Goal: Task Accomplishment & Management: Use online tool/utility

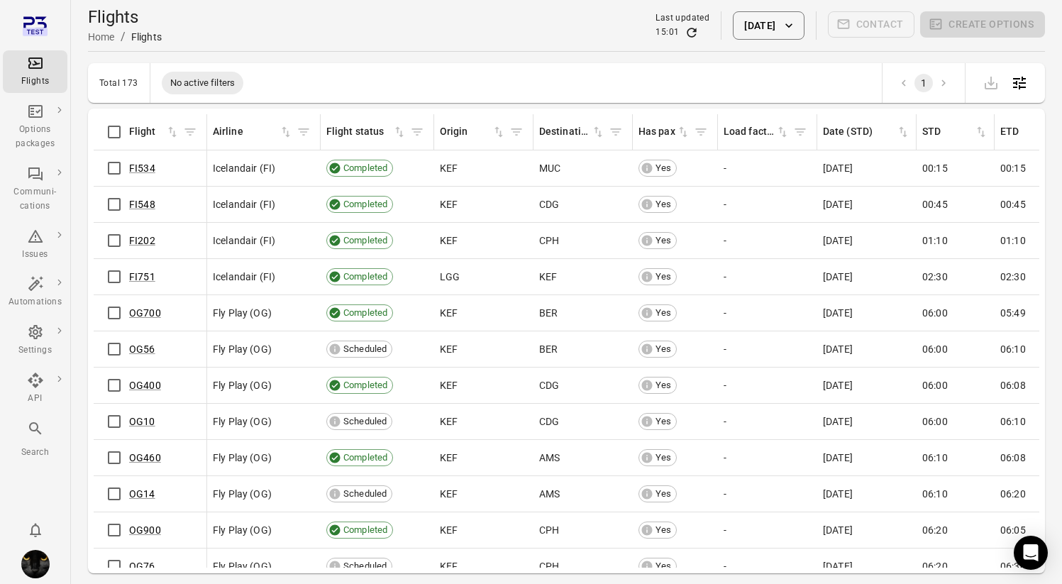
click at [618, 77] on div "Total 173 No active filters 1" at bounding box center [566, 83] width 957 height 40
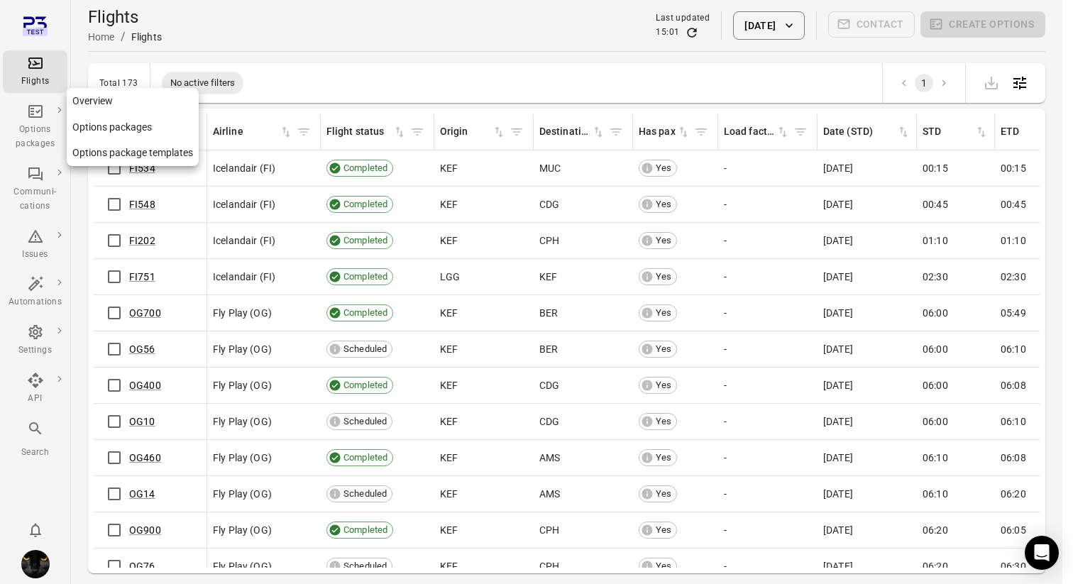
click at [31, 122] on div "Options packages" at bounding box center [35, 127] width 53 height 48
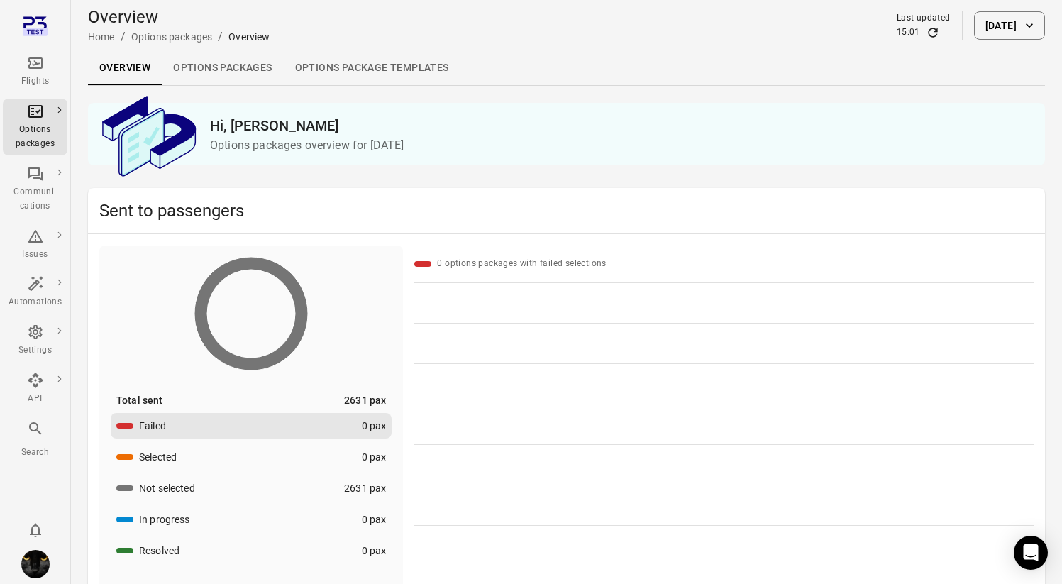
click at [27, 68] on icon "Main navigation" at bounding box center [35, 63] width 17 height 17
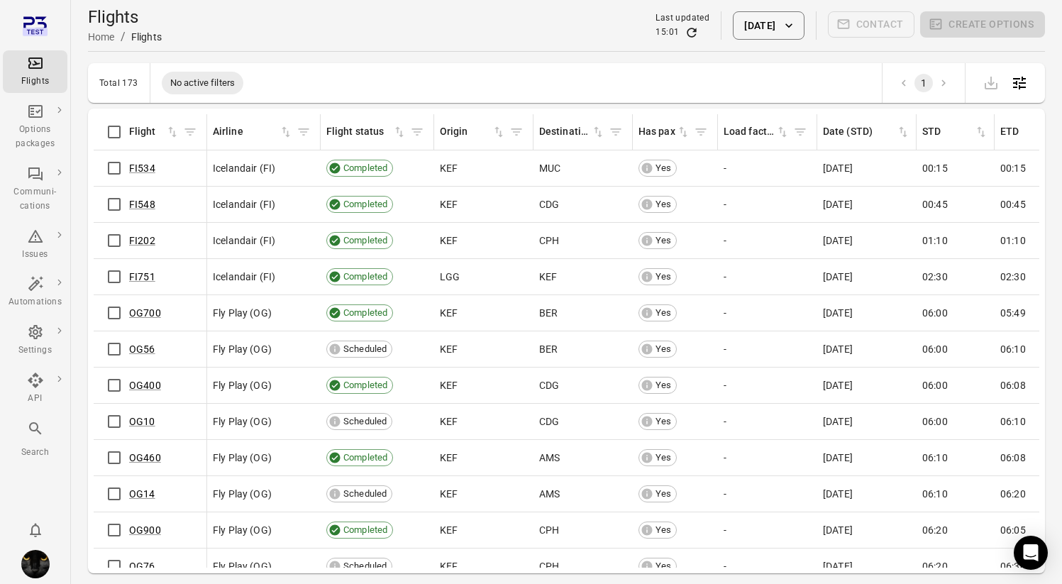
click at [761, 20] on button "[DATE]" at bounding box center [768, 25] width 71 height 28
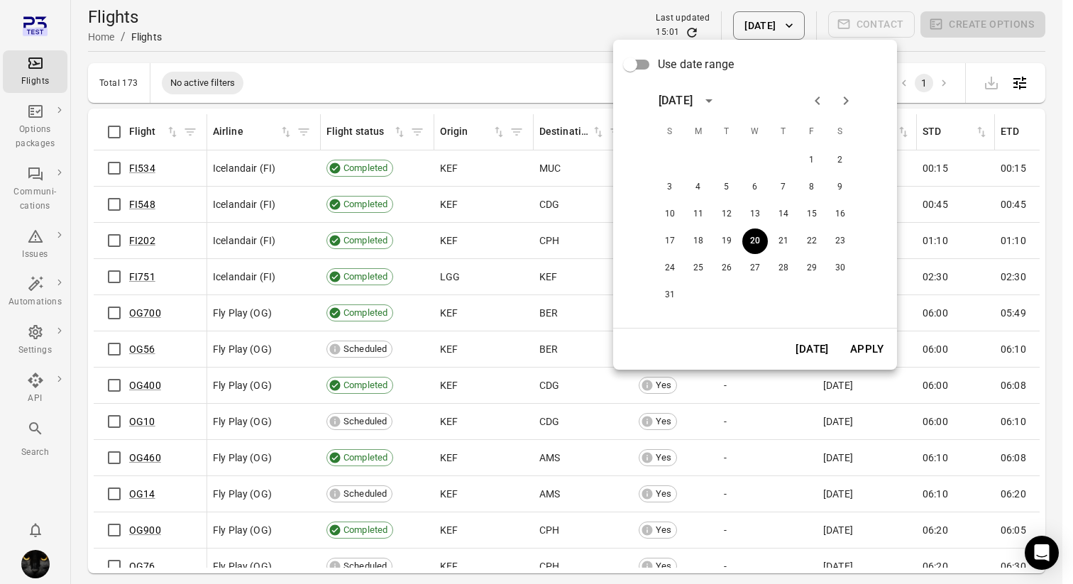
click at [809, 351] on button "[DATE]" at bounding box center [812, 349] width 49 height 30
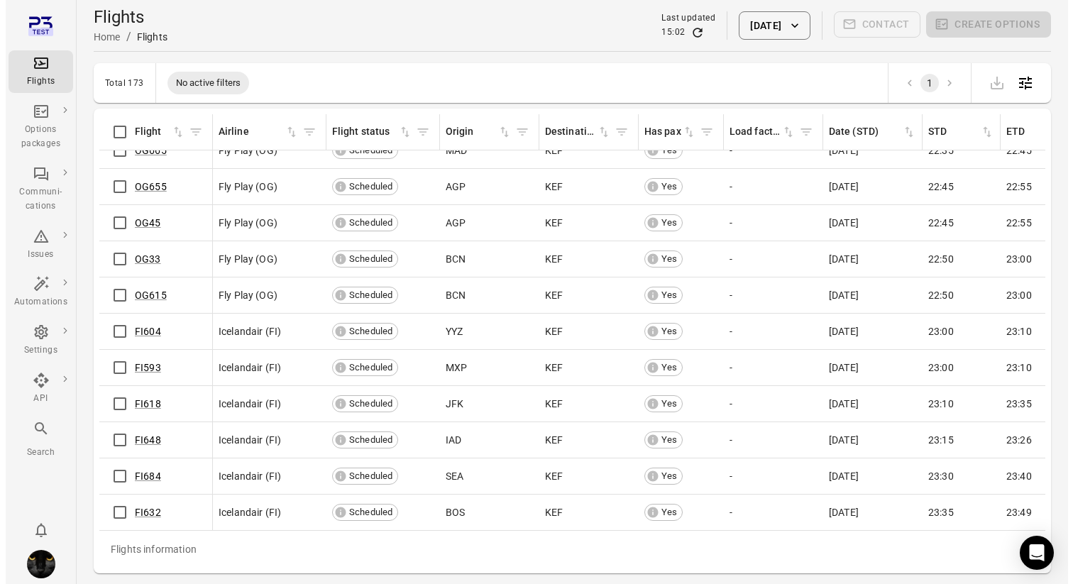
scroll to position [5776, 0]
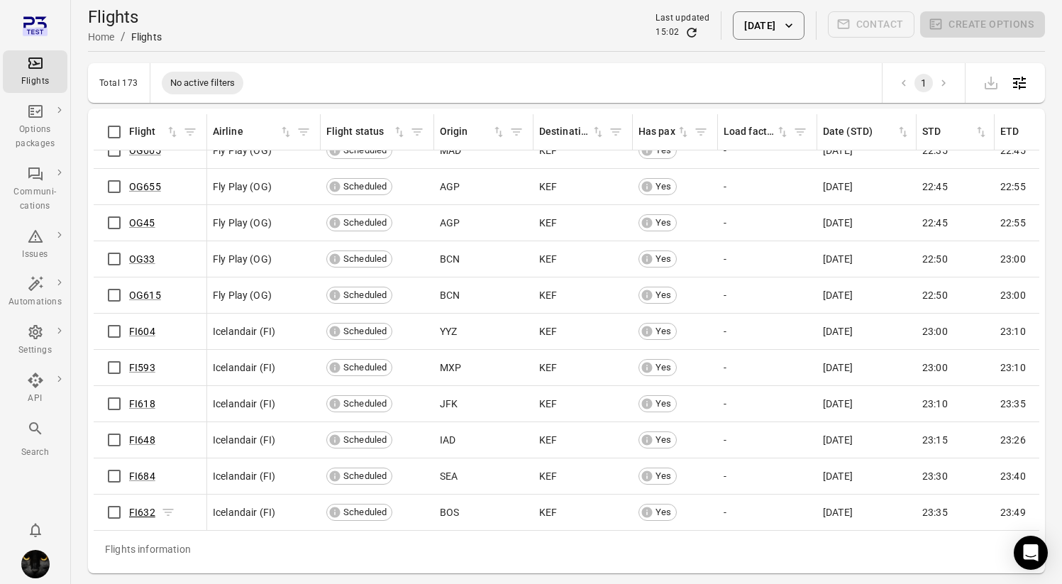
click at [143, 507] on link "FI632" at bounding box center [142, 512] width 26 height 11
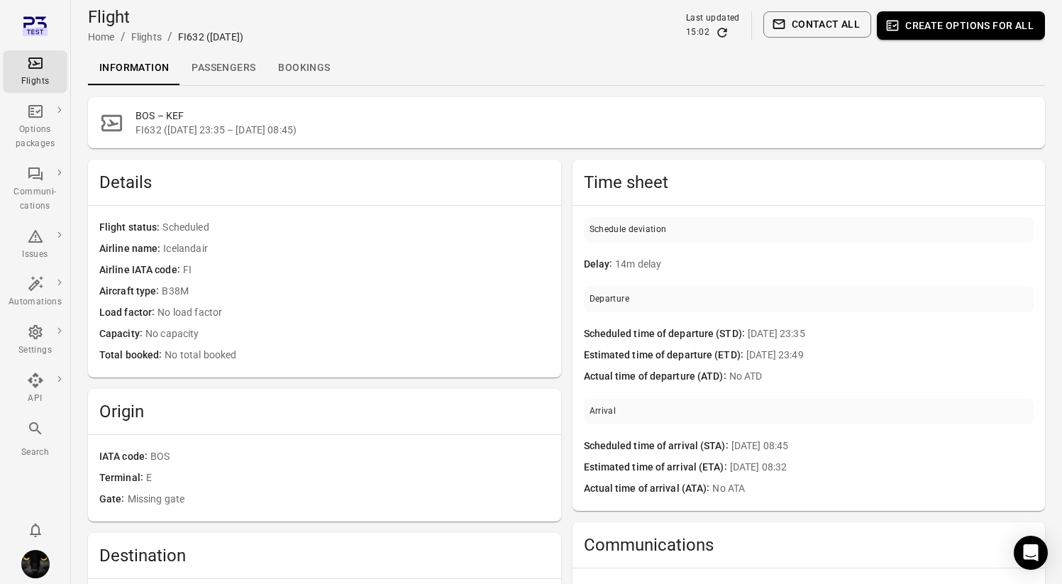
click at [221, 63] on link "Passengers" at bounding box center [223, 68] width 87 height 34
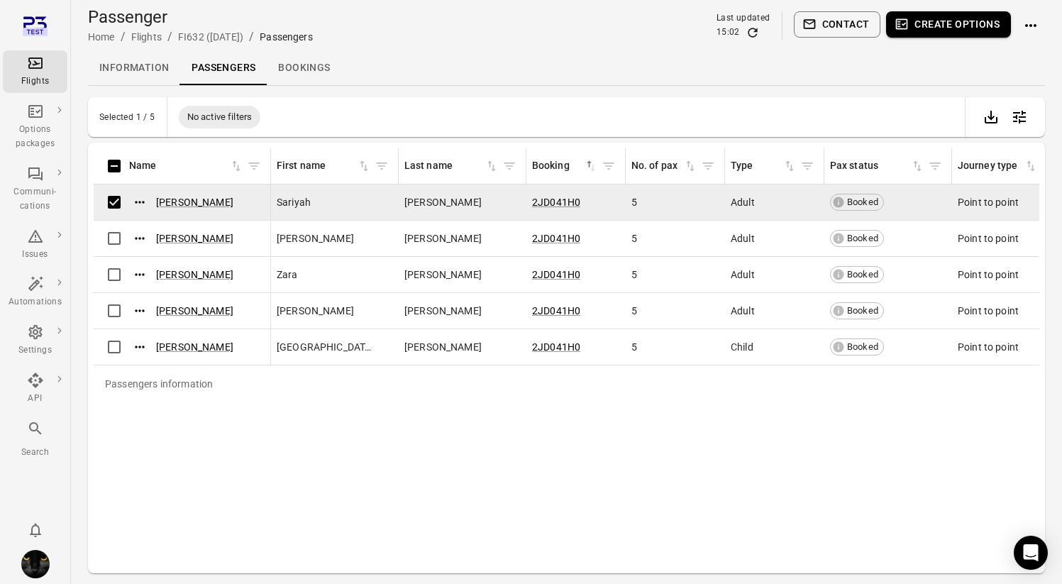
click at [929, 22] on button "Create options" at bounding box center [948, 24] width 125 height 26
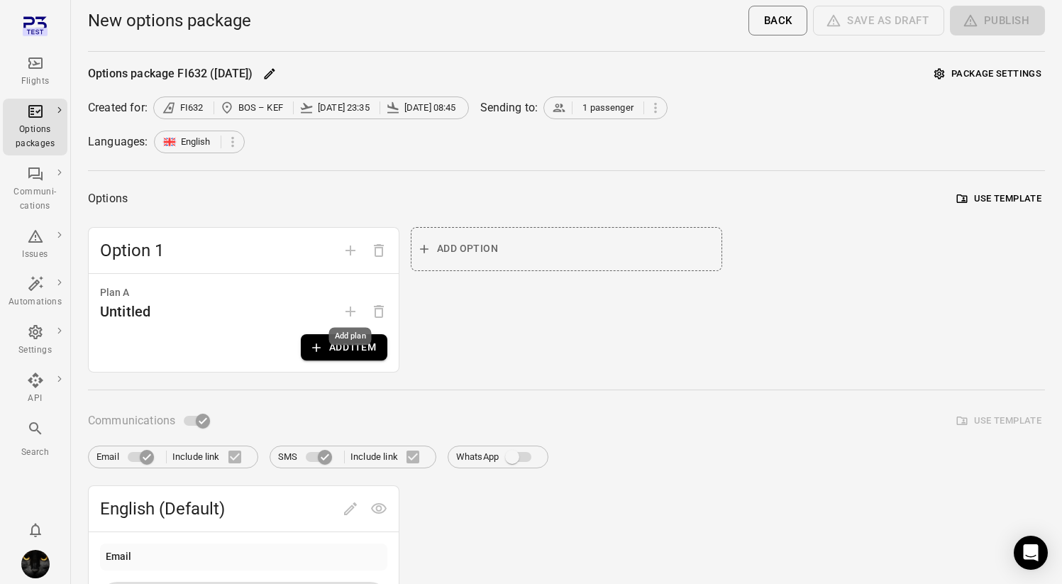
click at [339, 340] on div "Add plan" at bounding box center [350, 337] width 43 height 18
click at [333, 348] on button "Add item" at bounding box center [344, 347] width 87 height 26
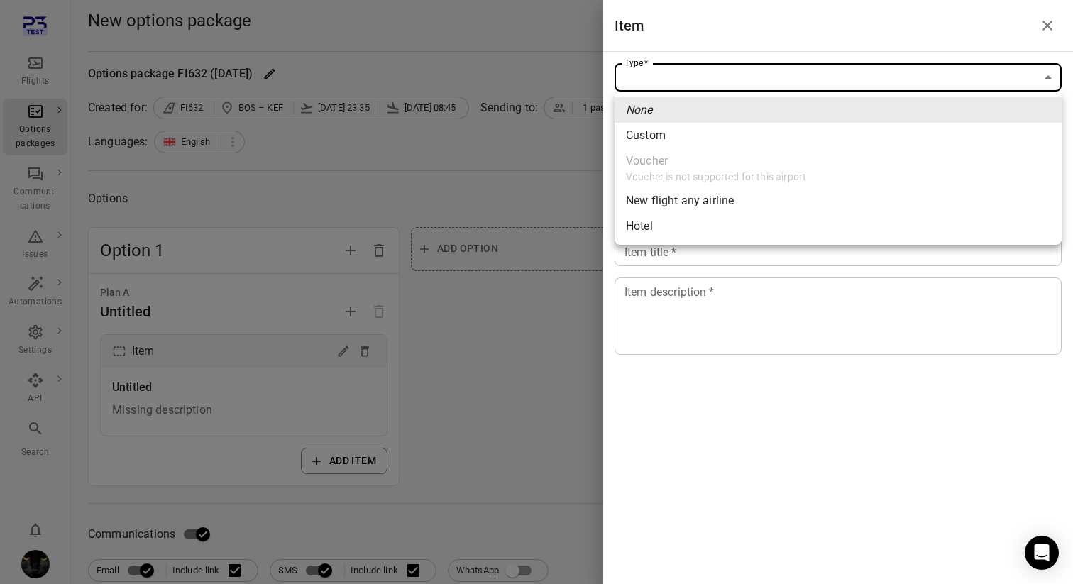
click at [710, 200] on span "New flight any airline" at bounding box center [838, 200] width 424 height 17
type input "**********"
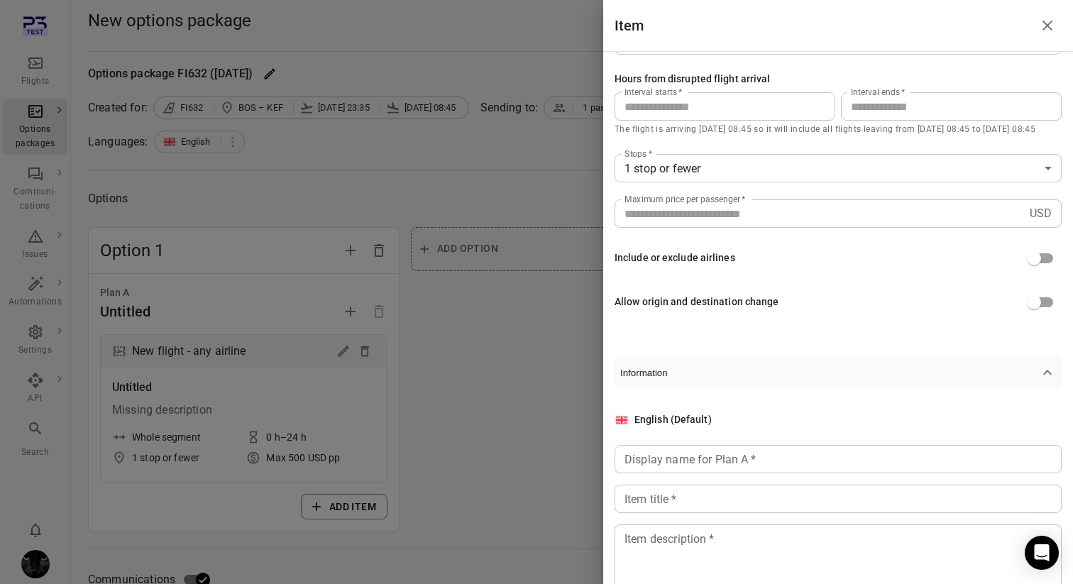
scroll to position [181, 0]
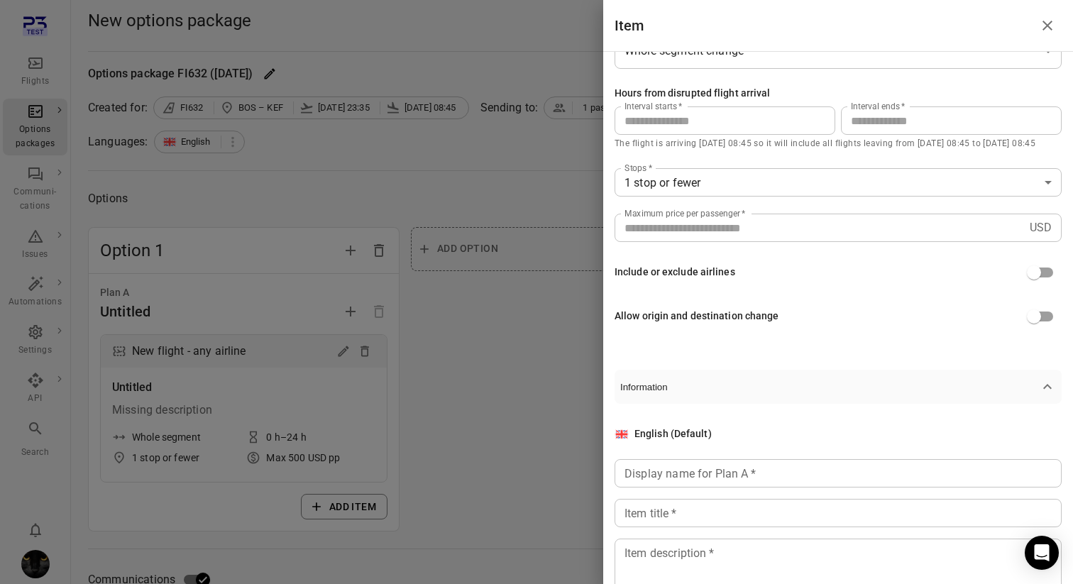
click at [858, 116] on input "**" at bounding box center [951, 120] width 221 height 28
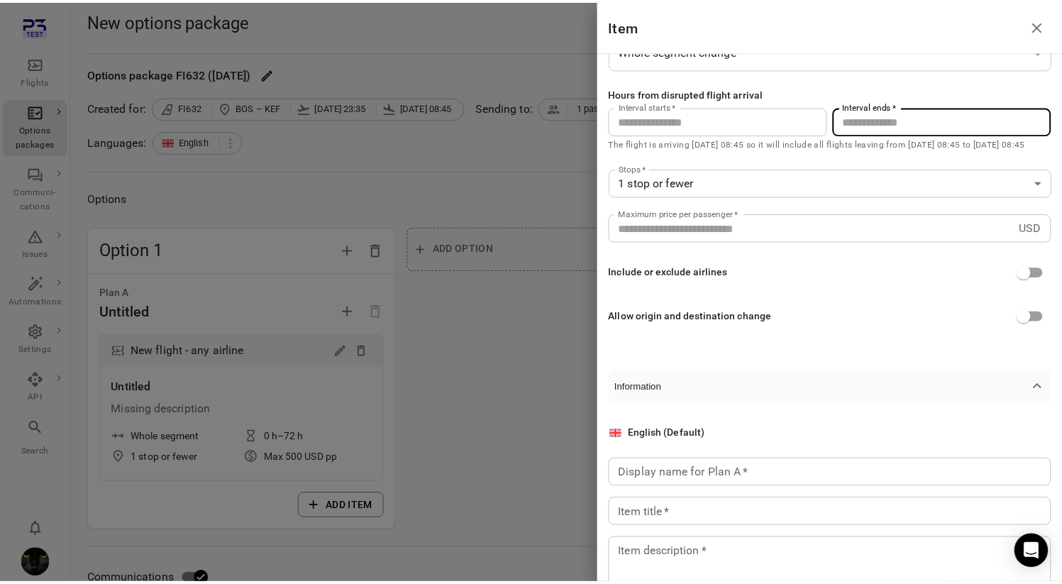
scroll to position [247, 0]
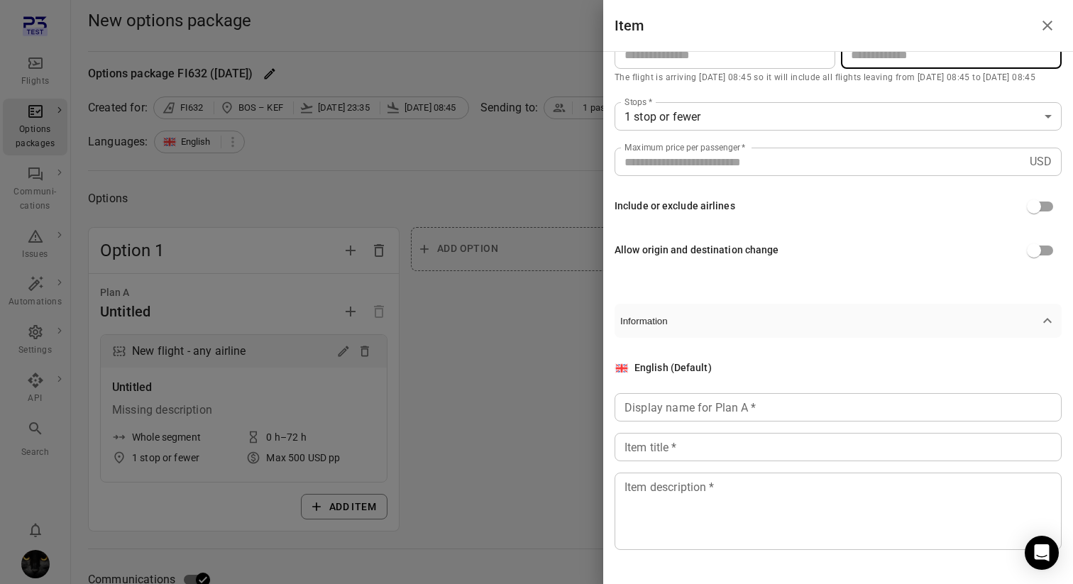
type input "**"
click at [713, 412] on div "Display name for Plan A   * Display name for Plan A   *" at bounding box center [837, 407] width 447 height 28
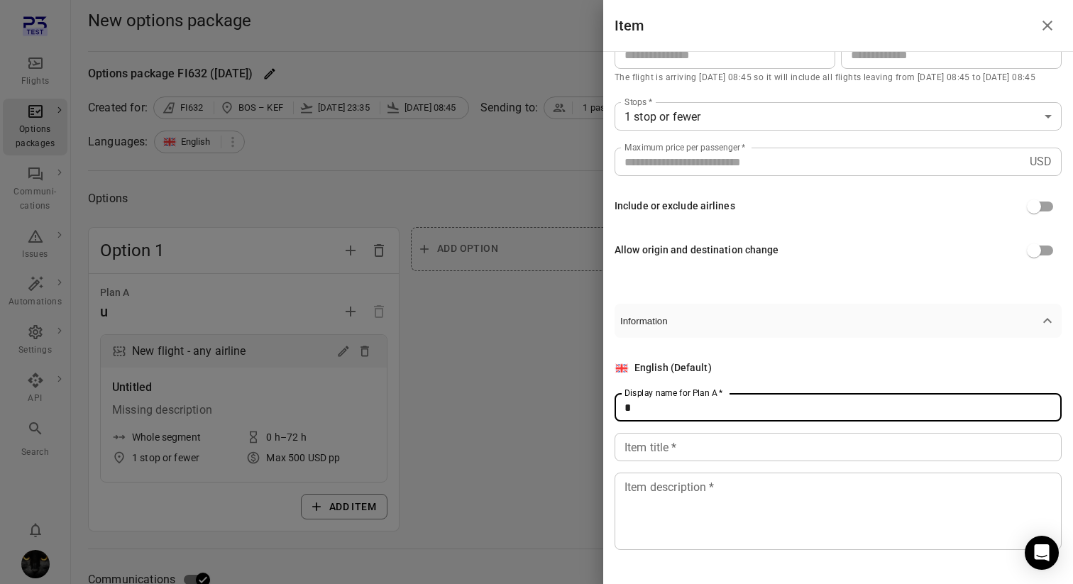
type input "*"
click at [707, 448] on input "Item title   *" at bounding box center [837, 447] width 447 height 28
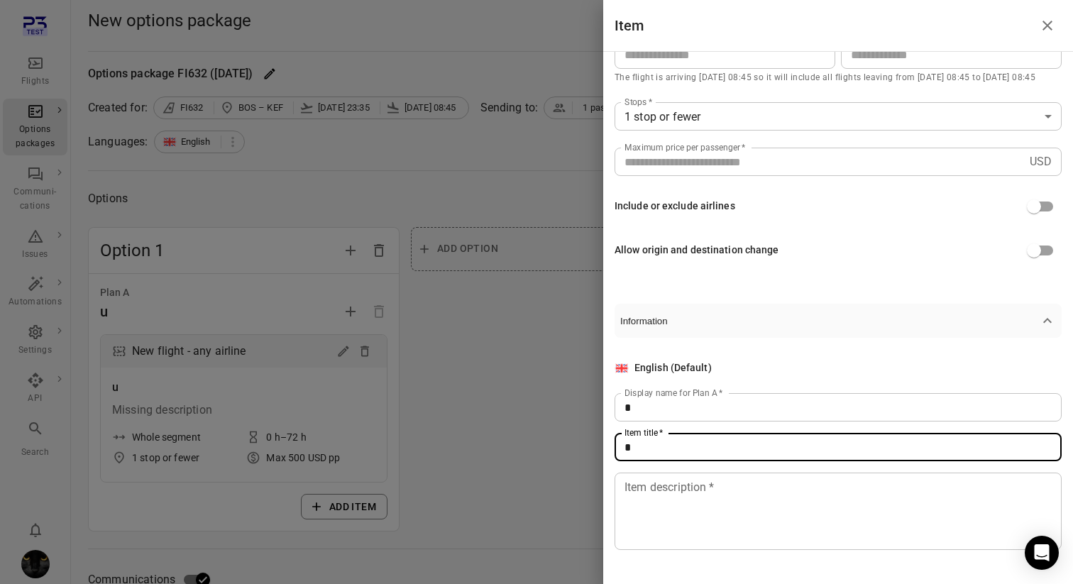
type input "*"
click at [678, 512] on textarea "Item description   *" at bounding box center [837, 511] width 427 height 65
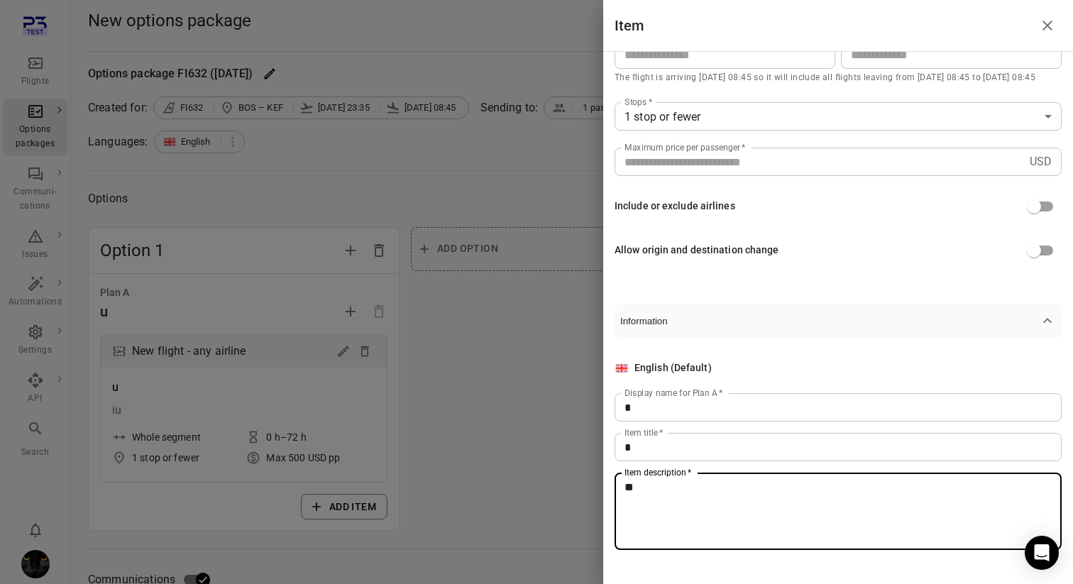
type textarea "**"
click at [455, 180] on div at bounding box center [536, 292] width 1073 height 584
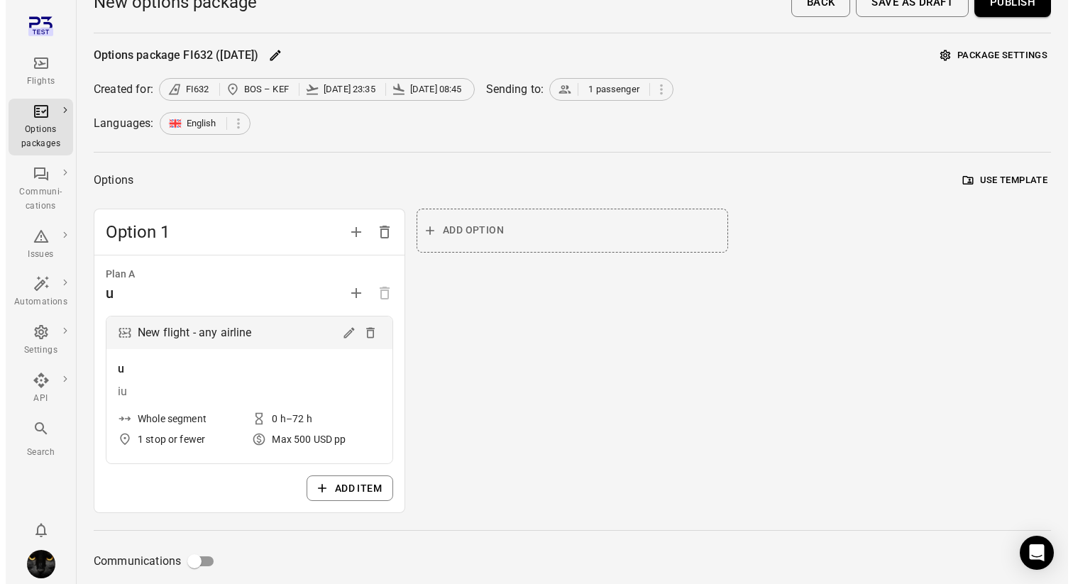
scroll to position [0, 0]
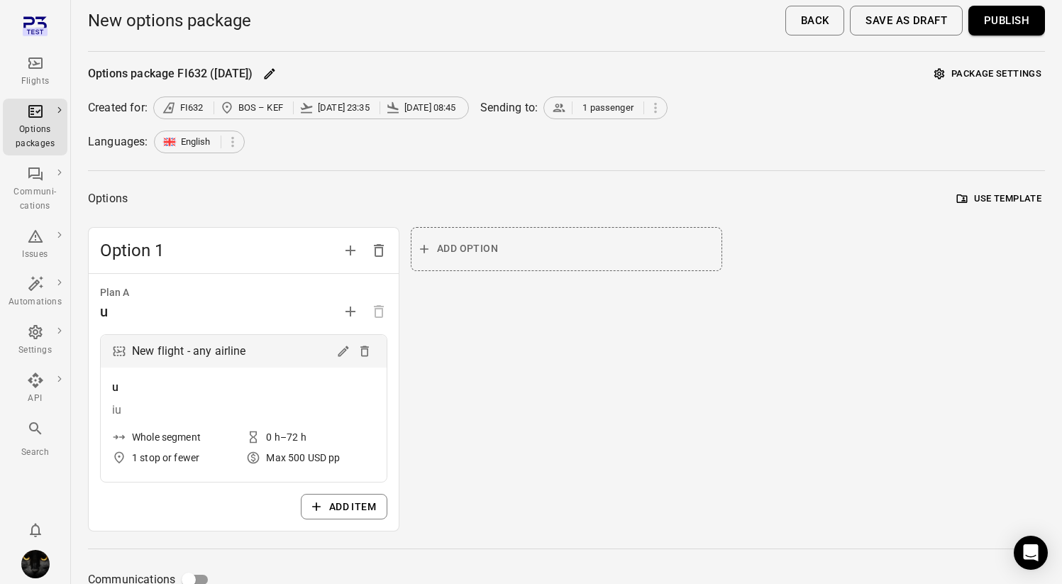
click at [1010, 31] on button "Publish" at bounding box center [1007, 21] width 77 height 30
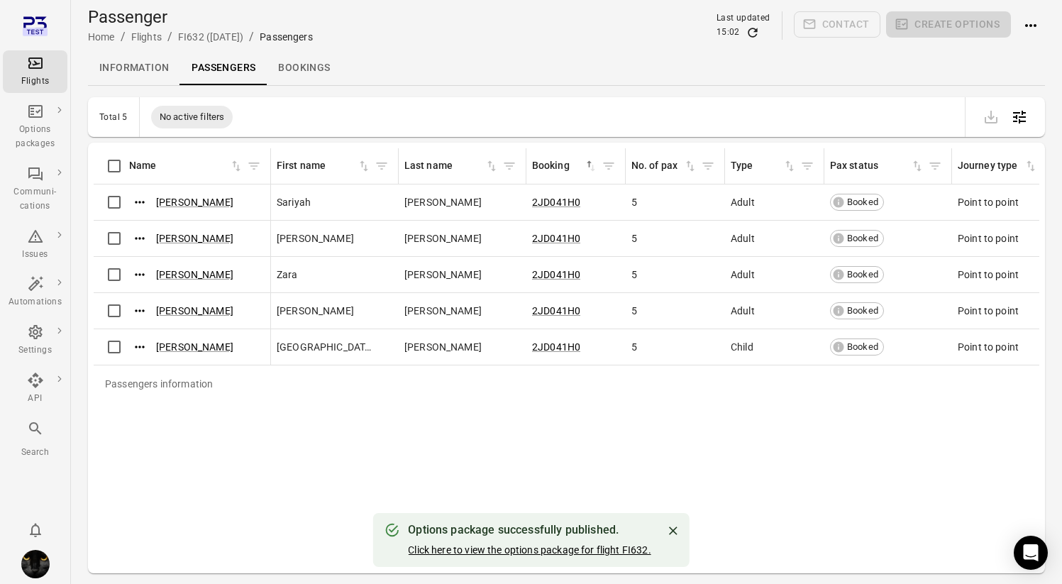
click at [554, 549] on link "Click here to view the options package for flight FI632." at bounding box center [529, 549] width 243 height 11
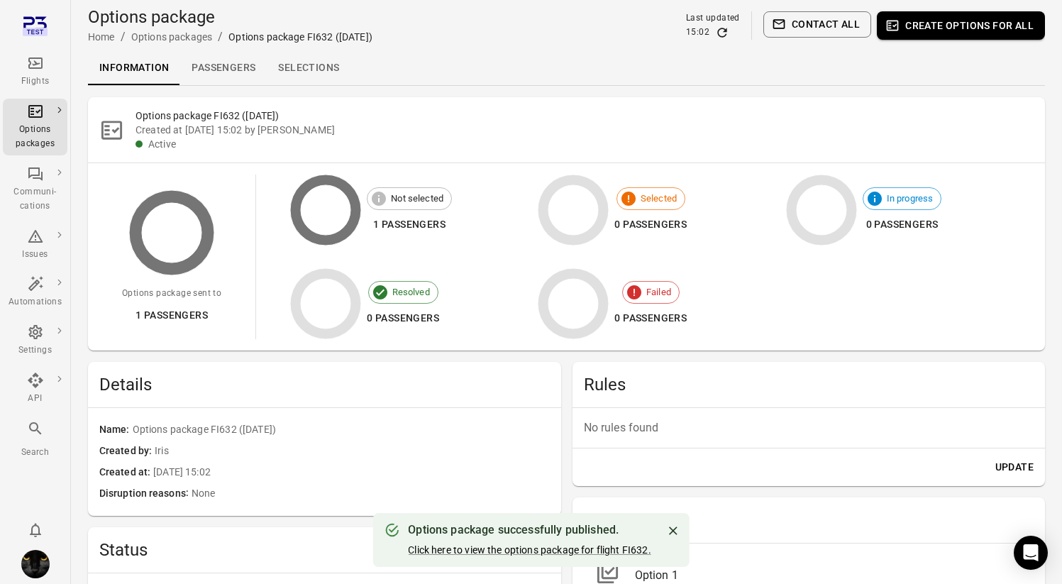
click at [308, 65] on link "Selections" at bounding box center [309, 68] width 84 height 34
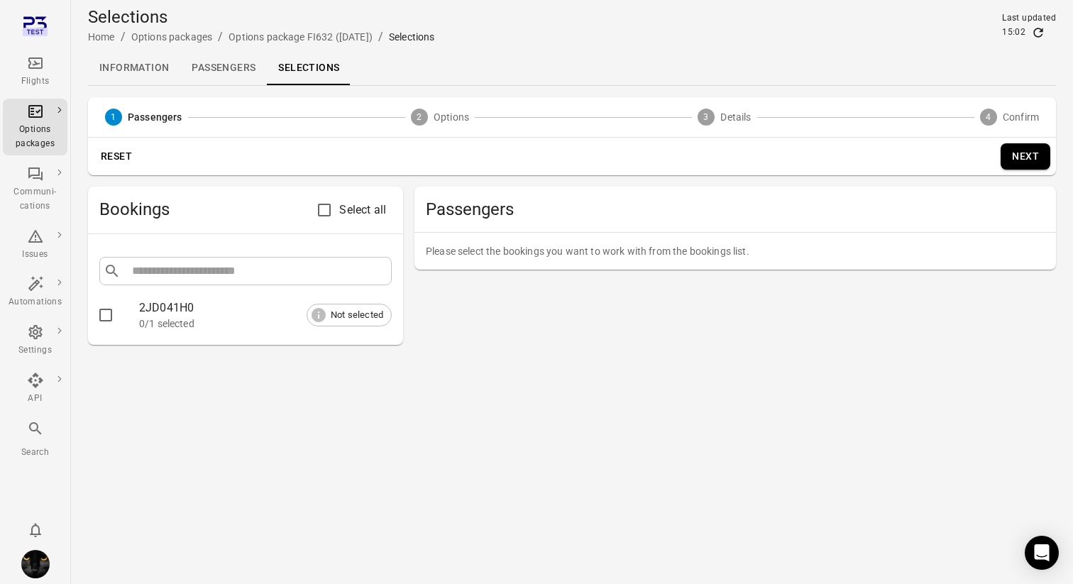
click at [156, 318] on div "0/1 selected" at bounding box center [265, 323] width 253 height 14
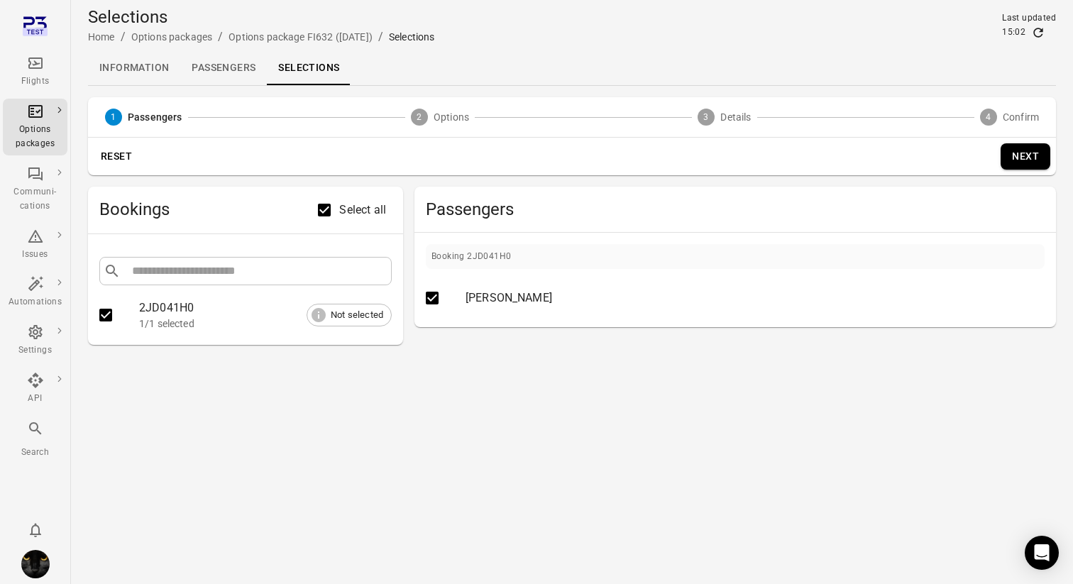
click at [1015, 149] on button "Next" at bounding box center [1025, 156] width 50 height 26
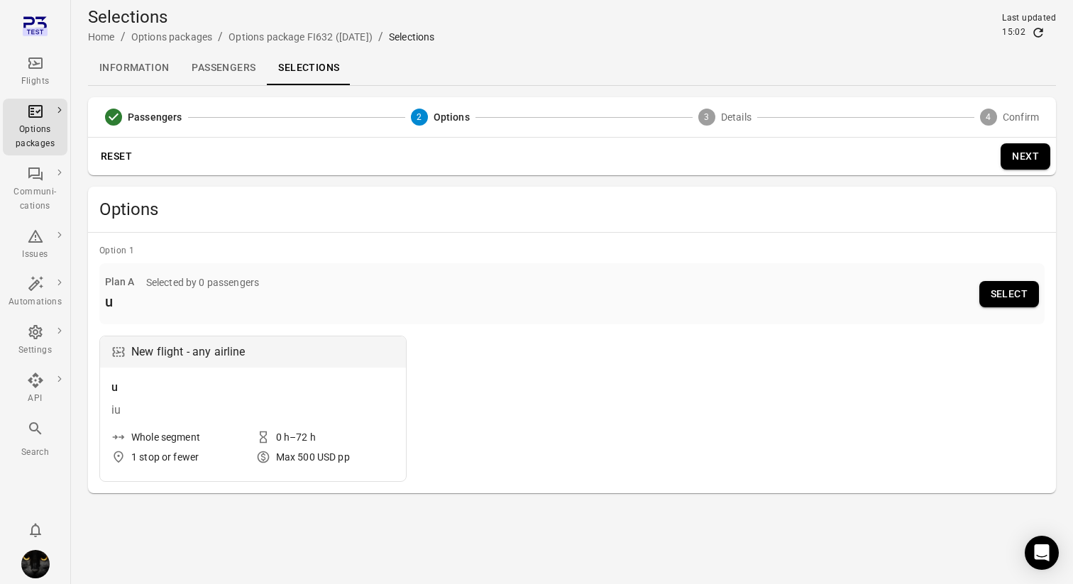
click at [1011, 292] on button "Select" at bounding box center [1009, 294] width 60 height 26
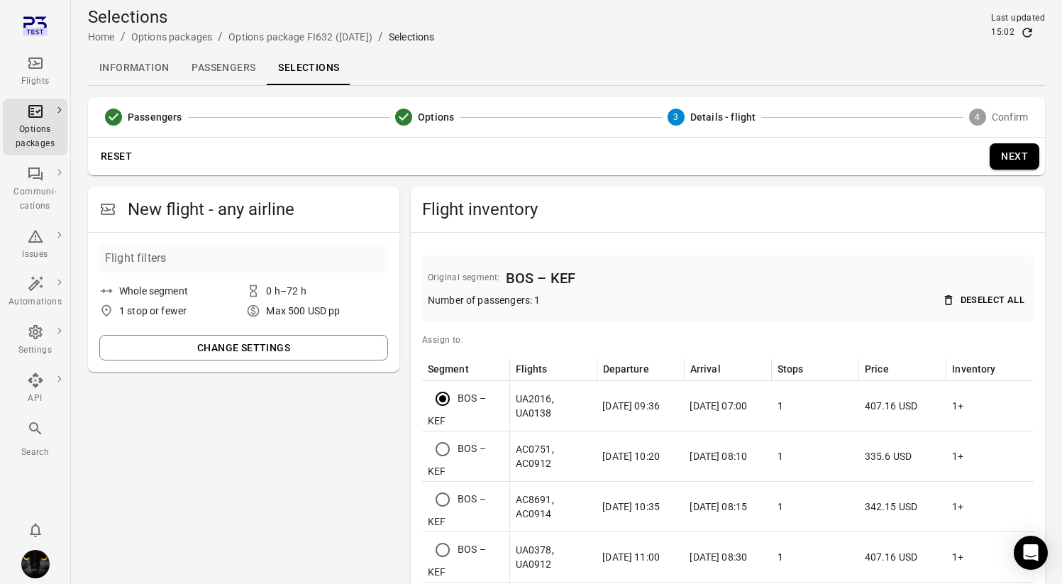
click at [1013, 160] on button "Next" at bounding box center [1015, 156] width 50 height 26
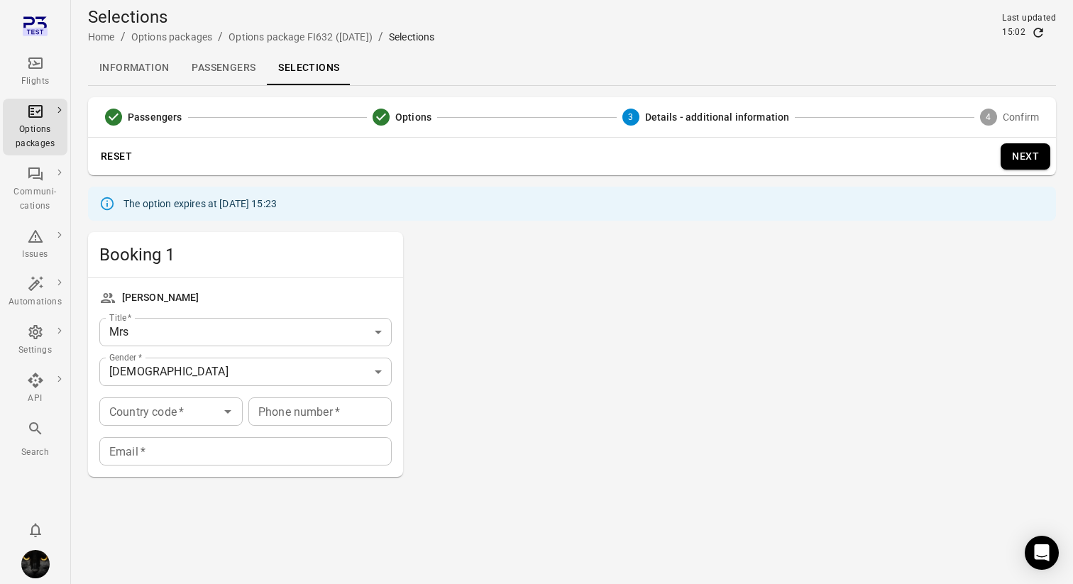
click at [218, 412] on button "Open" at bounding box center [228, 412] width 20 height 20
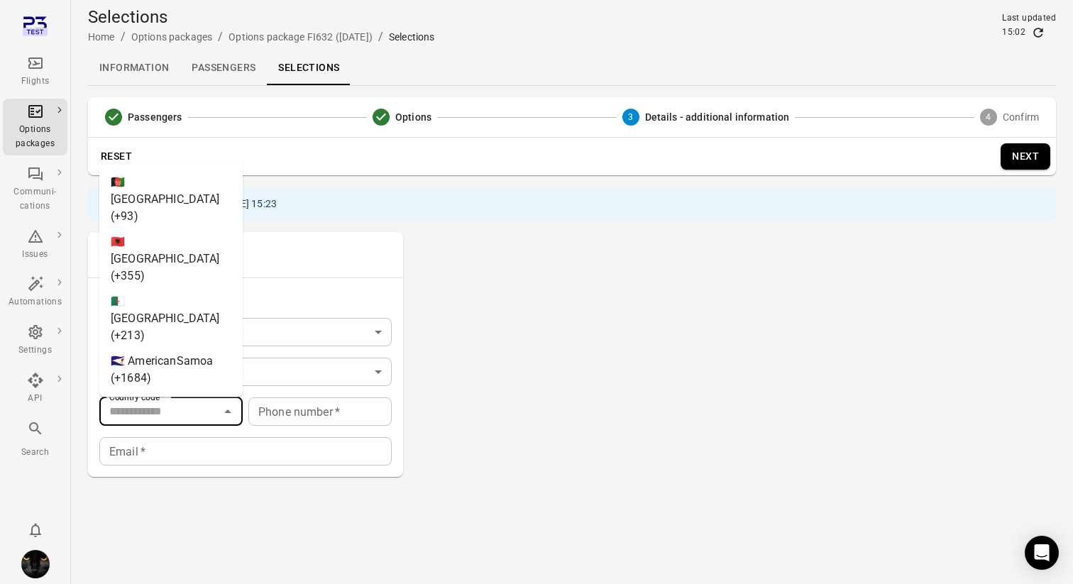
click at [206, 535] on li "🇦🇶 [GEOGRAPHIC_DATA] (+672)" at bounding box center [170, 565] width 143 height 60
type input "*********"
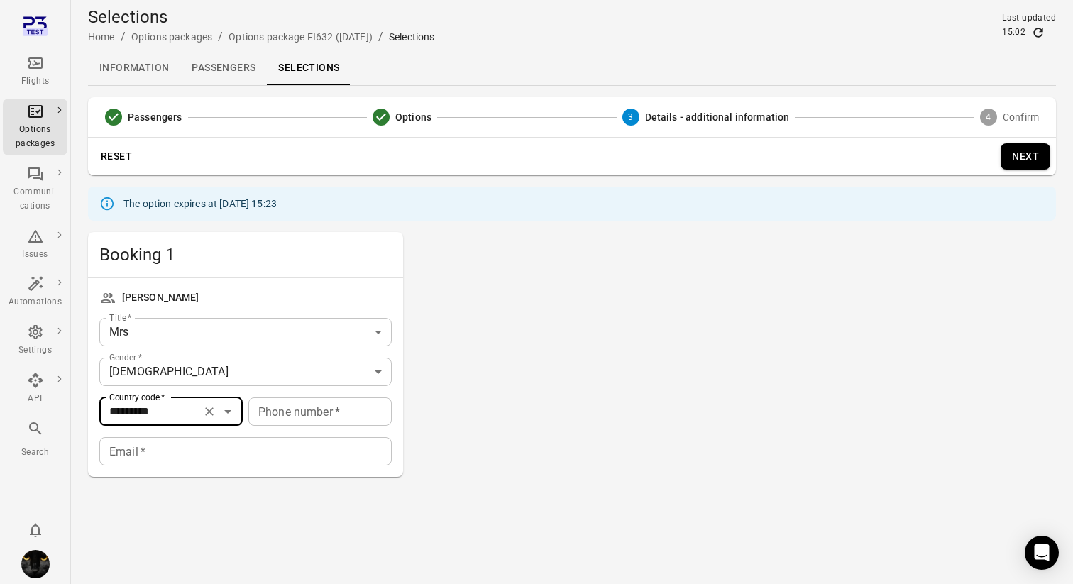
click at [264, 407] on div "Phone number   * Phone number   *" at bounding box center [319, 411] width 143 height 28
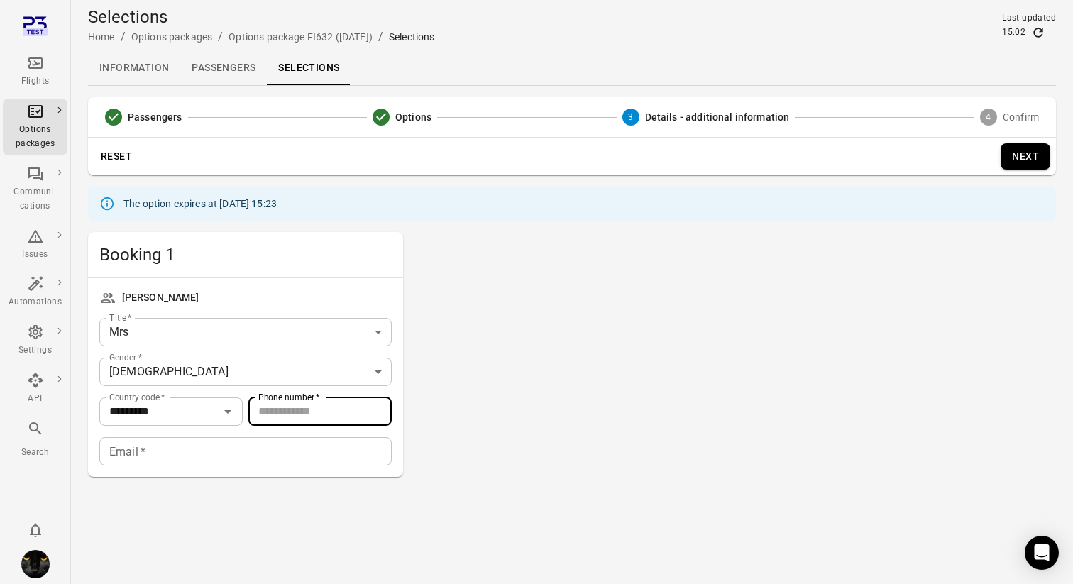
click at [264, 438] on input "Email   *" at bounding box center [245, 451] width 292 height 28
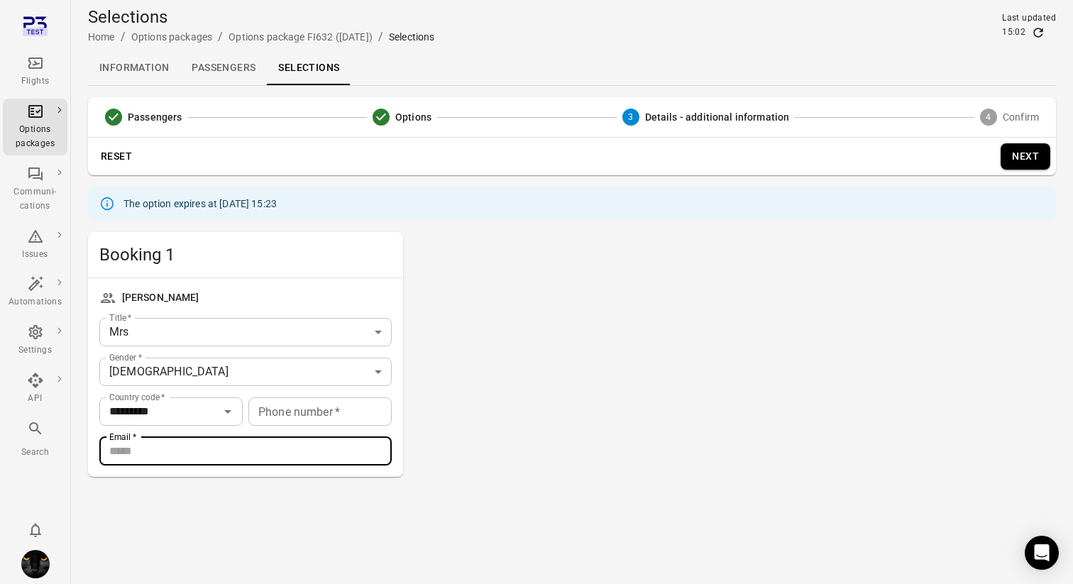
click at [422, 360] on div "Booking 1 Sariyah Barrera Title   * Mrs *** Title   * Gender   * Female ****** …" at bounding box center [572, 354] width 968 height 245
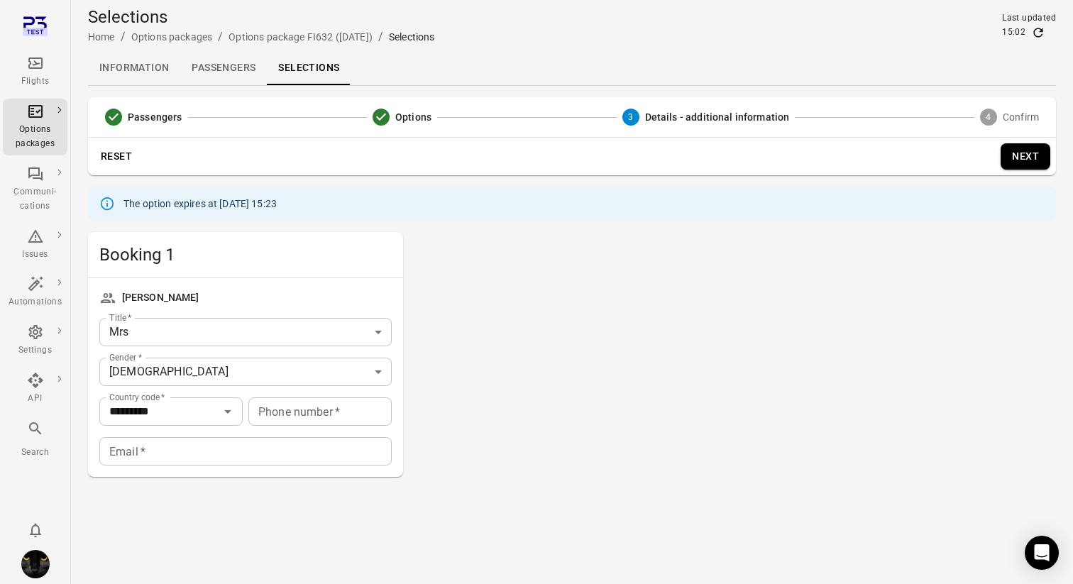
click at [194, 156] on div "Reset Next" at bounding box center [572, 157] width 968 height 38
click at [35, 560] on img "Iris" at bounding box center [35, 564] width 28 height 28
click at [76, 558] on button "Log out" at bounding box center [108, 560] width 106 height 26
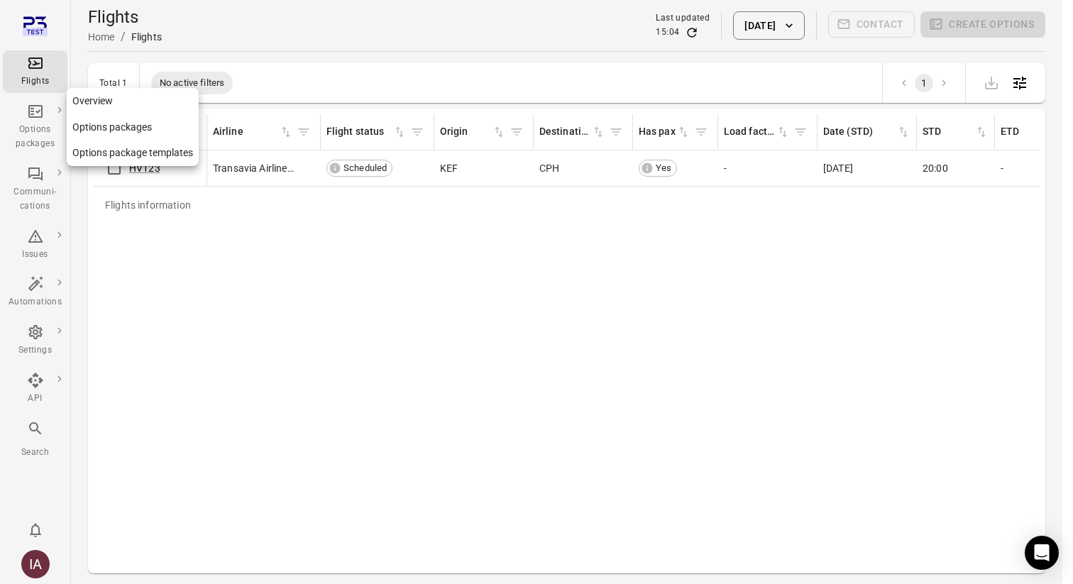
click at [42, 116] on icon "Main navigation" at bounding box center [35, 111] width 14 height 13
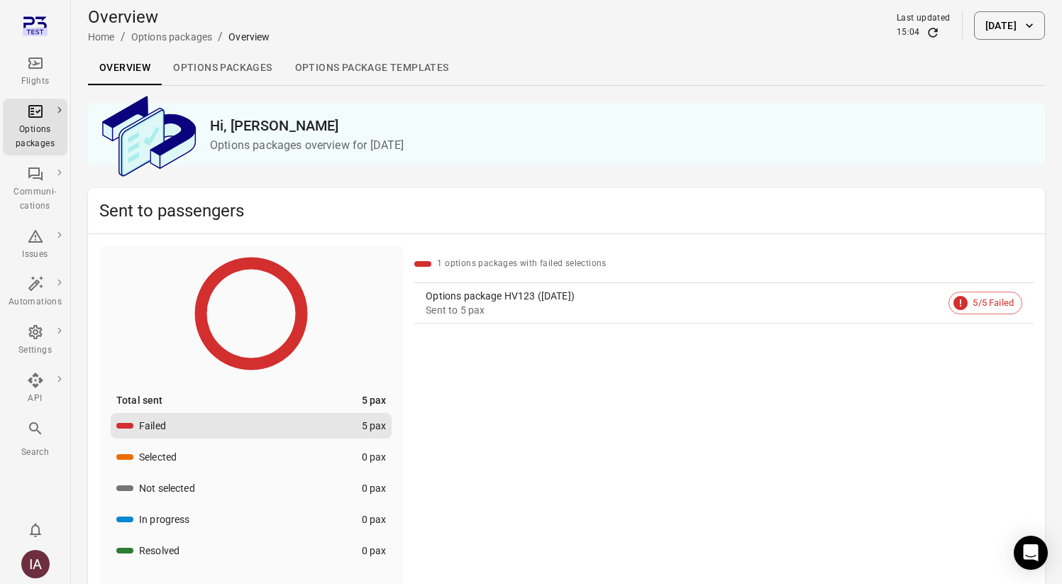
click at [241, 62] on link "Options packages" at bounding box center [222, 68] width 121 height 34
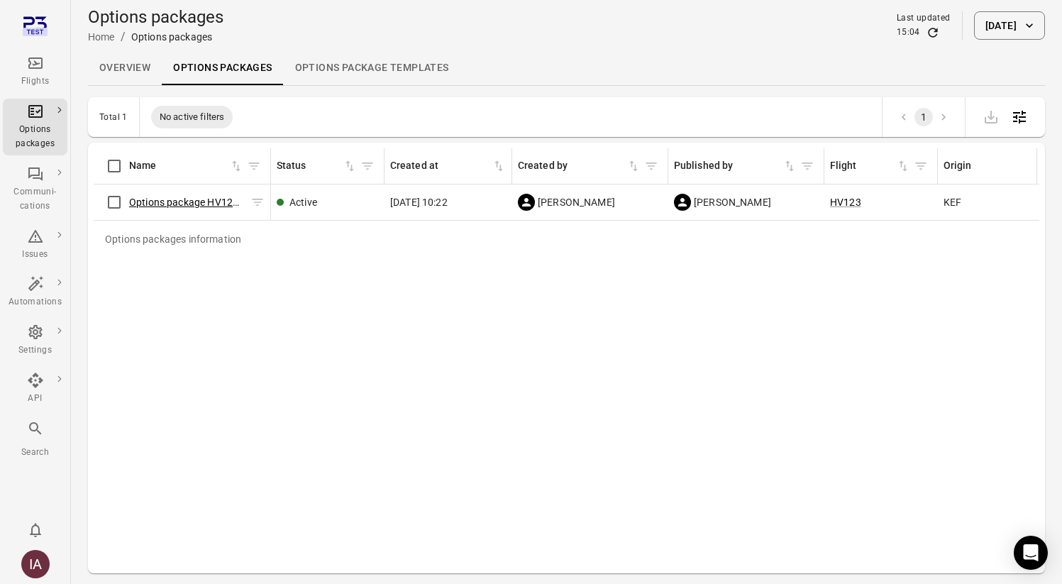
click at [161, 200] on link "Options package HV123 ([DATE])" at bounding box center [203, 202] width 149 height 11
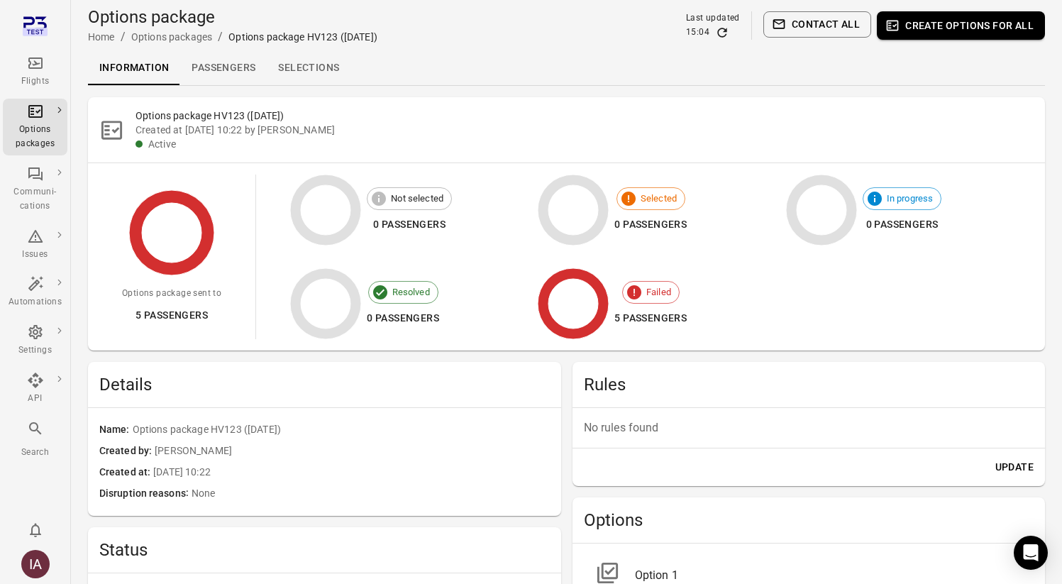
click at [313, 82] on link "Selections" at bounding box center [309, 68] width 84 height 34
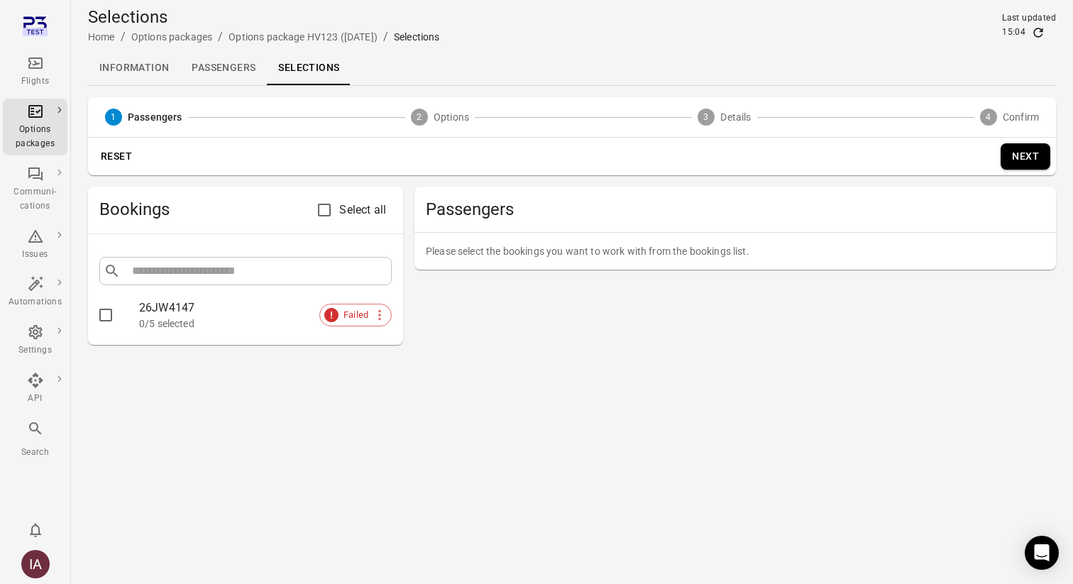
click at [177, 323] on div "0/5 selected" at bounding box center [265, 323] width 253 height 14
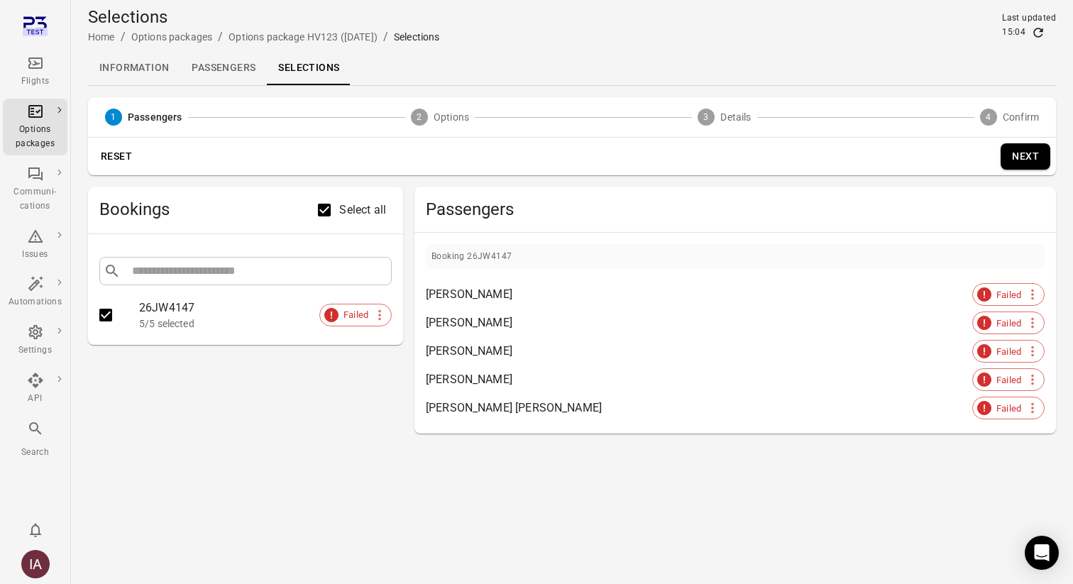
click at [1040, 156] on button "Next" at bounding box center [1025, 156] width 50 height 26
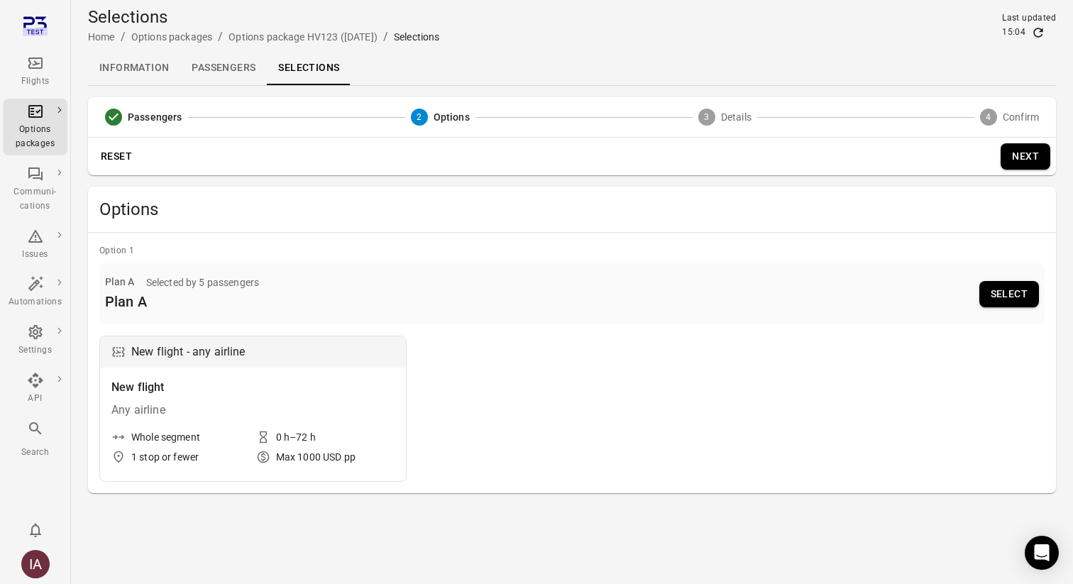
click at [989, 291] on button "Select" at bounding box center [1009, 294] width 60 height 26
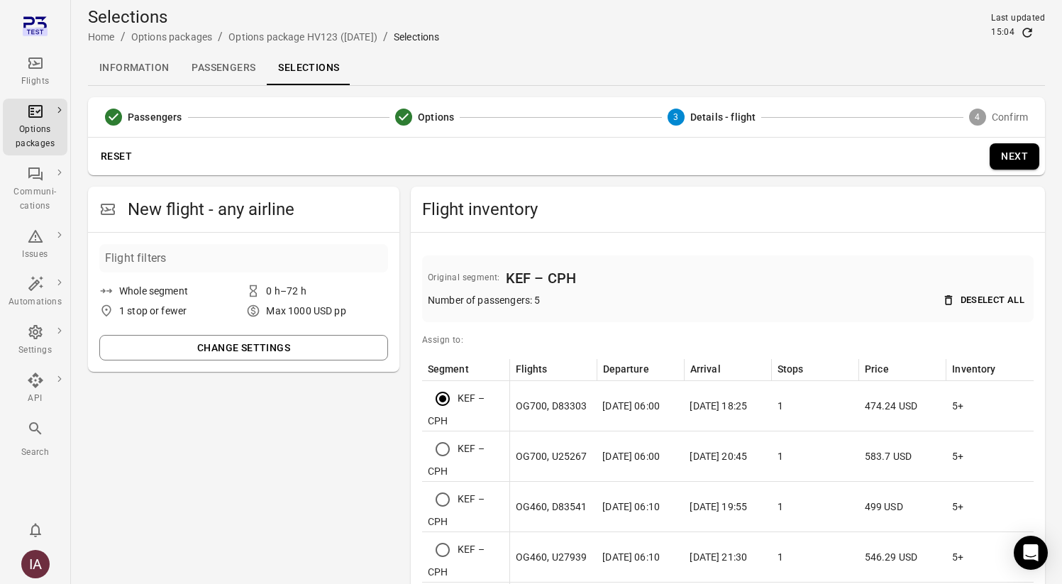
click at [1004, 146] on button "Next" at bounding box center [1015, 156] width 50 height 26
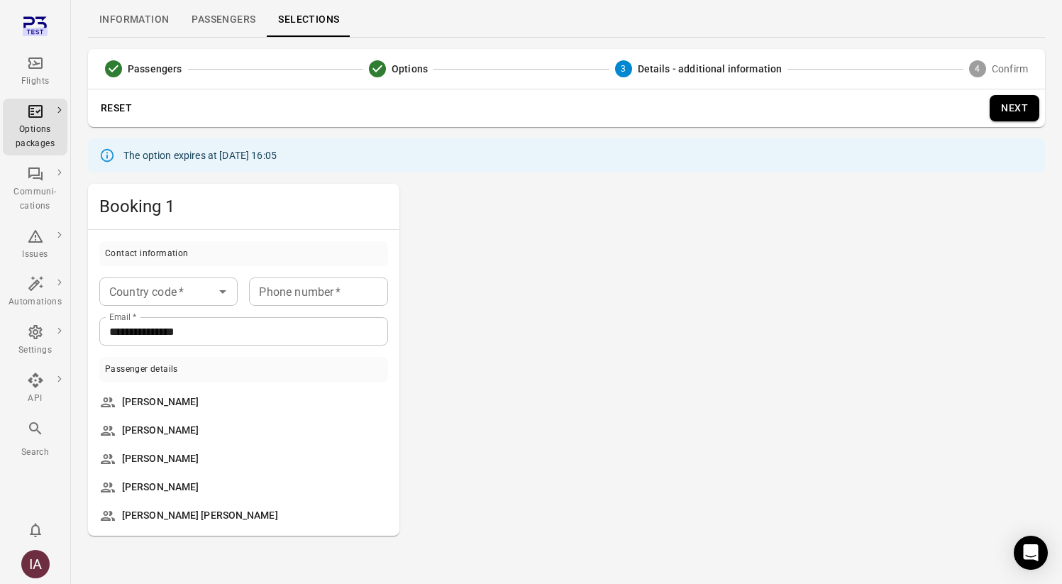
scroll to position [57, 0]
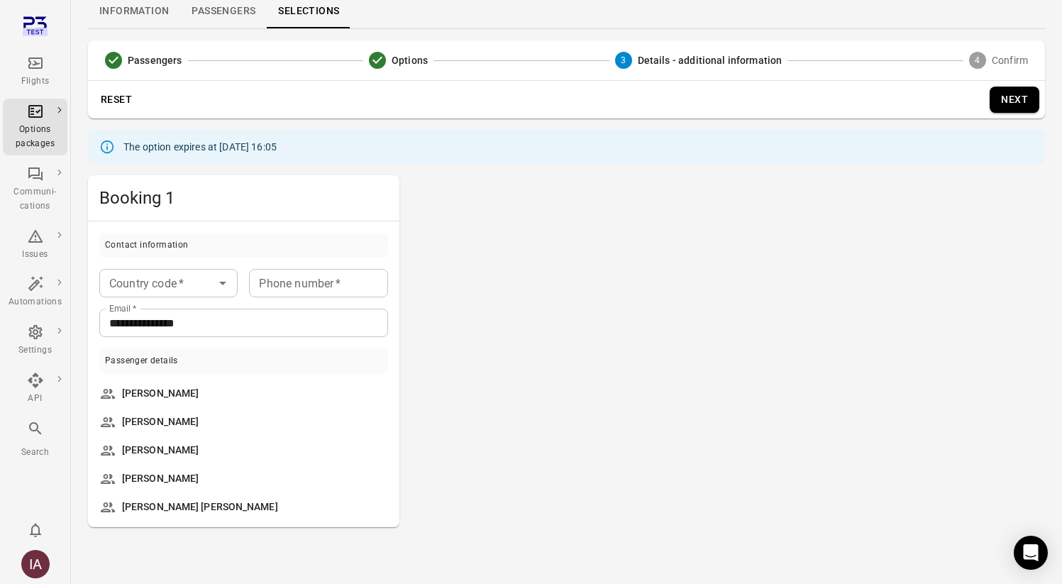
click at [206, 287] on input "Country code   *" at bounding box center [157, 283] width 106 height 20
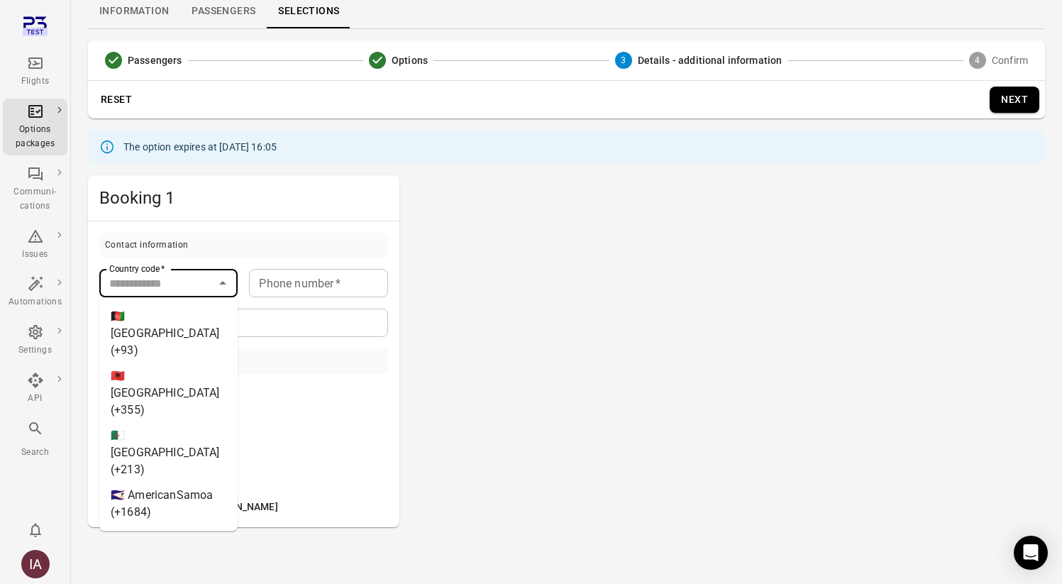
click at [207, 315] on li "🇦🇫 [GEOGRAPHIC_DATA] (+93)" at bounding box center [168, 334] width 138 height 60
type input "********"
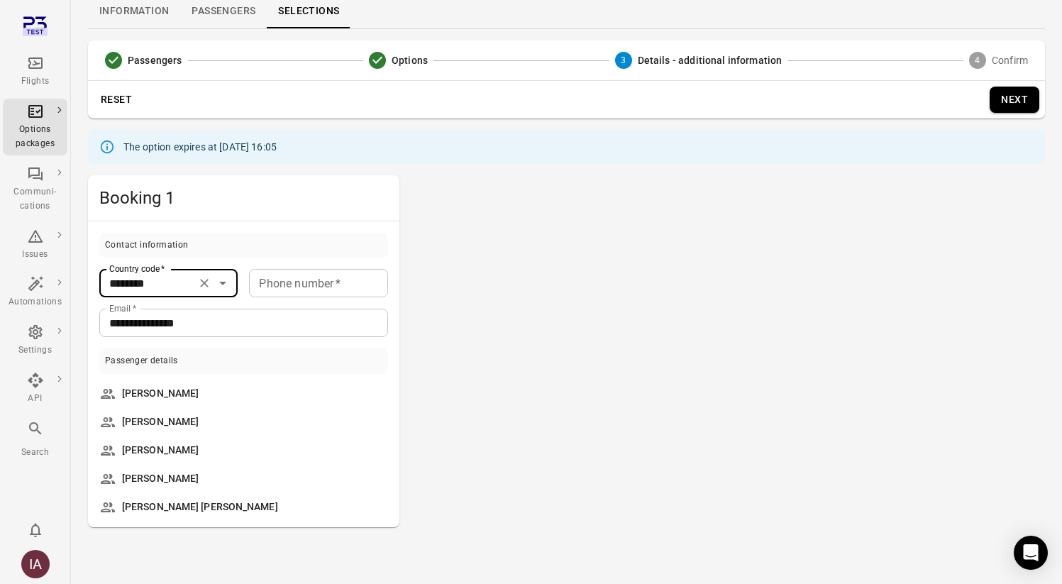
click at [268, 289] on div "Phone number   * Phone number   *" at bounding box center [318, 283] width 138 height 28
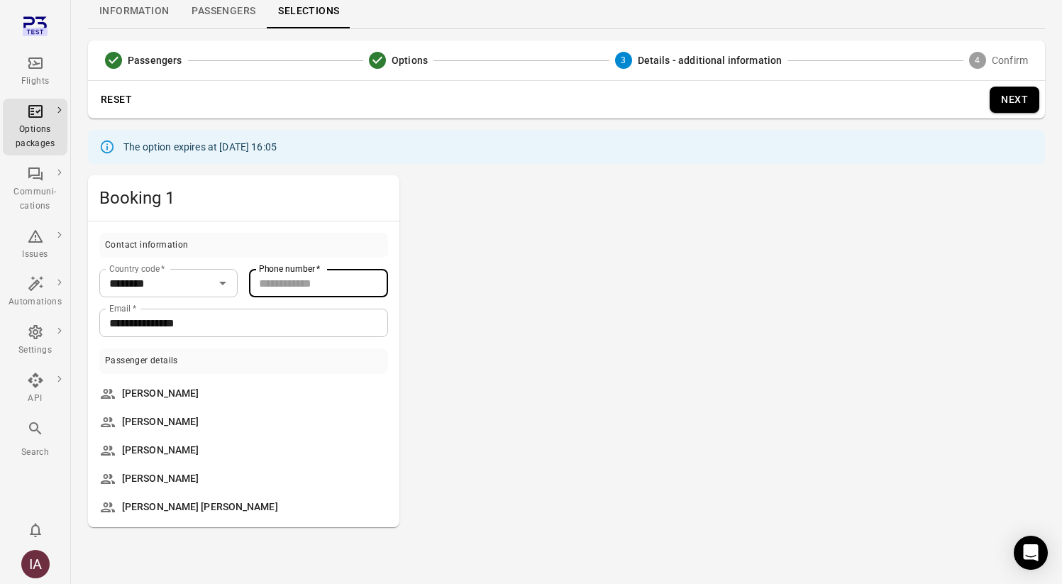
click at [266, 329] on input "**********" at bounding box center [243, 323] width 289 height 28
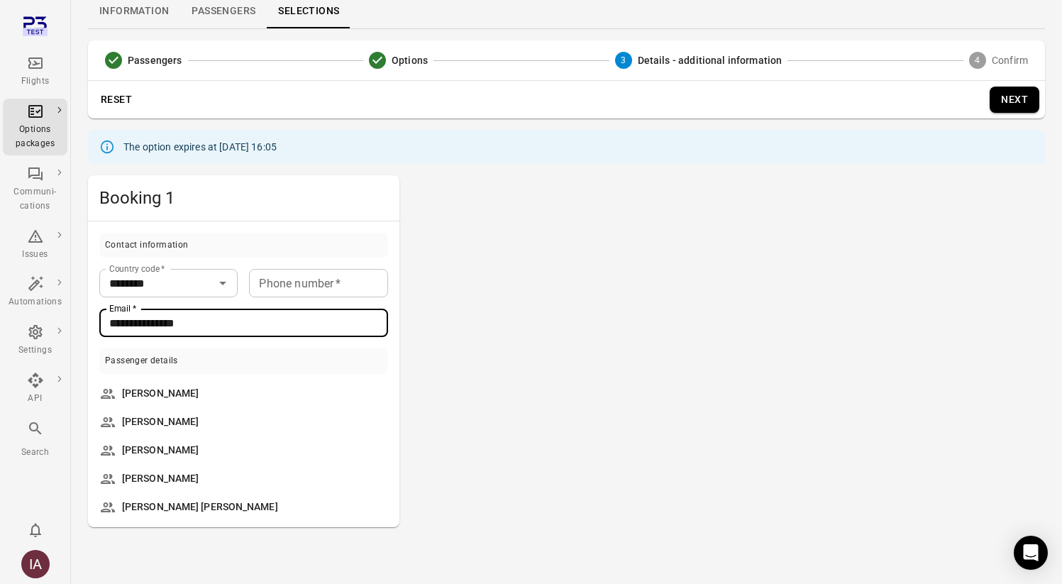
click at [271, 367] on div "Passenger details" at bounding box center [243, 361] width 289 height 26
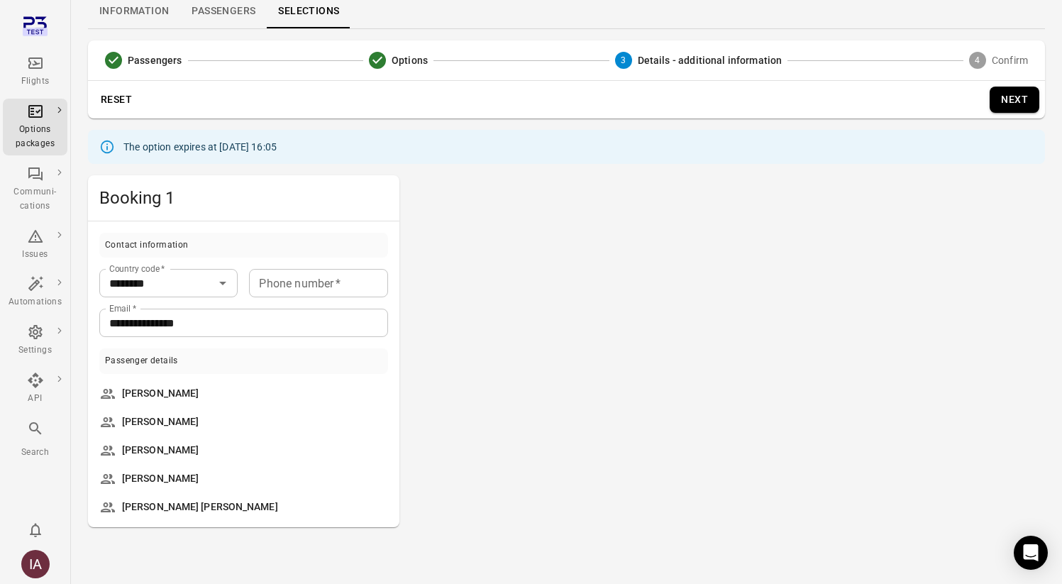
click at [29, 65] on icon "Main navigation" at bounding box center [35, 62] width 14 height 11
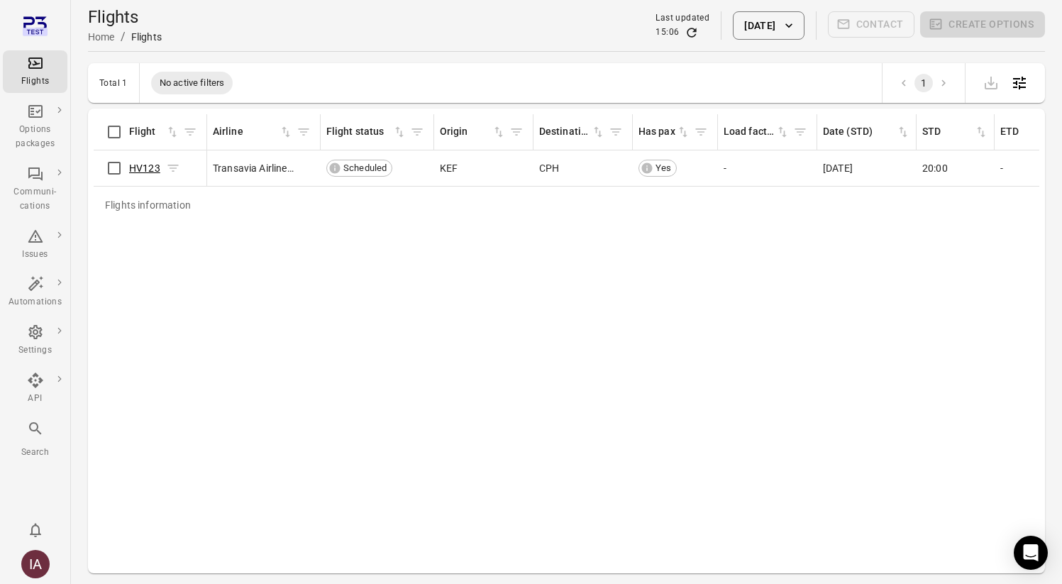
click at [150, 166] on link "HV123" at bounding box center [144, 167] width 31 height 11
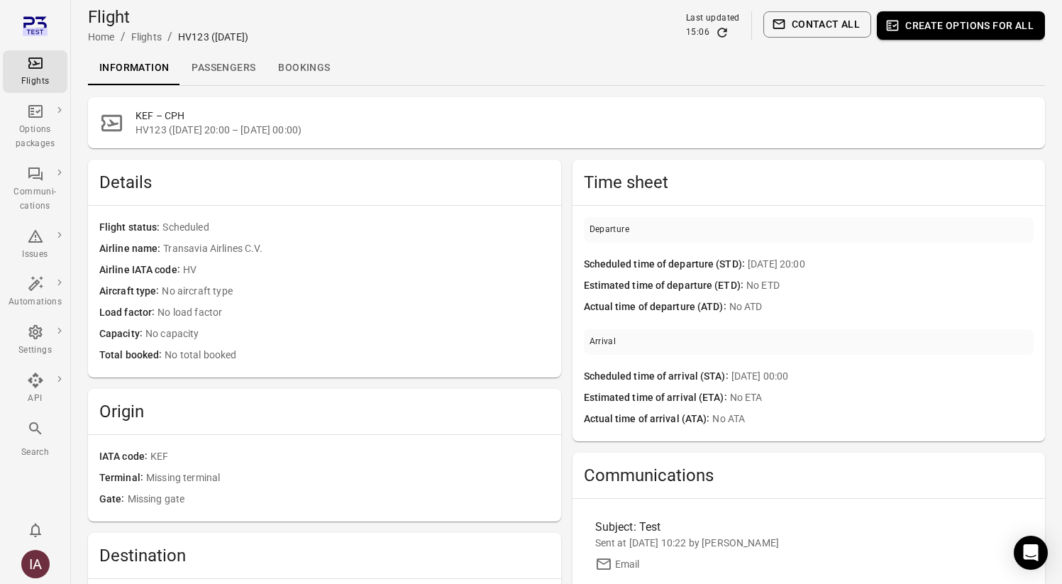
click at [228, 67] on link "Passengers" at bounding box center [223, 68] width 87 height 34
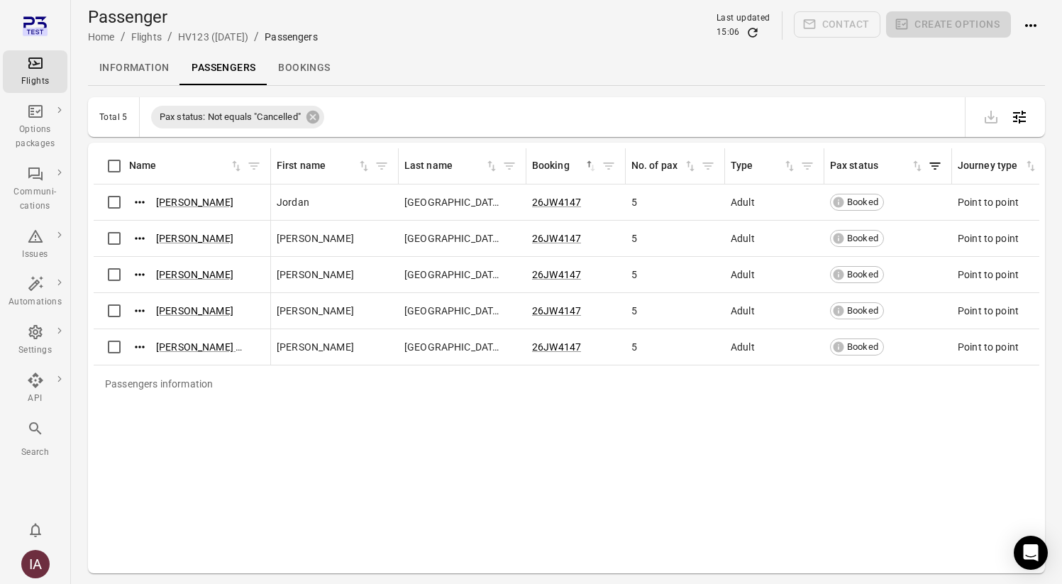
scroll to position [8, 0]
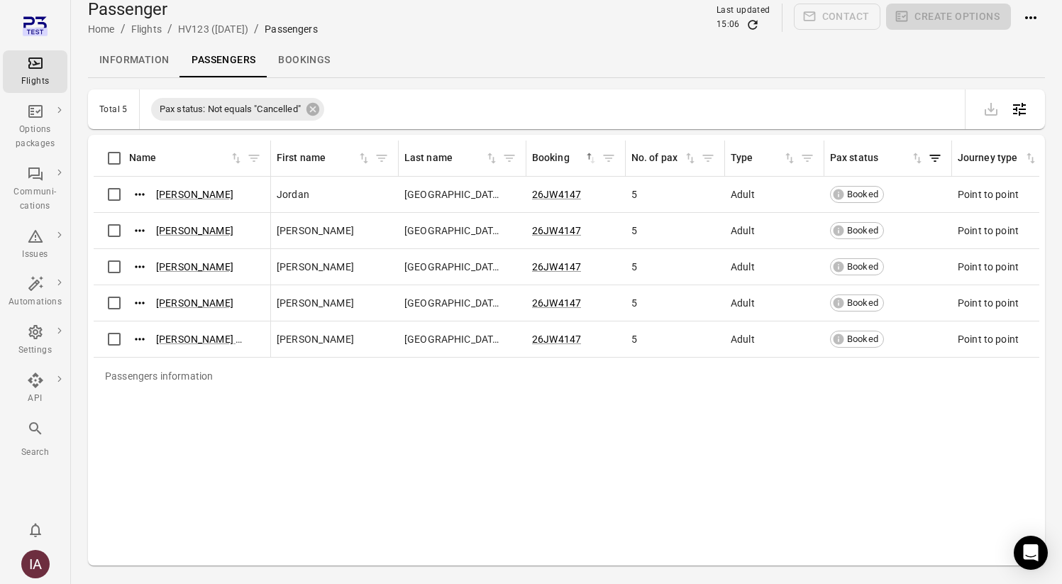
click at [760, 21] on icon "Refresh data" at bounding box center [753, 25] width 14 height 14
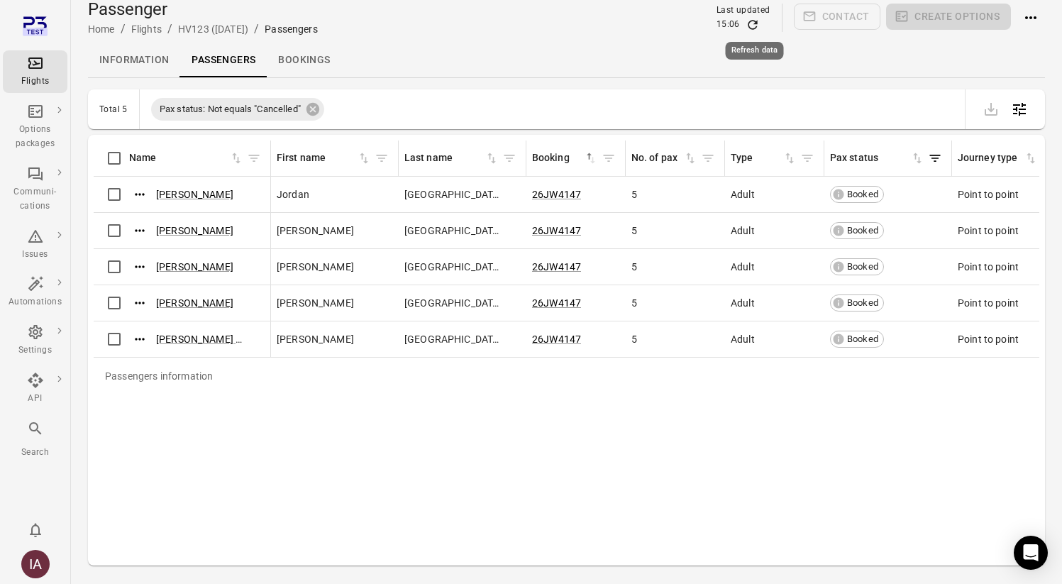
click at [760, 21] on icon "Refresh data" at bounding box center [753, 25] width 14 height 14
click at [753, 26] on icon "Refresh data" at bounding box center [753, 25] width 14 height 14
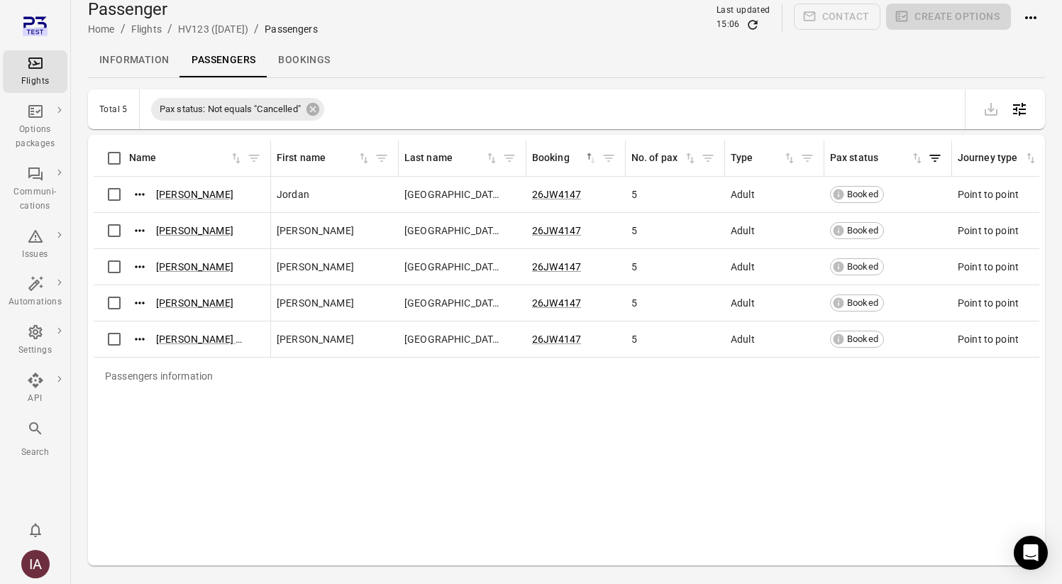
click at [751, 26] on icon "Refresh data" at bounding box center [753, 25] width 14 height 14
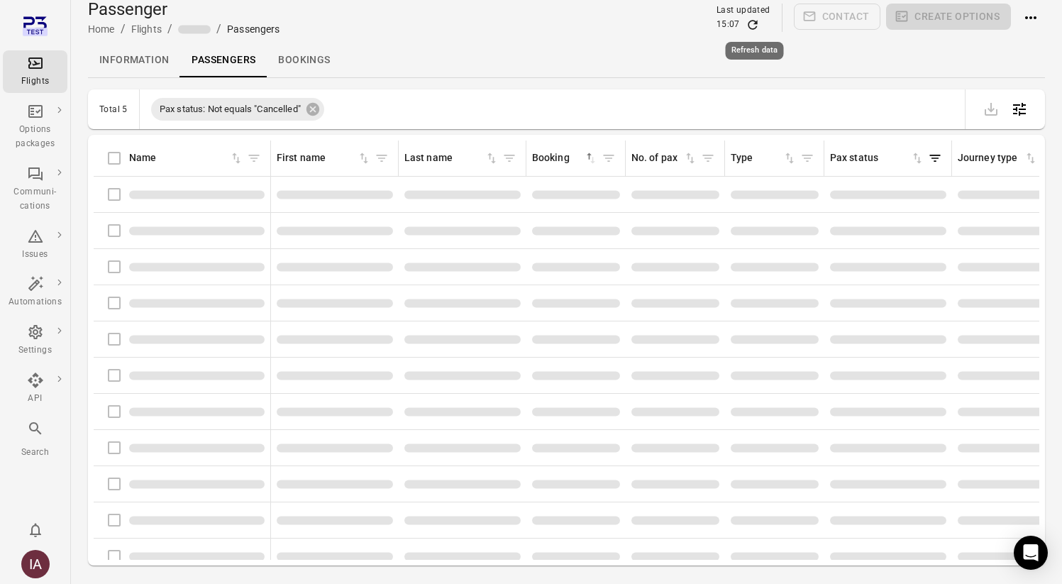
click at [751, 26] on icon "Refresh data" at bounding box center [753, 25] width 14 height 14
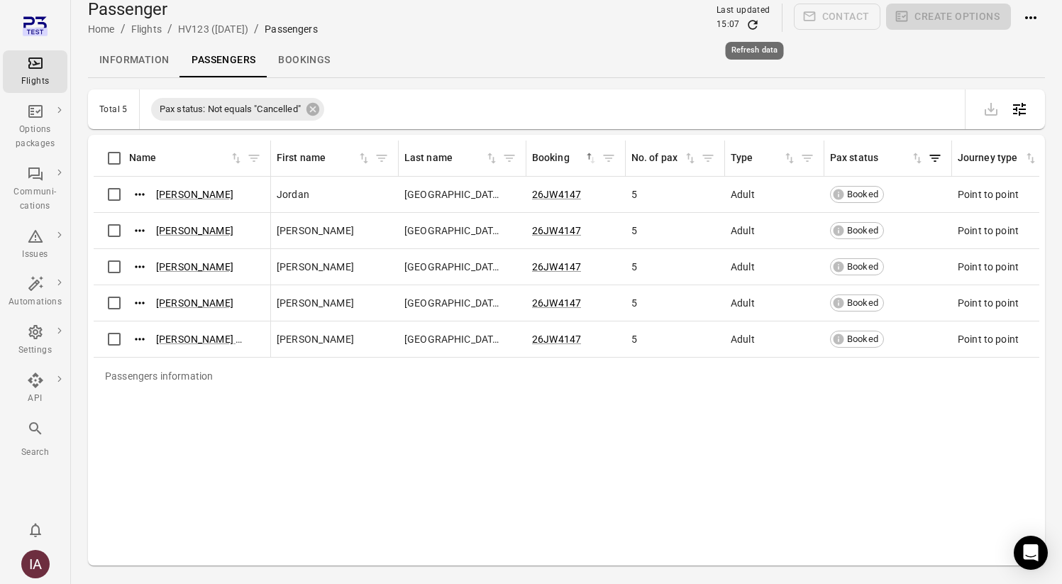
click at [750, 28] on icon "Refresh data" at bounding box center [753, 25] width 14 height 14
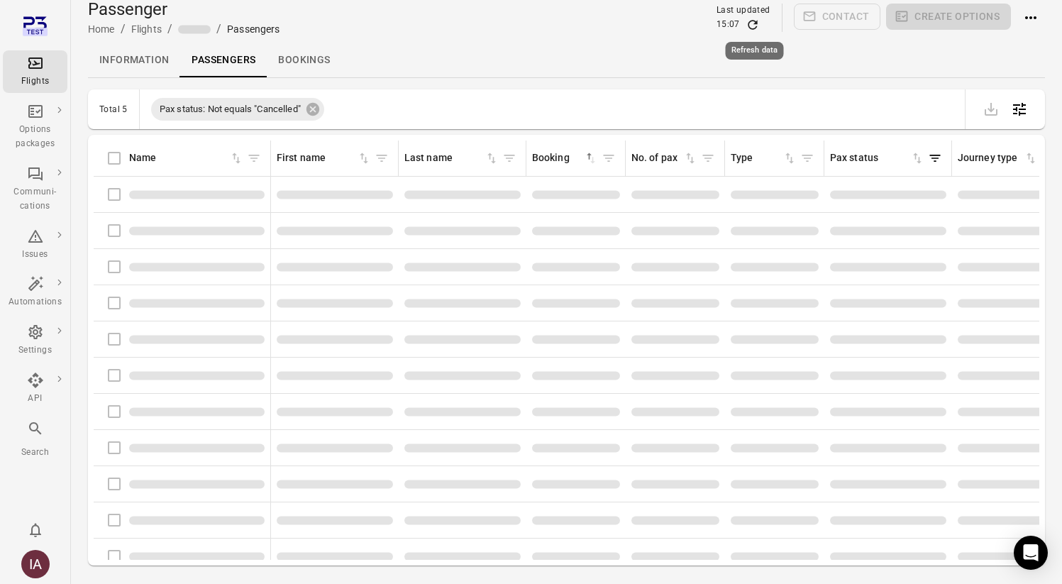
click at [750, 28] on icon "Refresh data" at bounding box center [753, 25] width 14 height 14
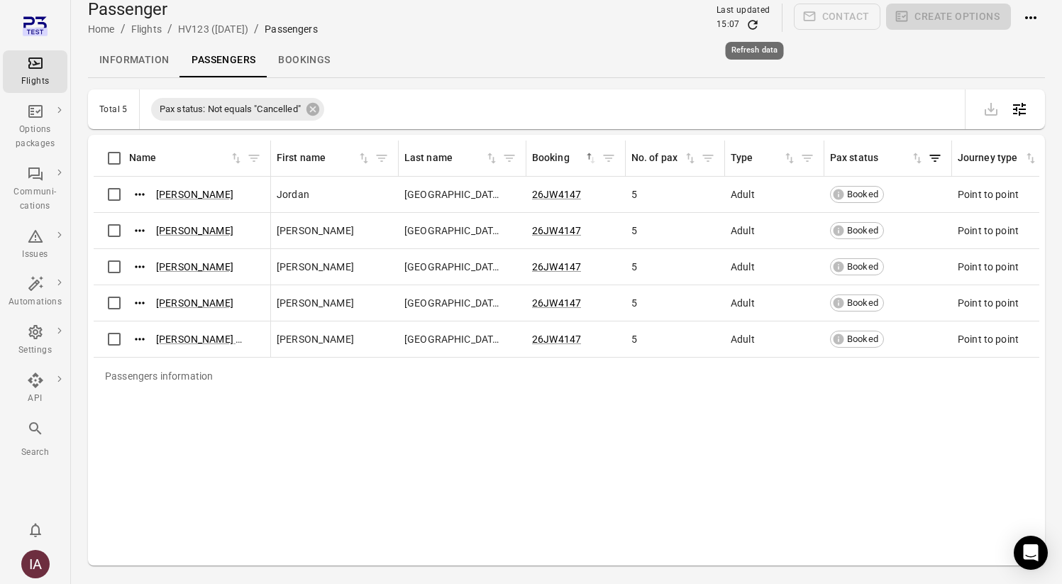
click at [750, 28] on icon "Refresh data" at bounding box center [753, 25] width 14 height 14
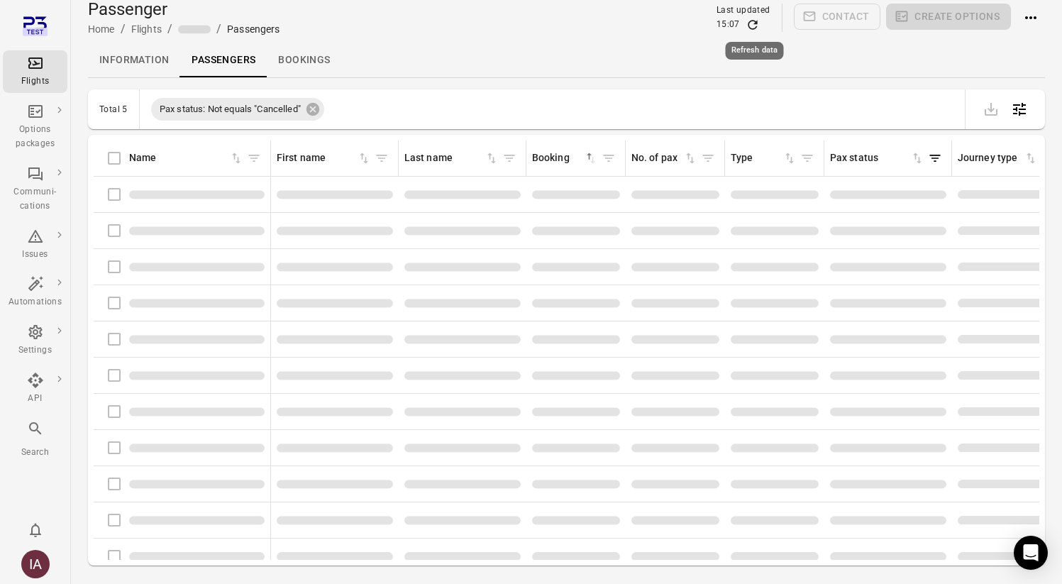
click at [750, 28] on icon "Refresh data" at bounding box center [753, 25] width 14 height 14
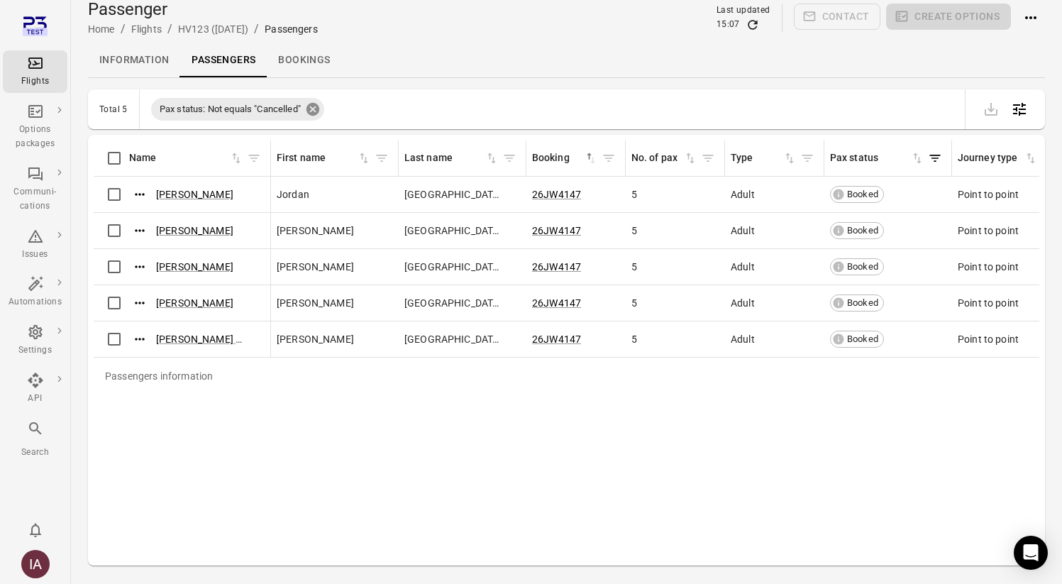
click at [313, 110] on icon at bounding box center [313, 109] width 13 height 13
click at [53, 70] on div "Flights" at bounding box center [35, 72] width 53 height 34
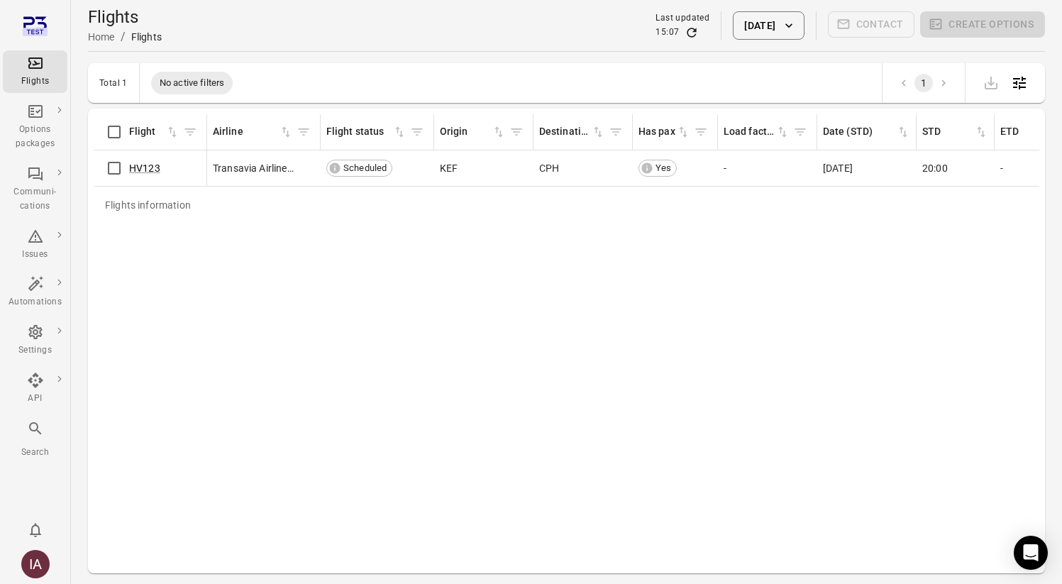
click at [733, 26] on button "[DATE]" at bounding box center [768, 25] width 71 height 28
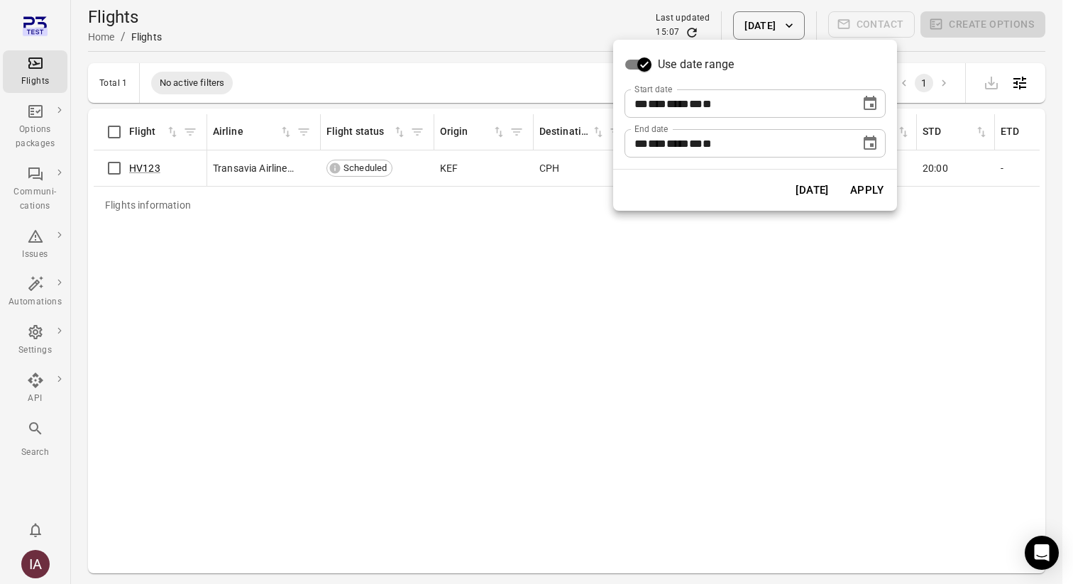
click at [862, 108] on icon "Choose date, selected date is Aug 20, 2025" at bounding box center [869, 103] width 17 height 17
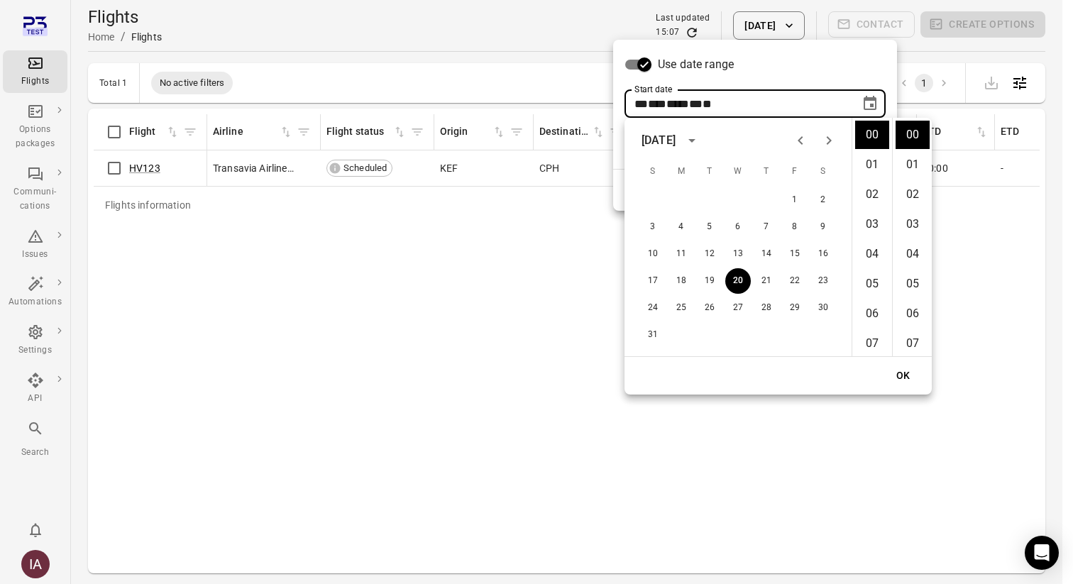
click at [810, 143] on button "Previous month" at bounding box center [800, 140] width 28 height 28
click at [804, 141] on icon "Previous month" at bounding box center [800, 140] width 17 height 17
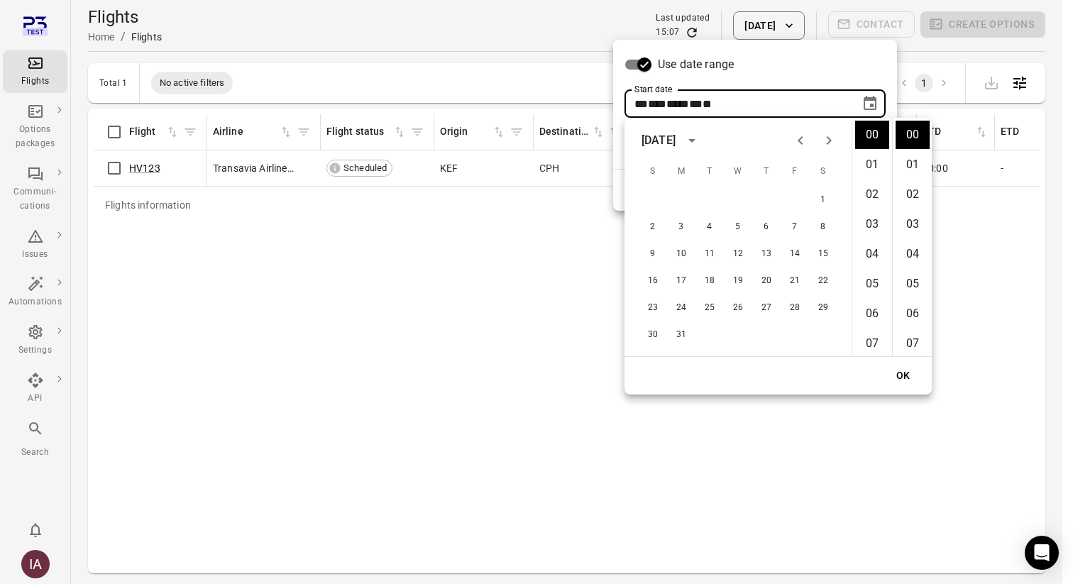
click at [804, 141] on icon "Previous month" at bounding box center [800, 140] width 17 height 17
click at [656, 200] on button "1" at bounding box center [653, 200] width 26 height 26
type input "**********"
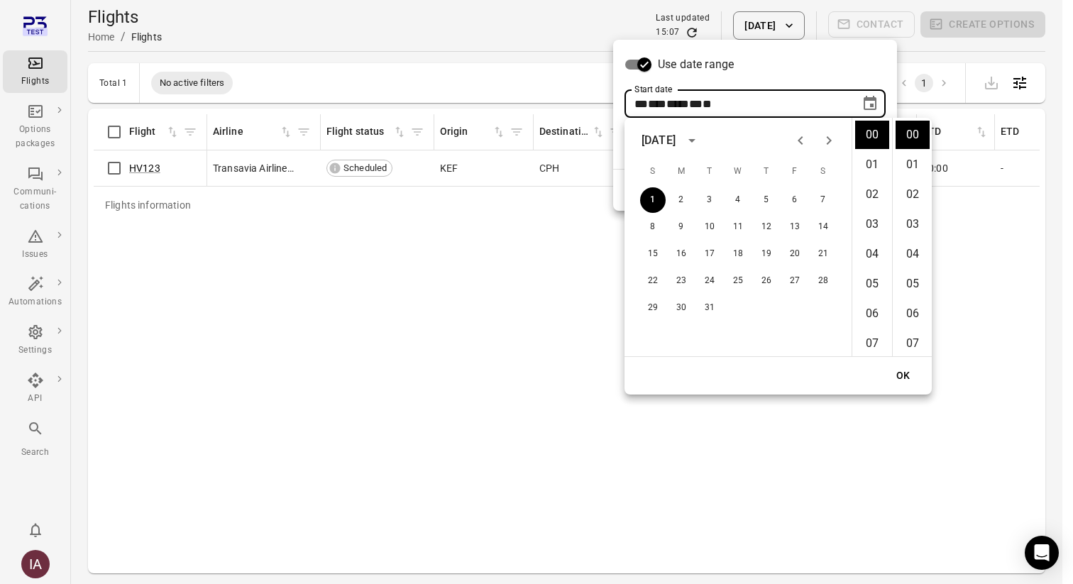
click at [910, 370] on button "OK" at bounding box center [903, 376] width 45 height 26
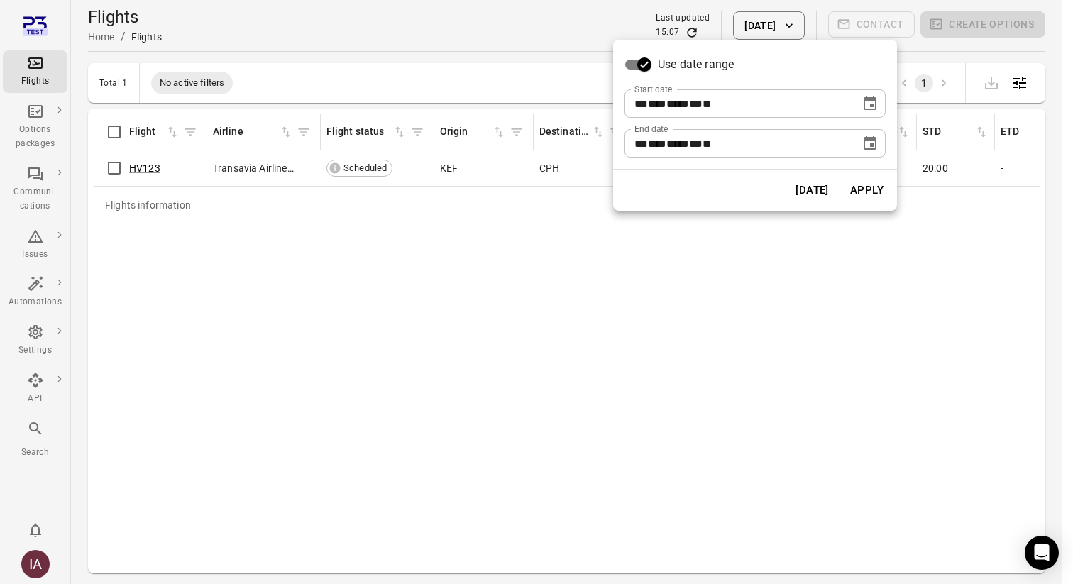
click at [871, 182] on button "Apply" at bounding box center [866, 190] width 49 height 30
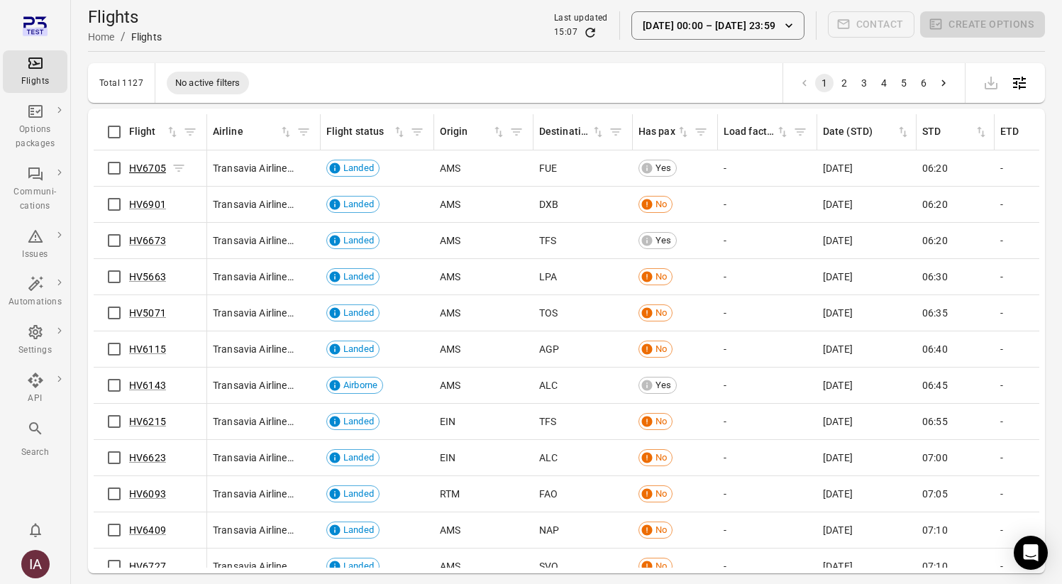
click at [158, 165] on link "HV6705" at bounding box center [147, 167] width 37 height 11
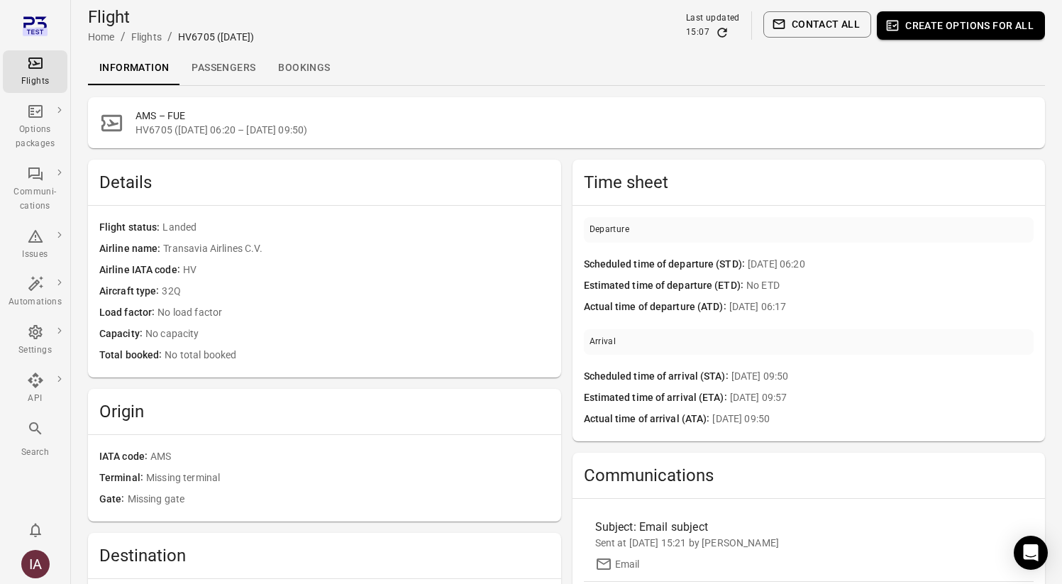
click at [224, 65] on link "Passengers" at bounding box center [223, 68] width 87 height 34
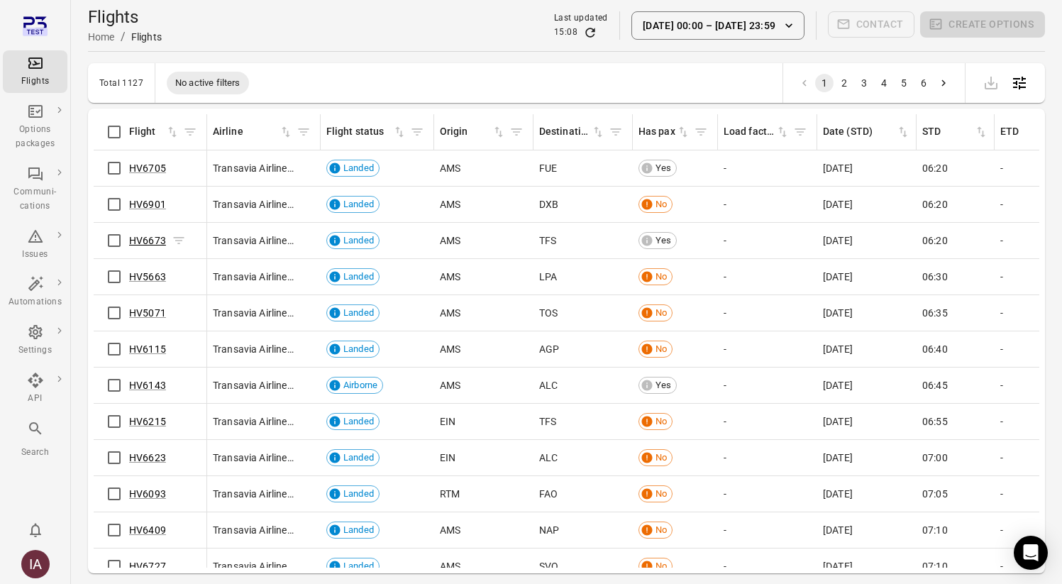
click at [145, 240] on link "HV6673" at bounding box center [147, 240] width 37 height 11
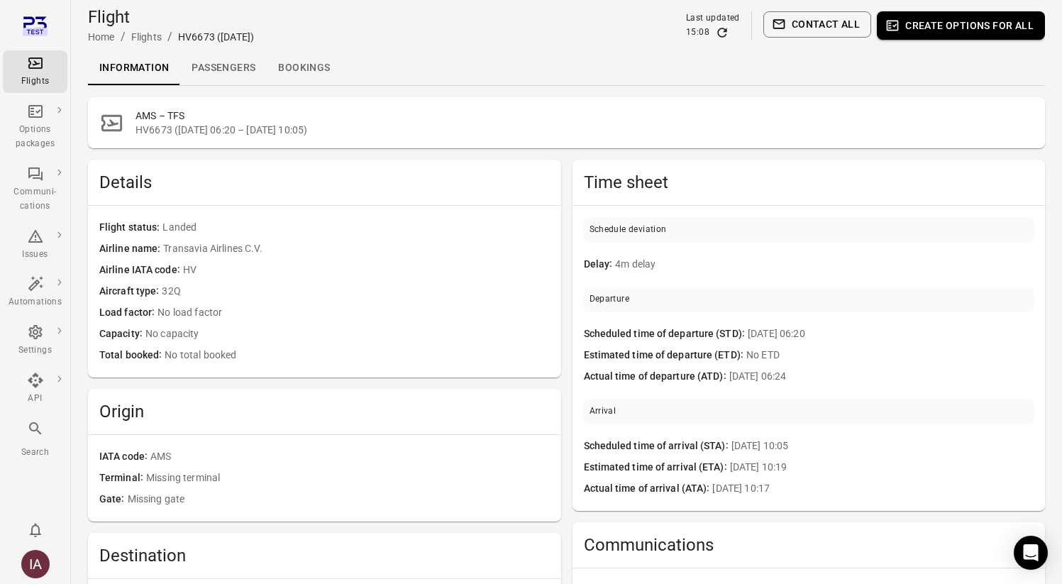
click at [215, 65] on link "Passengers" at bounding box center [223, 68] width 87 height 34
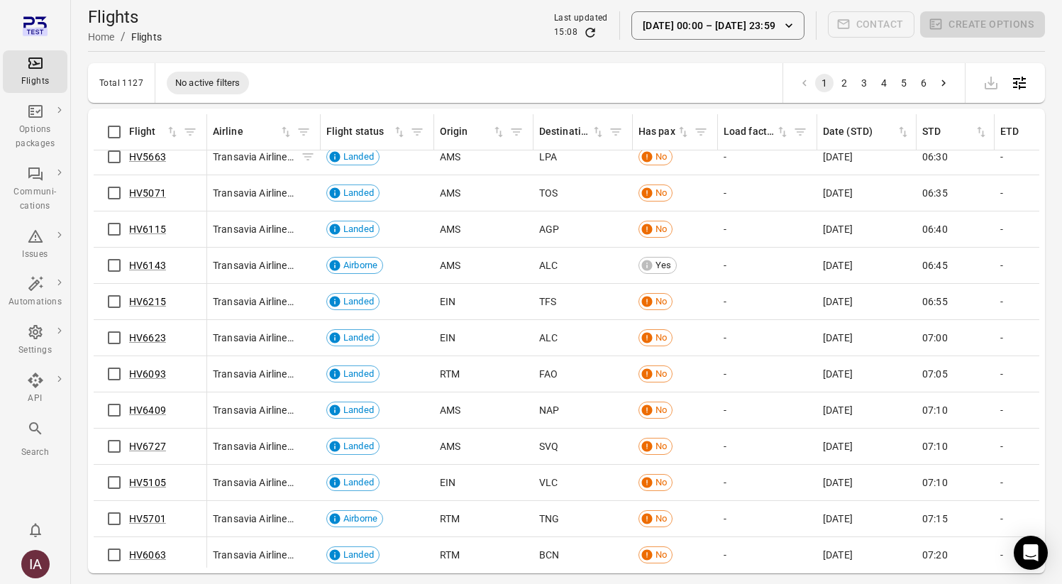
scroll to position [131, 0]
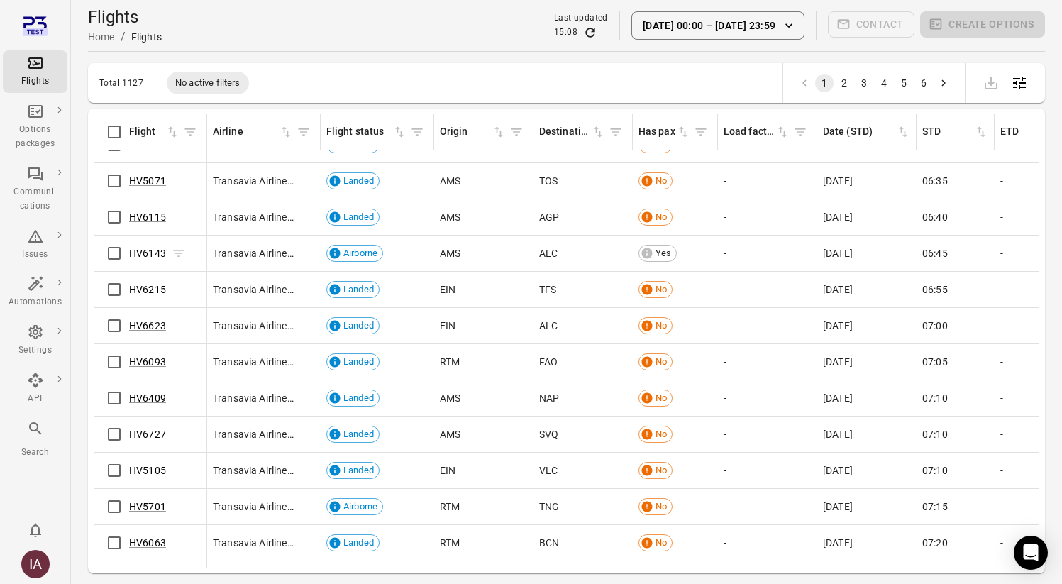
click at [146, 251] on link "HV6143" at bounding box center [147, 253] width 37 height 11
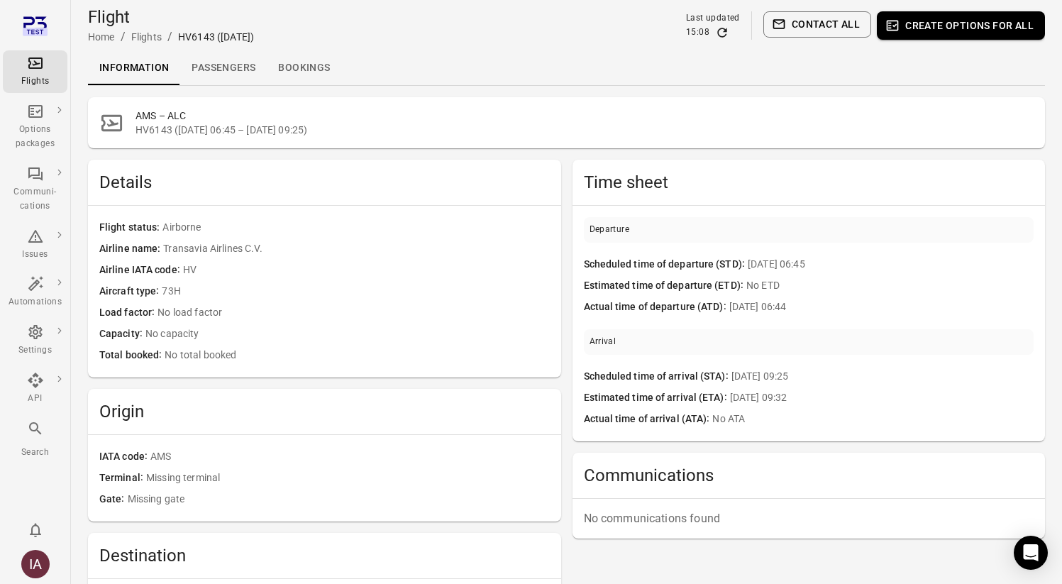
click at [213, 77] on link "Passengers" at bounding box center [223, 68] width 87 height 34
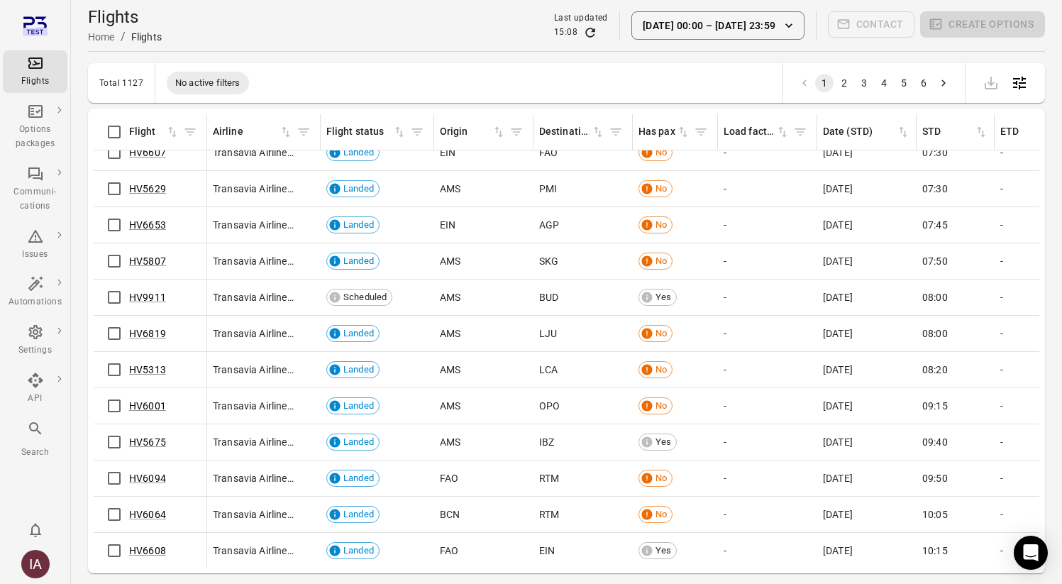
scroll to position [671, 0]
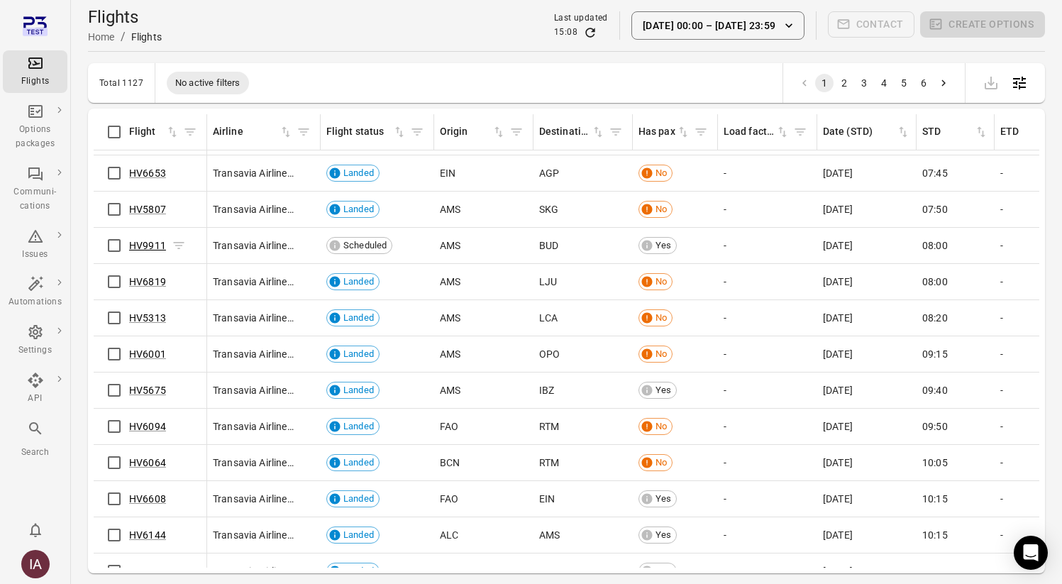
click at [158, 246] on link "HV9911" at bounding box center [147, 245] width 37 height 11
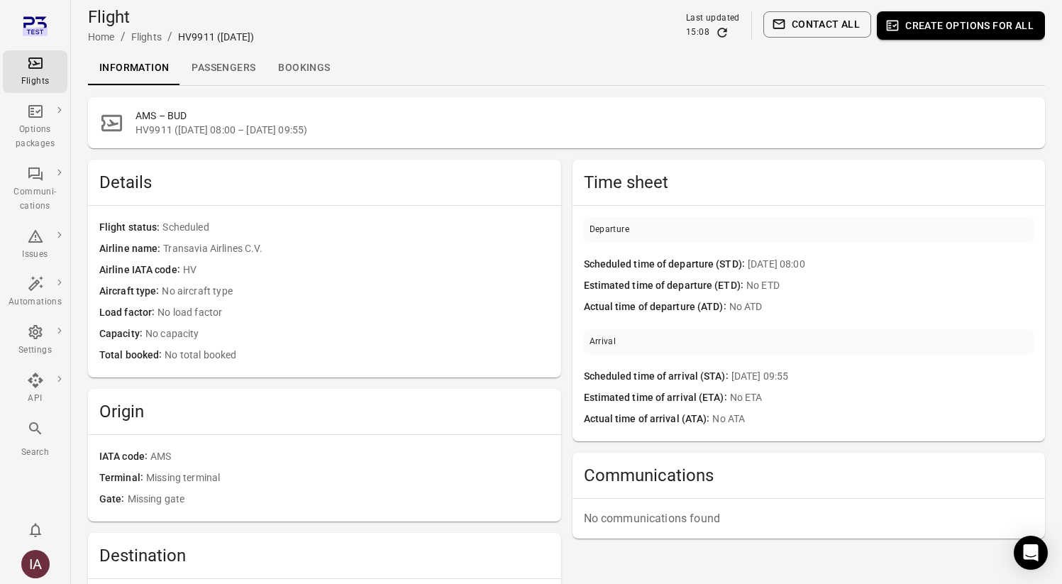
click at [226, 79] on link "Passengers" at bounding box center [223, 68] width 87 height 34
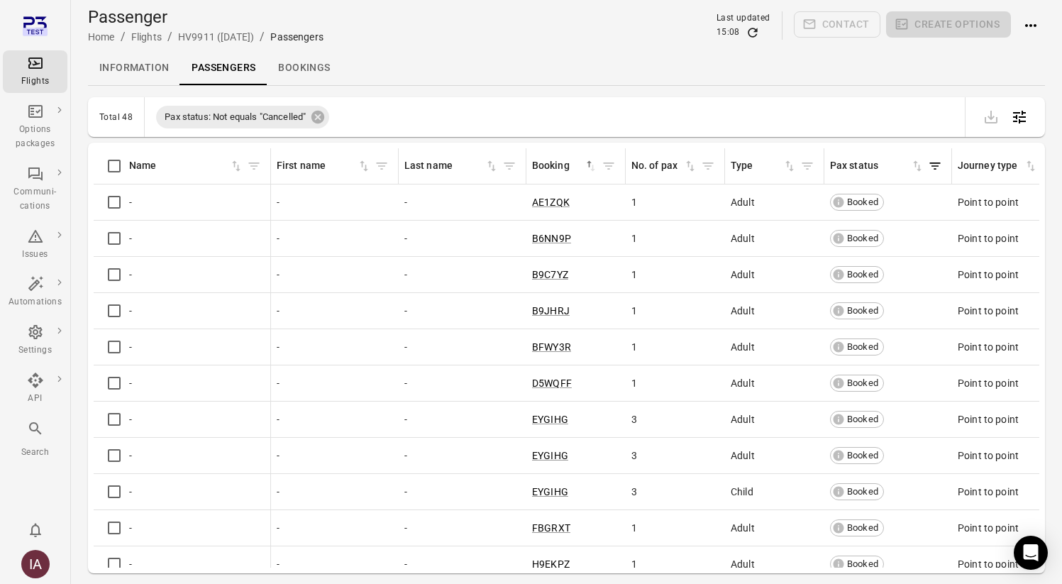
click at [35, 83] on div "Flights" at bounding box center [35, 82] width 53 height 14
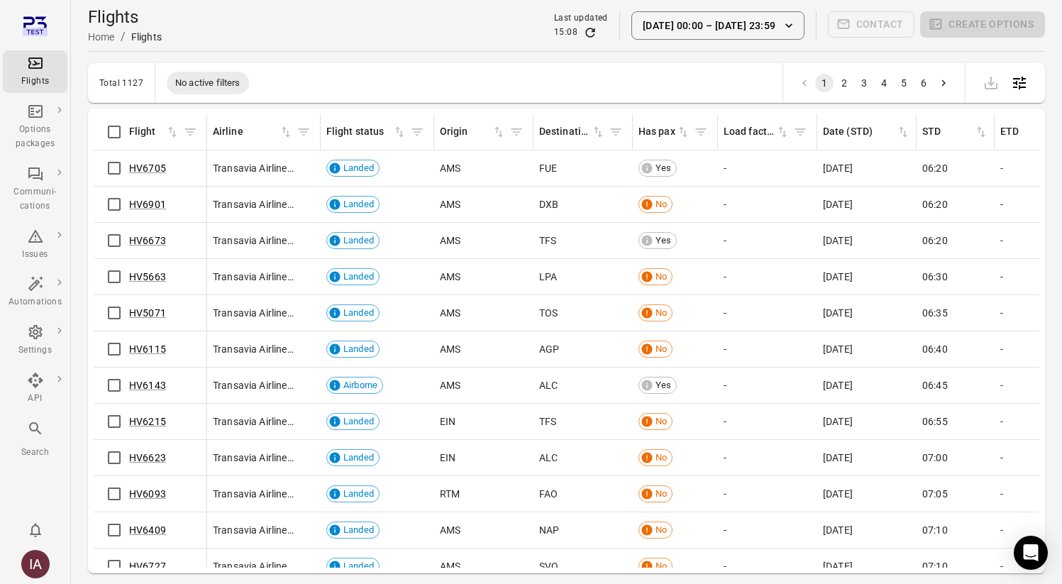
click at [688, 28] on button "[DATE] 00:00 – [DATE] 23:59" at bounding box center [718, 25] width 173 height 28
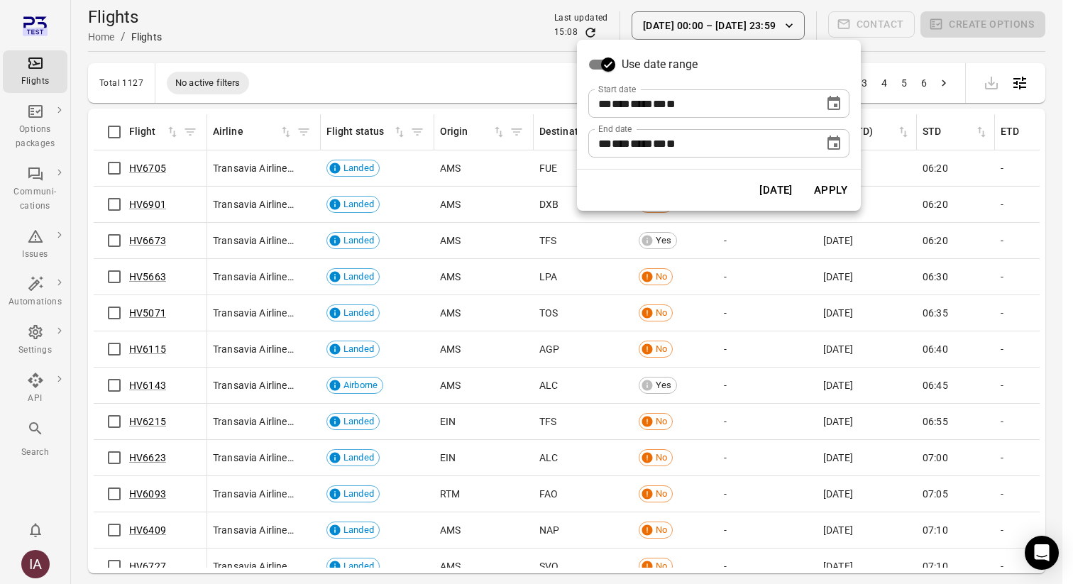
click at [753, 192] on button "[DATE]" at bounding box center [775, 190] width 49 height 30
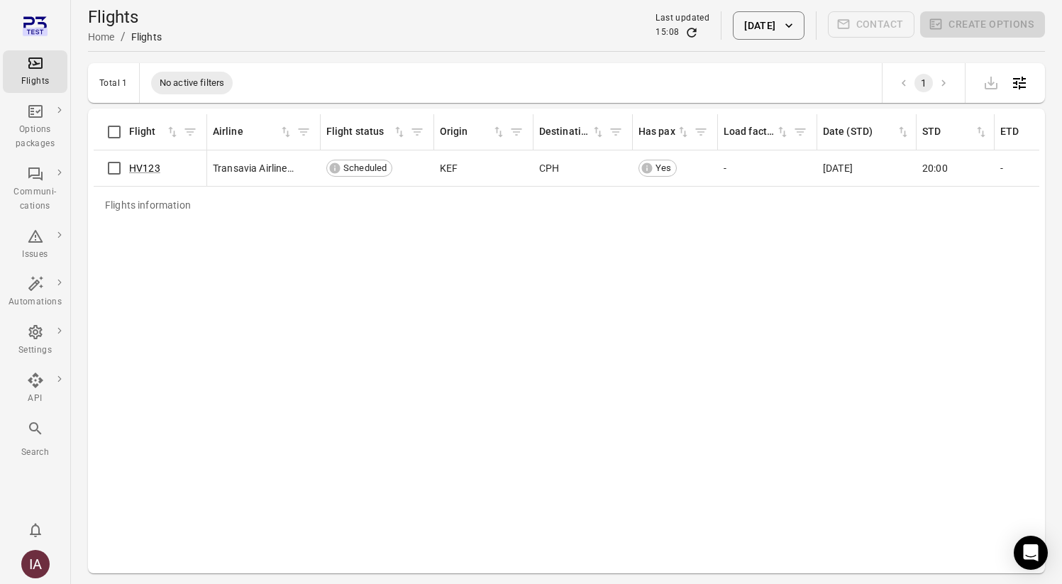
click at [155, 176] on div "HV123" at bounding box center [149, 168] width 101 height 30
click at [153, 167] on link "HV123" at bounding box center [144, 167] width 31 height 11
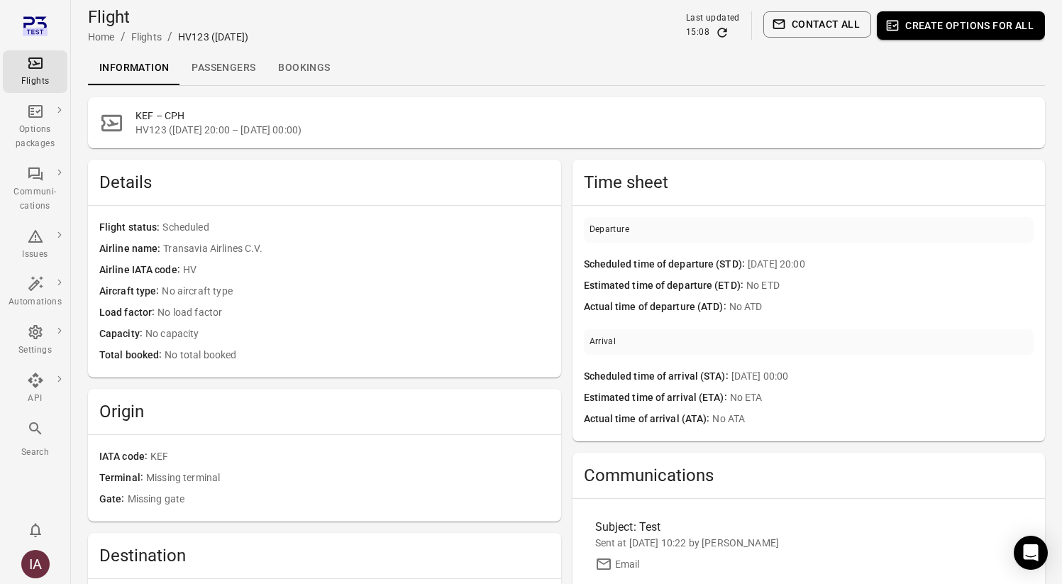
click at [228, 61] on link "Passengers" at bounding box center [223, 68] width 87 height 34
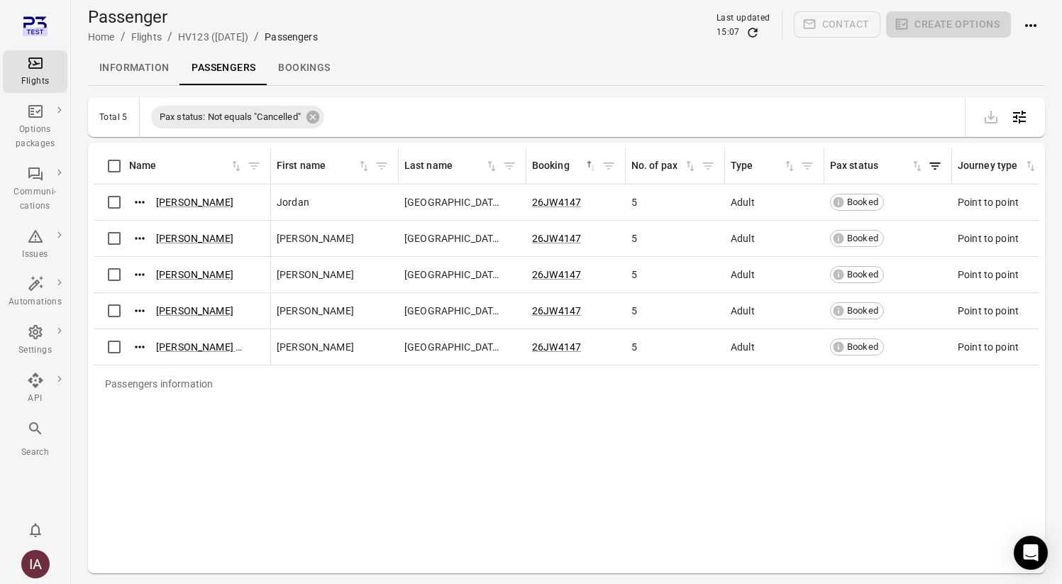
click at [763, 36] on div "15:07" at bounding box center [744, 33] width 54 height 14
click at [761, 31] on div "15:07" at bounding box center [744, 33] width 54 height 14
click at [751, 30] on icon "Refresh data" at bounding box center [753, 33] width 14 height 14
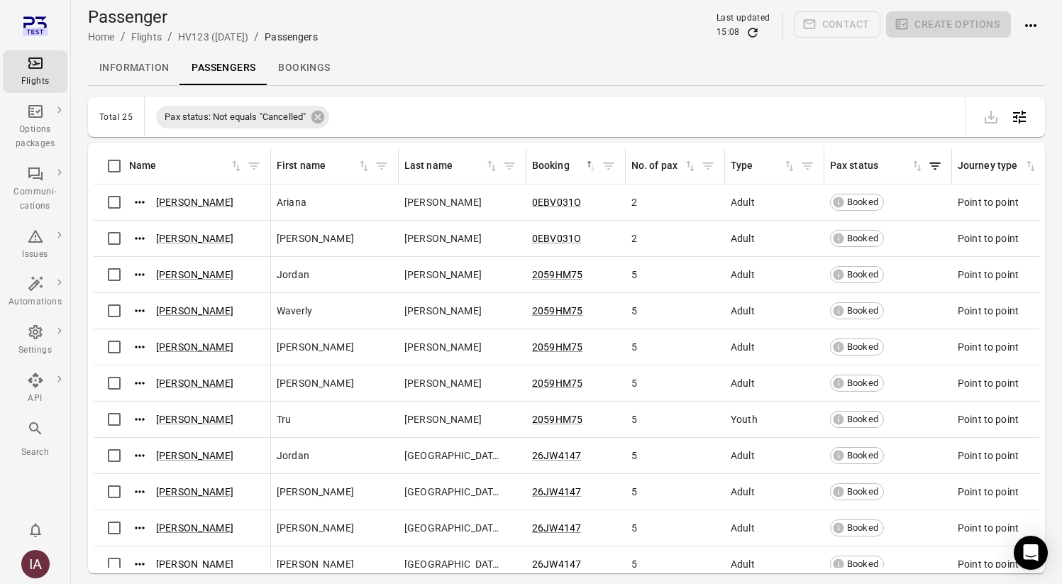
click at [756, 30] on icon "Refresh data" at bounding box center [752, 32] width 9 height 9
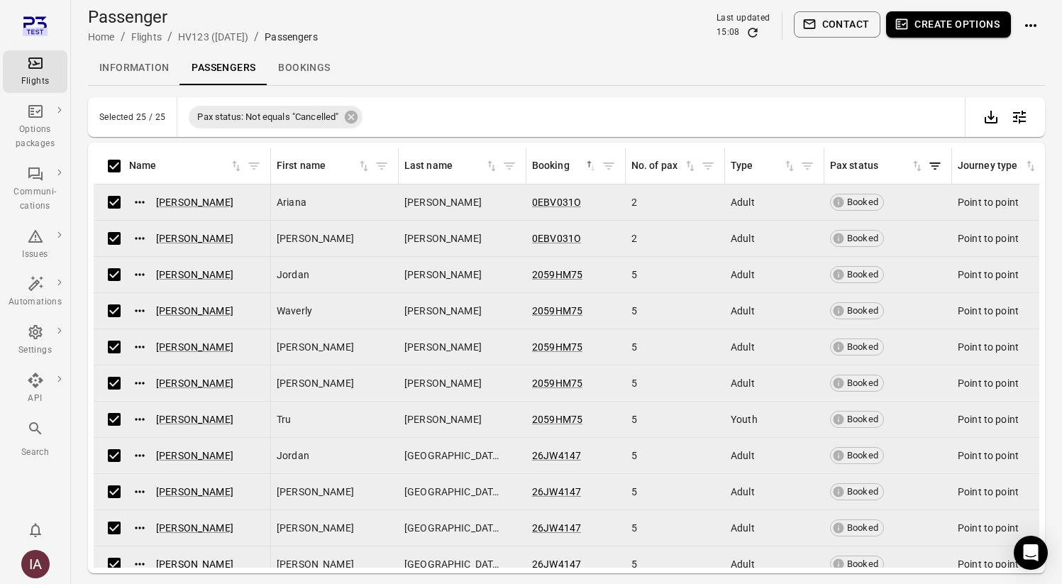
click at [982, 31] on button "Create options" at bounding box center [948, 24] width 125 height 26
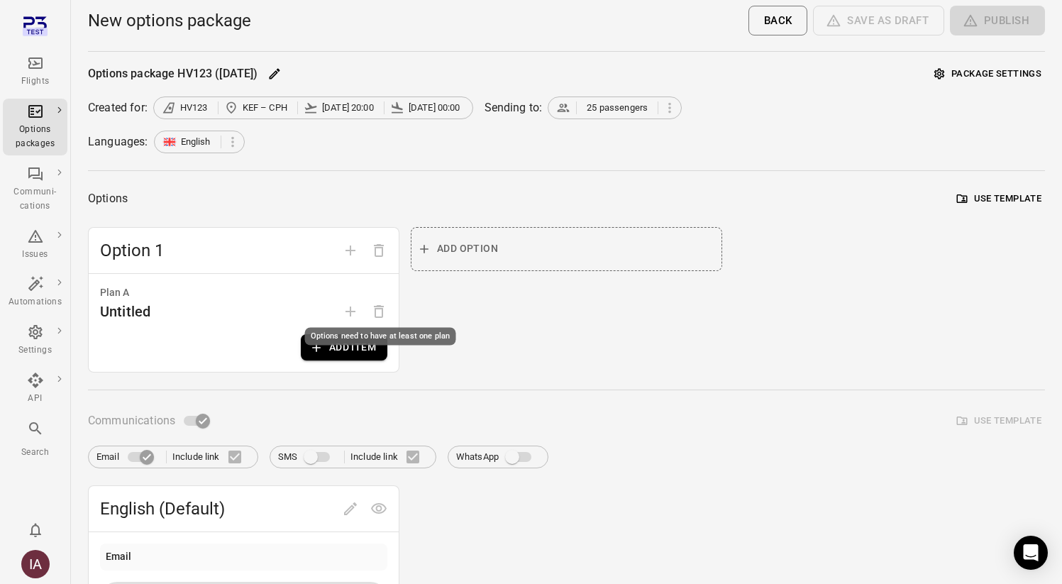
click at [353, 343] on div "Options need to have at least one plan" at bounding box center [380, 337] width 151 height 18
click at [356, 342] on div "Options need to have at least one plan" at bounding box center [380, 337] width 151 height 18
click at [329, 353] on button "Add item" at bounding box center [344, 347] width 87 height 26
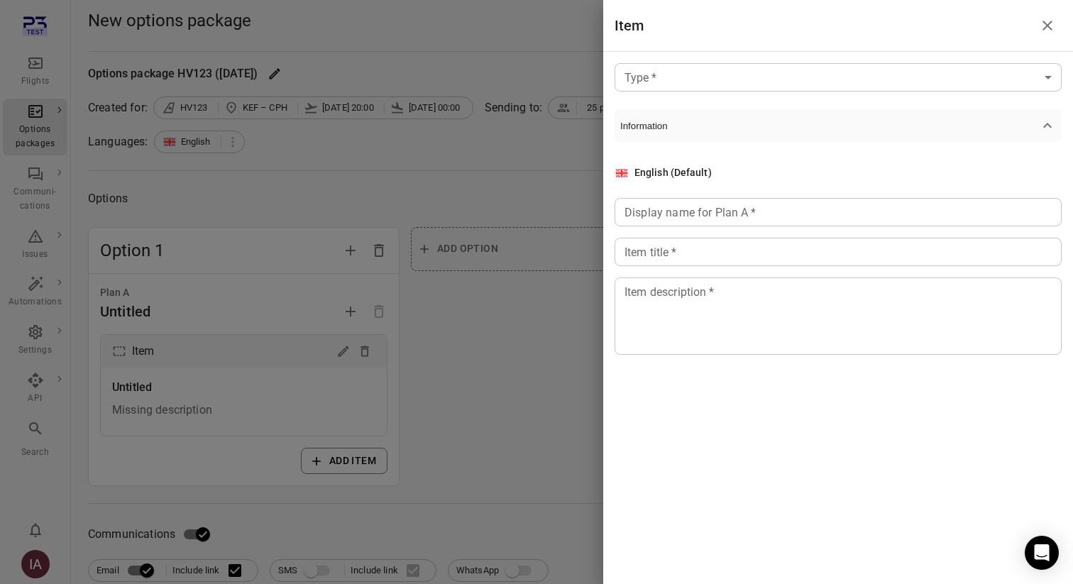
click at [785, 79] on body "Flights Options packages Communi-cations Issues Automations Settings API Search…" at bounding box center [536, 494] width 1073 height 988
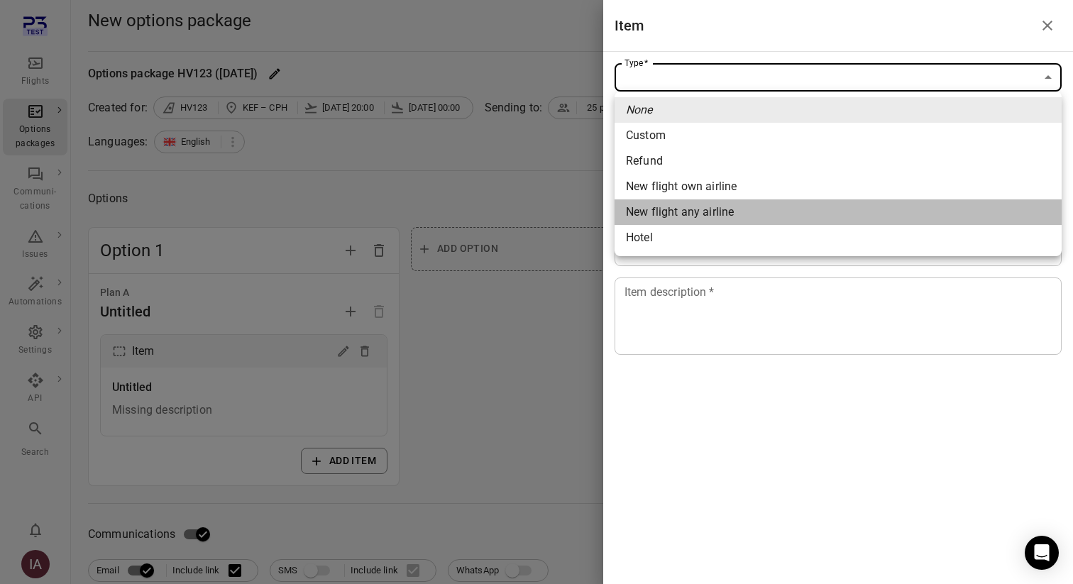
click at [771, 206] on span "New flight any airline" at bounding box center [838, 212] width 424 height 17
type input "**********"
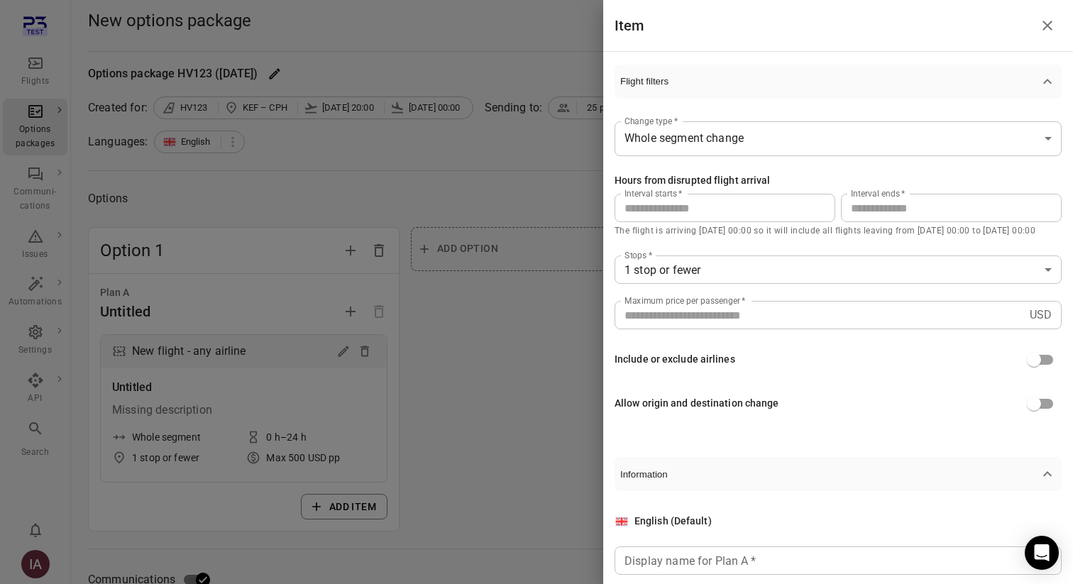
scroll to position [204, 0]
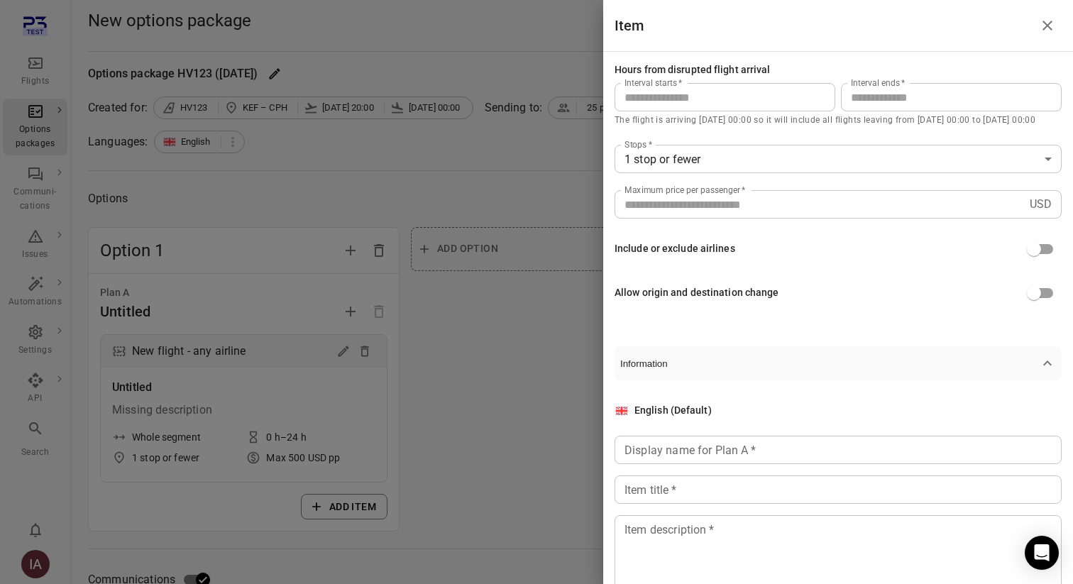
click at [864, 104] on input "**" at bounding box center [951, 97] width 221 height 28
type input "**"
click at [778, 260] on div "Include or exclude airlines" at bounding box center [837, 249] width 447 height 27
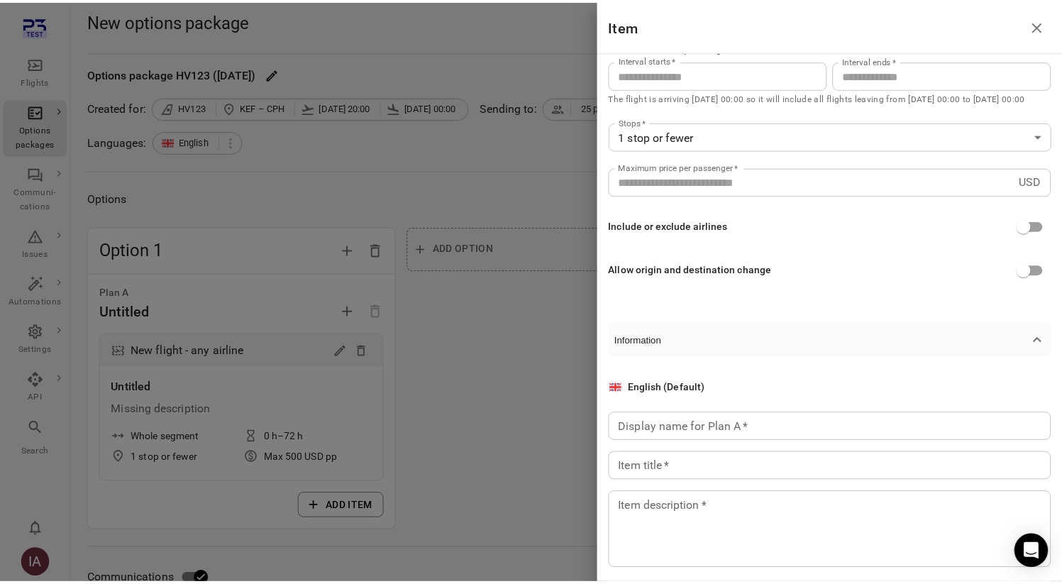
scroll to position [247, 0]
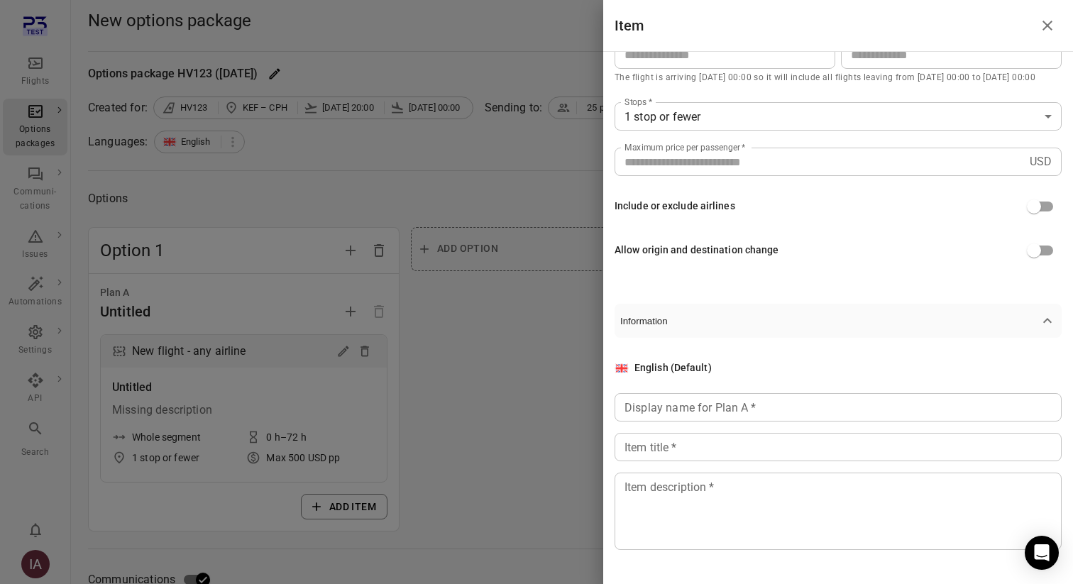
click at [741, 393] on input "Display name for Plan A   *" at bounding box center [837, 407] width 447 height 28
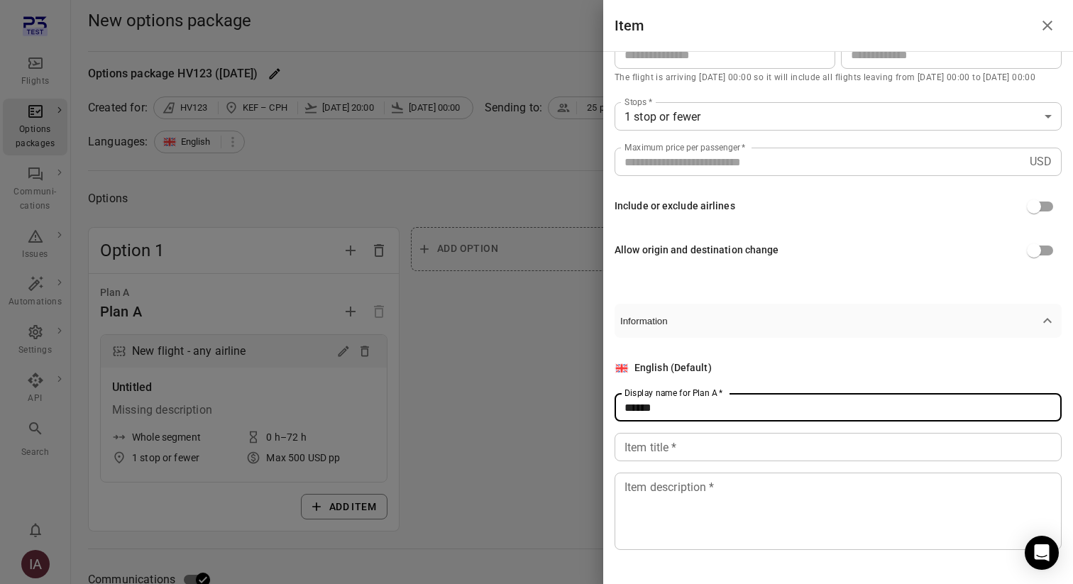
type input "******"
drag, startPoint x: 721, startPoint y: 433, endPoint x: 727, endPoint y: 414, distance: 20.2
click at [721, 433] on input "Item title   *" at bounding box center [837, 447] width 447 height 28
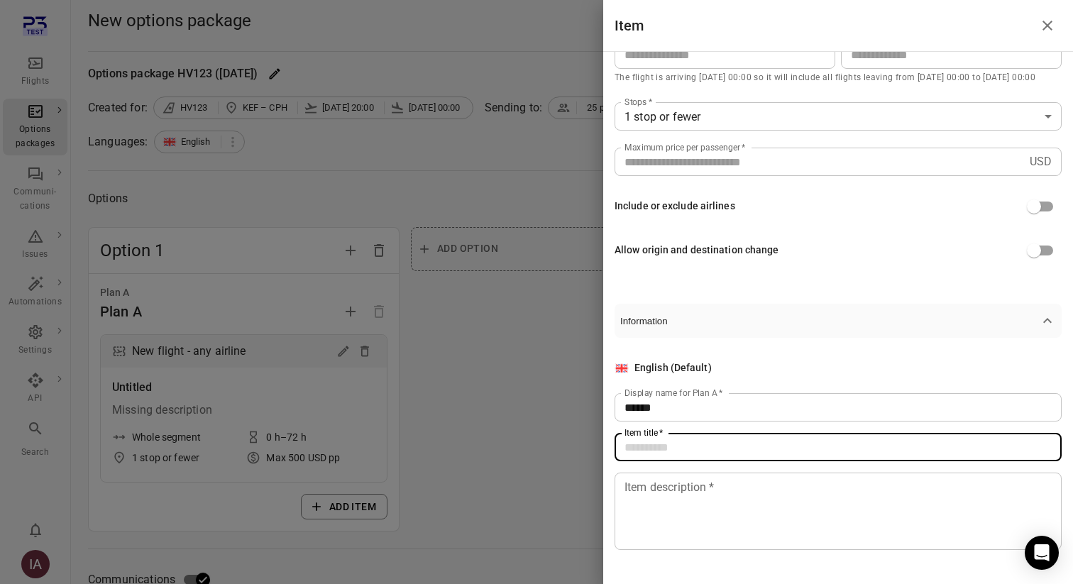
type input "*"
type input "**********"
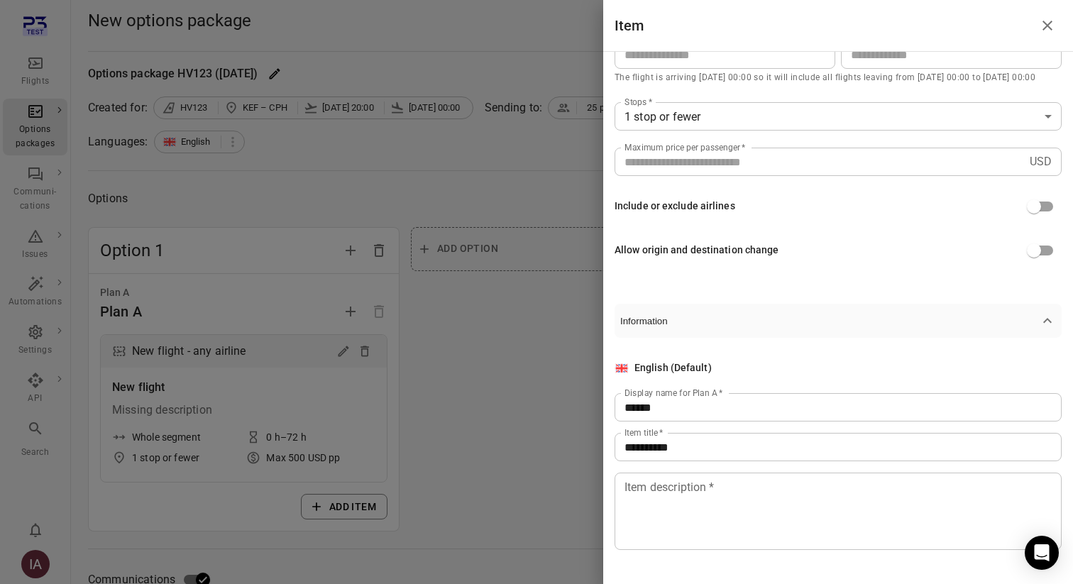
click at [709, 476] on div "* Item description   *" at bounding box center [837, 511] width 447 height 77
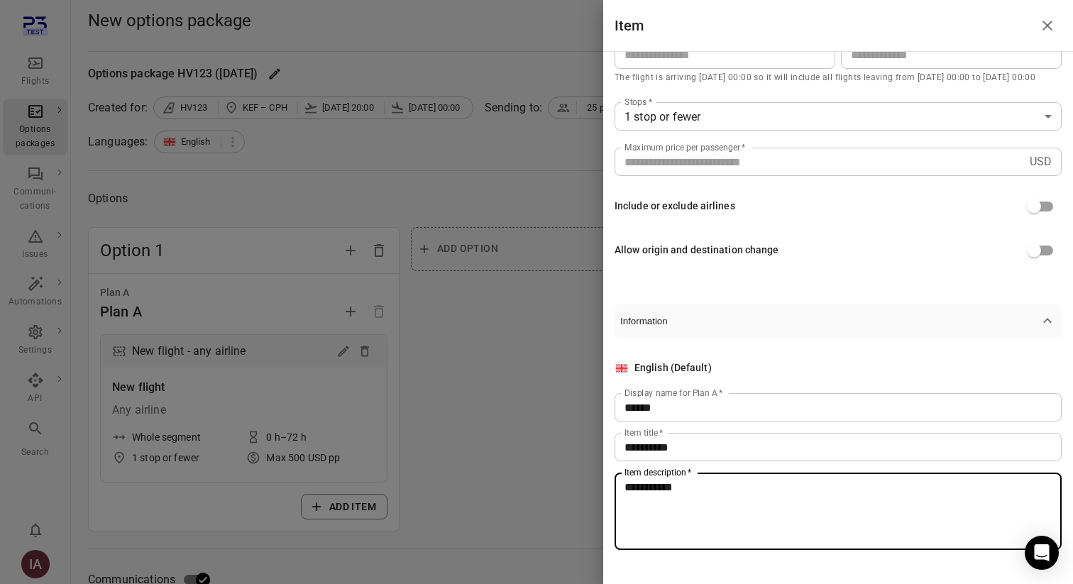
type textarea "**********"
click at [441, 447] on div at bounding box center [536, 292] width 1073 height 584
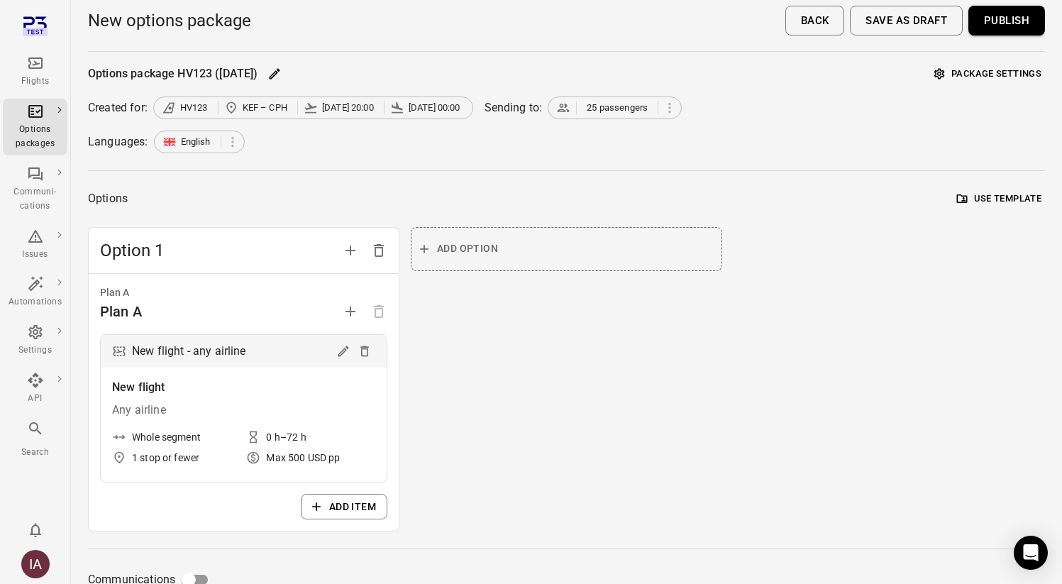
click at [1025, 24] on button "Publish" at bounding box center [1007, 21] width 77 height 30
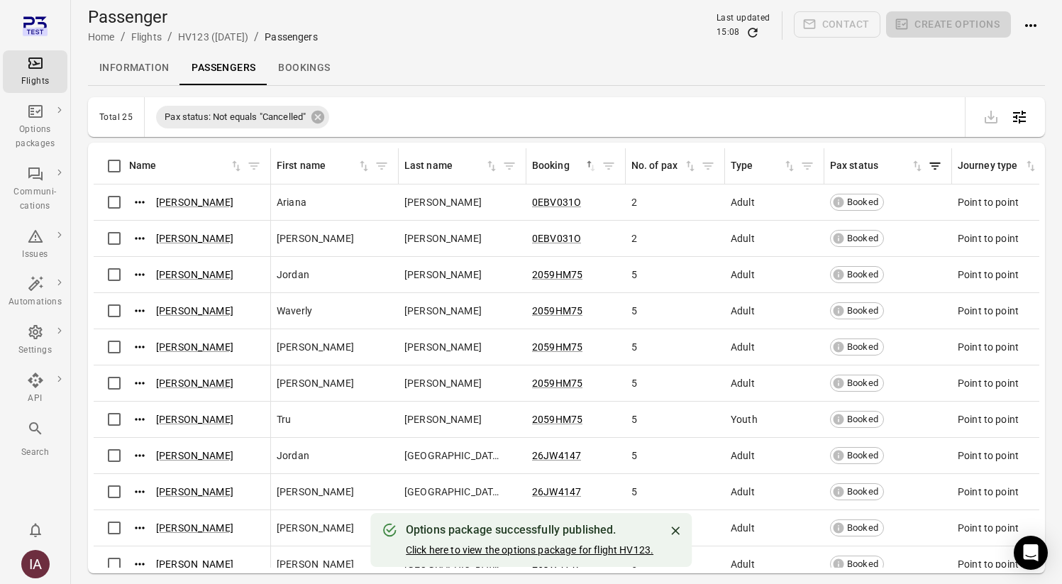
click at [532, 550] on link "Click here to view the options package for flight HV123." at bounding box center [530, 549] width 248 height 11
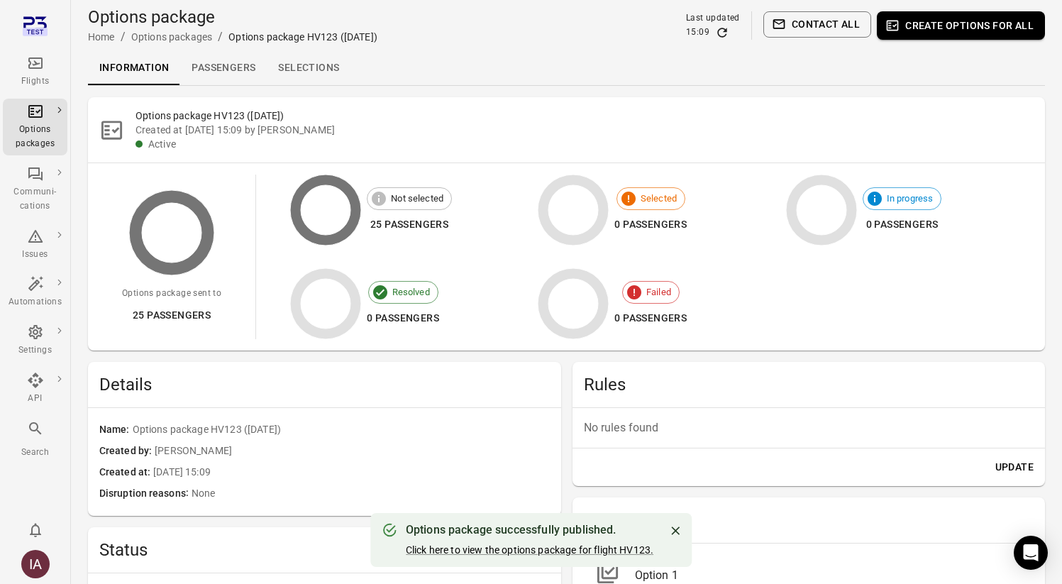
click at [309, 71] on link "Selections" at bounding box center [309, 68] width 84 height 34
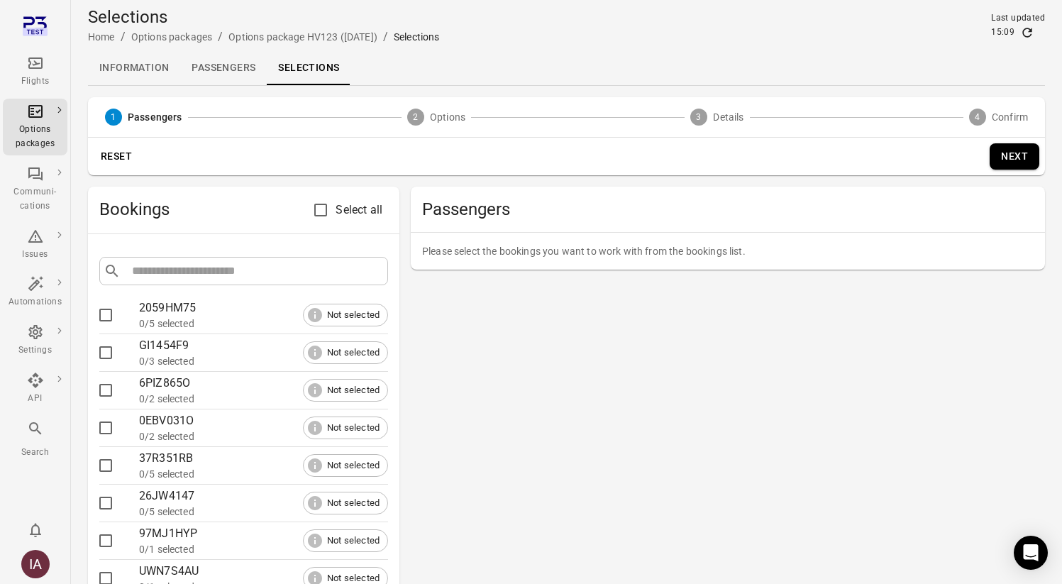
scroll to position [118, 0]
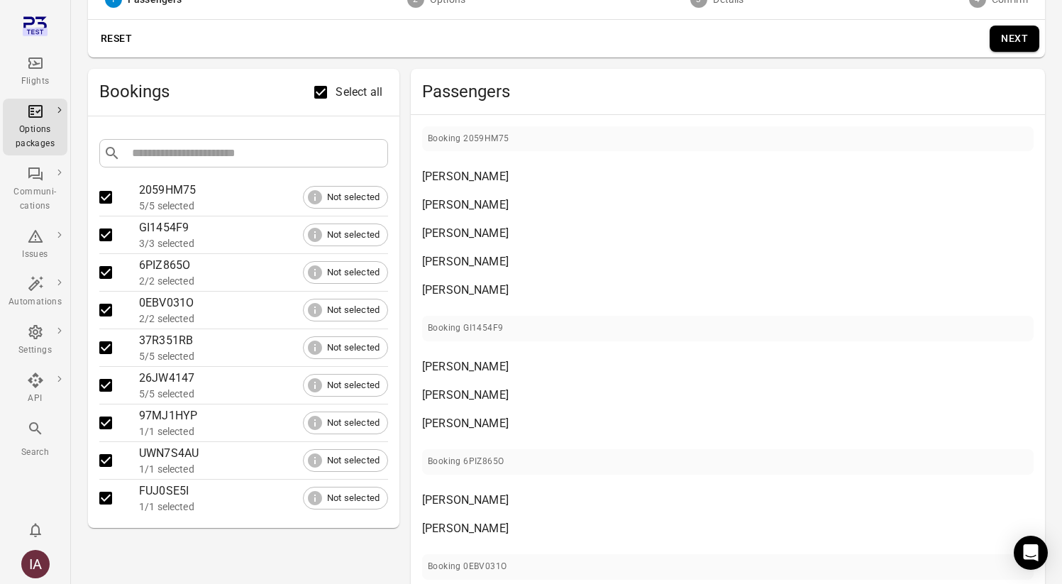
click at [1011, 32] on button "Next" at bounding box center [1015, 39] width 50 height 26
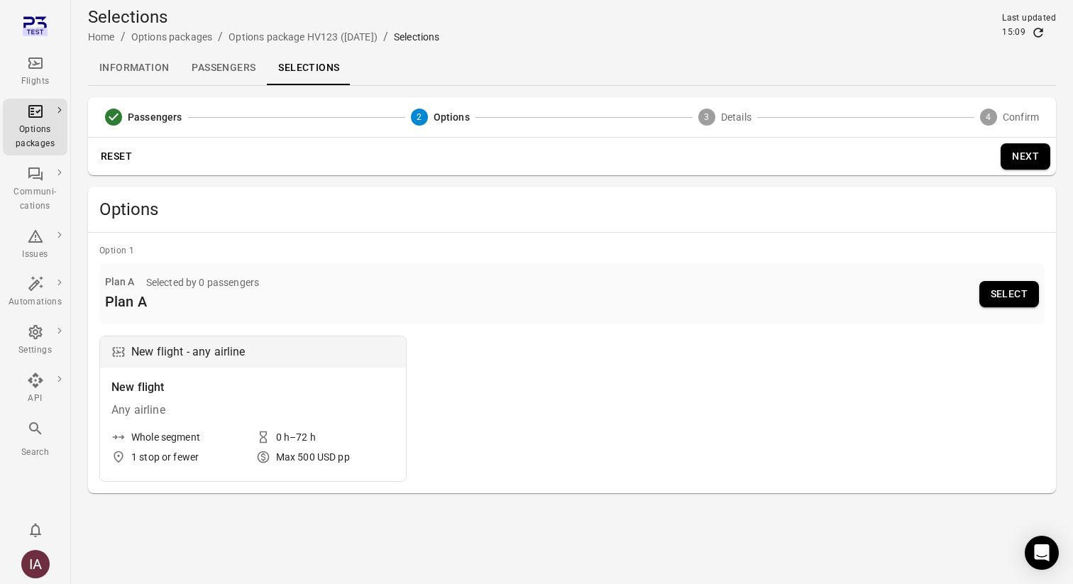
click at [1007, 297] on button "Select" at bounding box center [1009, 294] width 60 height 26
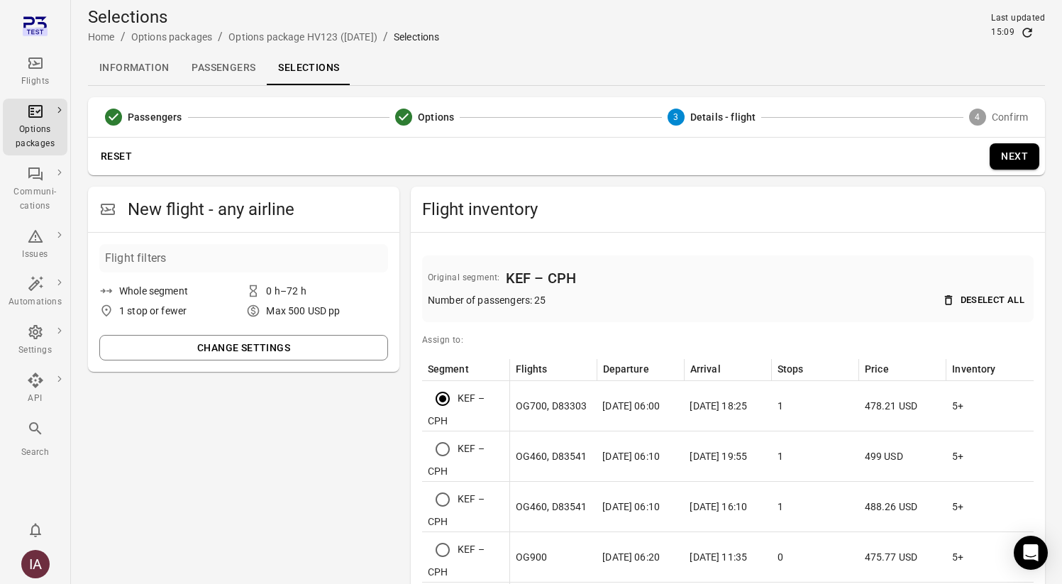
click at [1015, 158] on button "Next" at bounding box center [1015, 156] width 50 height 26
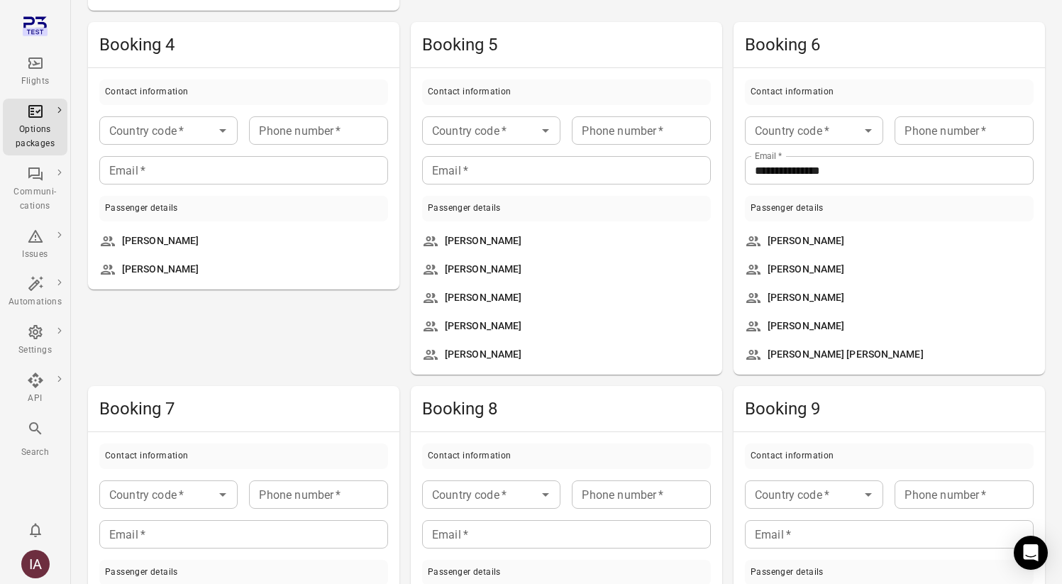
scroll to position [671, 0]
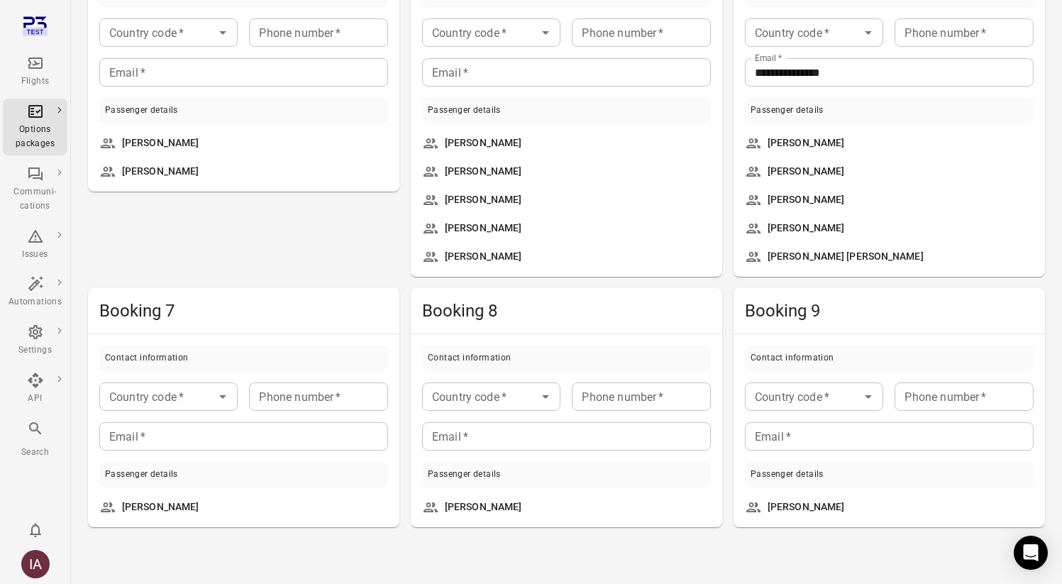
click at [512, 366] on div "Contact information" at bounding box center [566, 359] width 289 height 26
click at [509, 391] on input "Country code   *" at bounding box center [479, 397] width 106 height 20
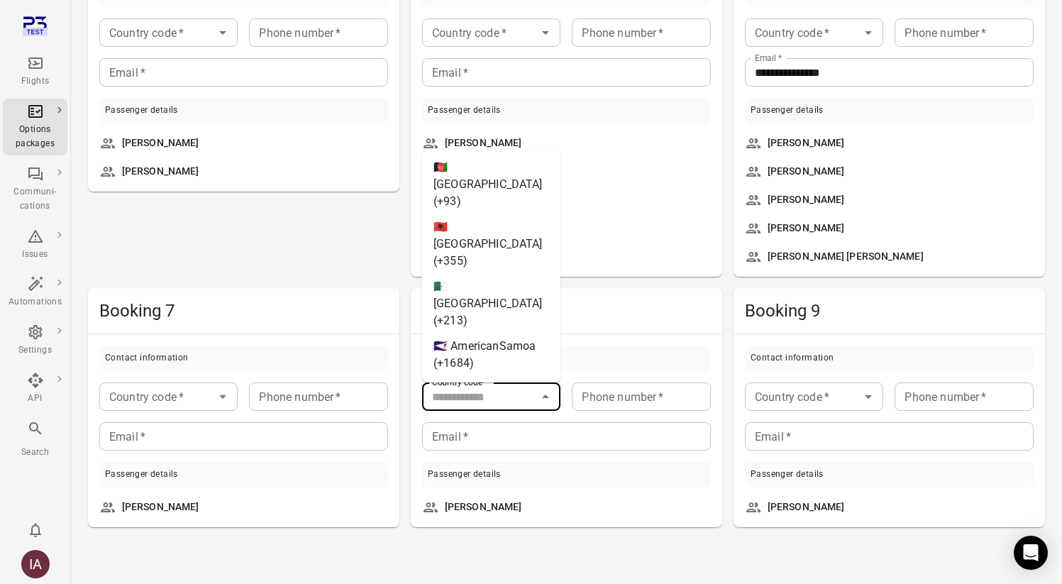
click at [500, 376] on li "🇦🇩 [GEOGRAPHIC_DATA] (+376)" at bounding box center [491, 406] width 138 height 60
type input "*********"
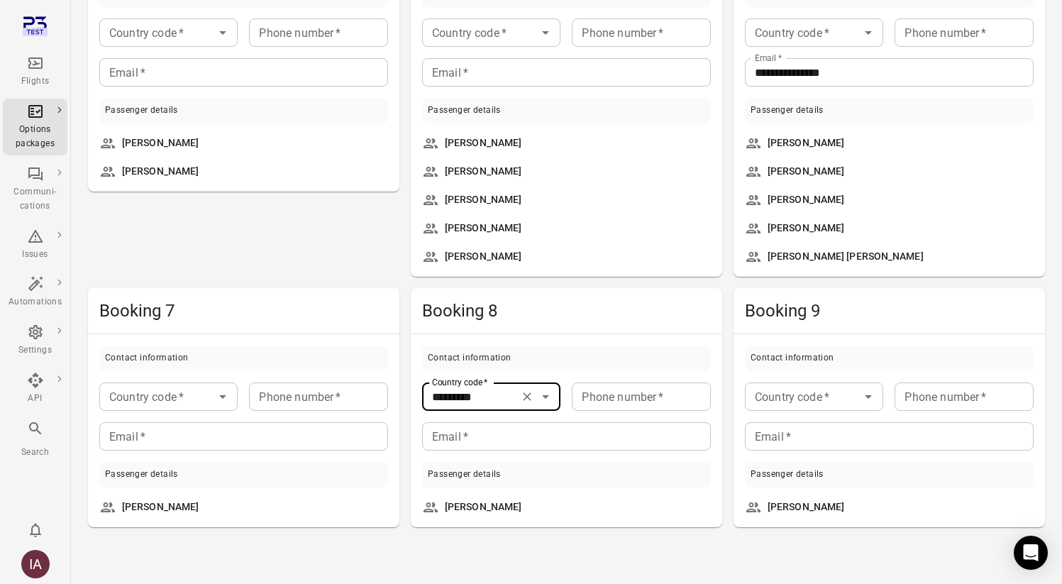
click at [598, 391] on div "Phone number   * Phone number   *" at bounding box center [641, 396] width 138 height 28
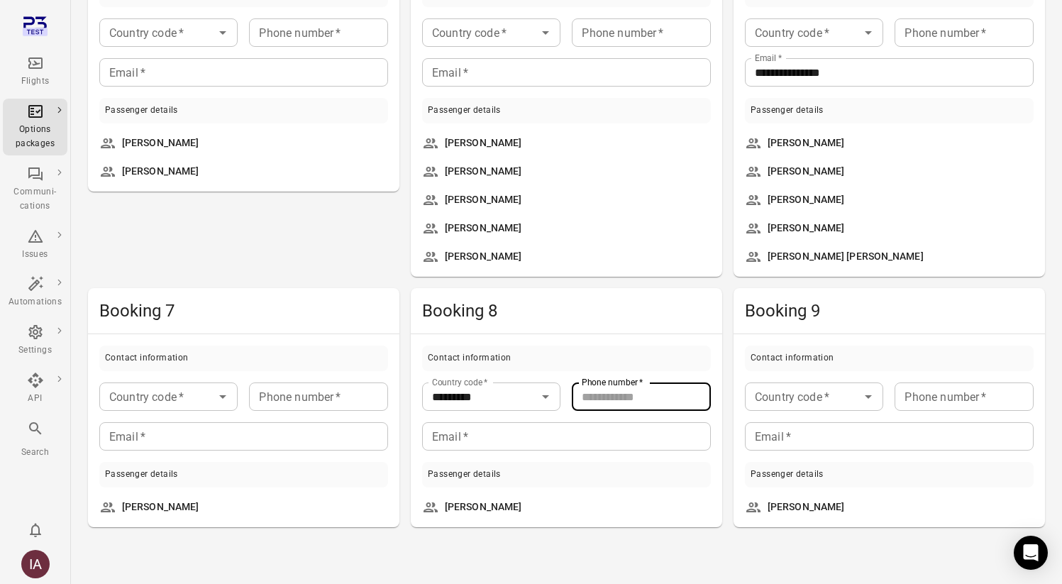
click at [590, 432] on input "Email   *" at bounding box center [566, 436] width 289 height 28
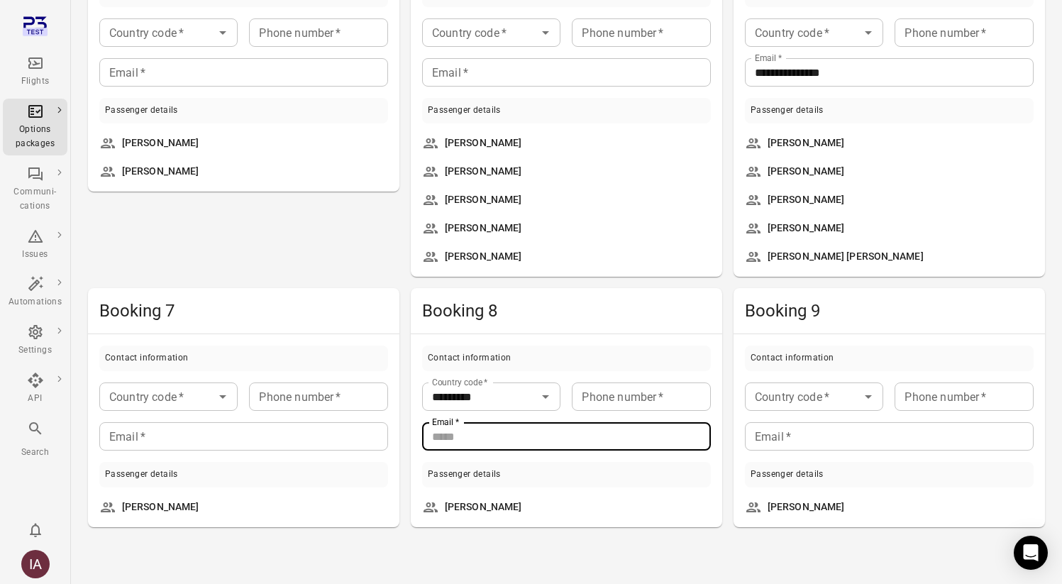
click at [580, 470] on div "Passenger details" at bounding box center [566, 475] width 289 height 26
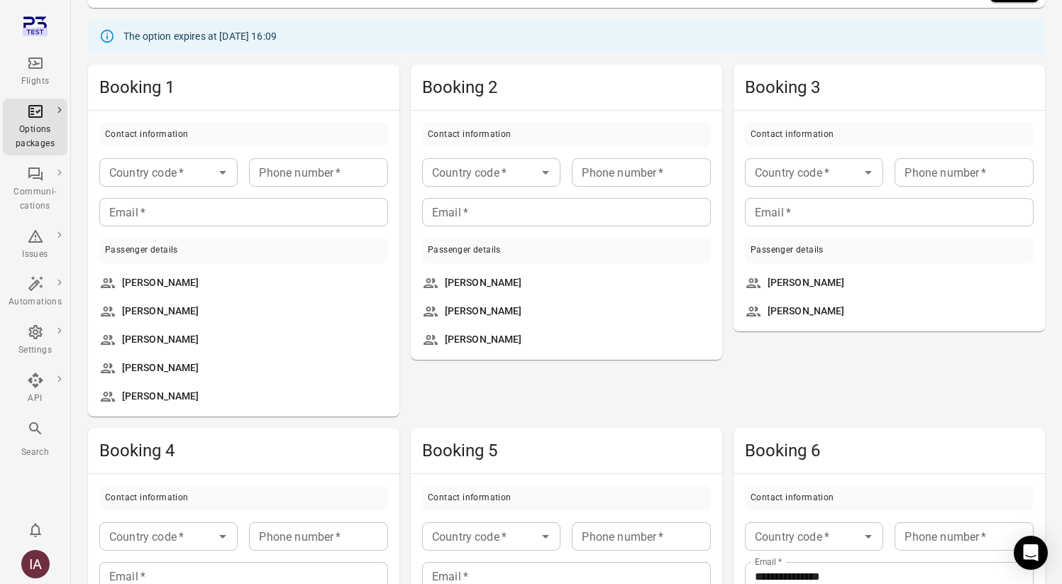
scroll to position [96, 0]
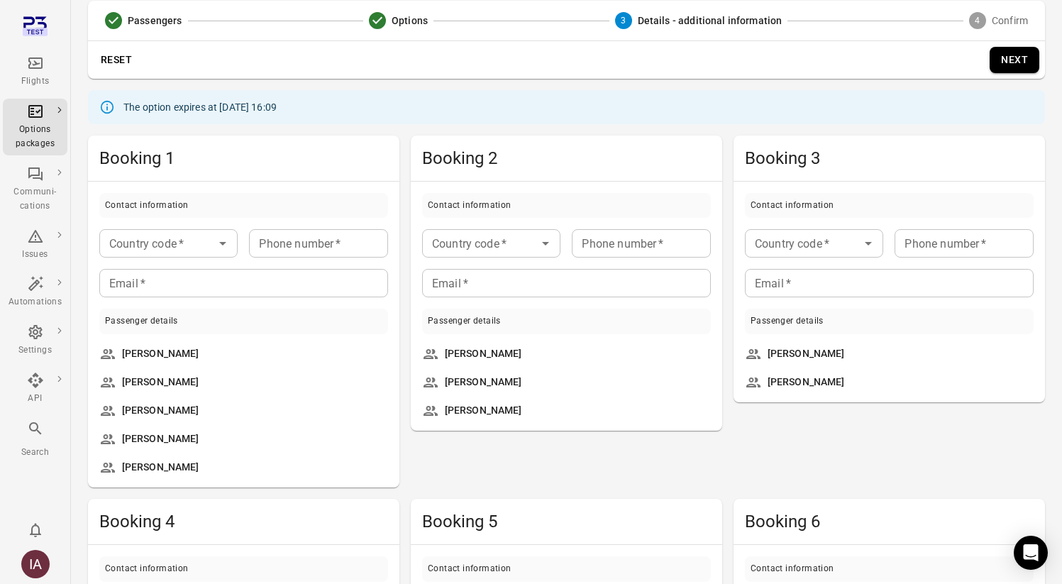
click at [225, 233] on div at bounding box center [222, 243] width 18 height 20
click at [214, 243] on icon "Open" at bounding box center [222, 243] width 17 height 17
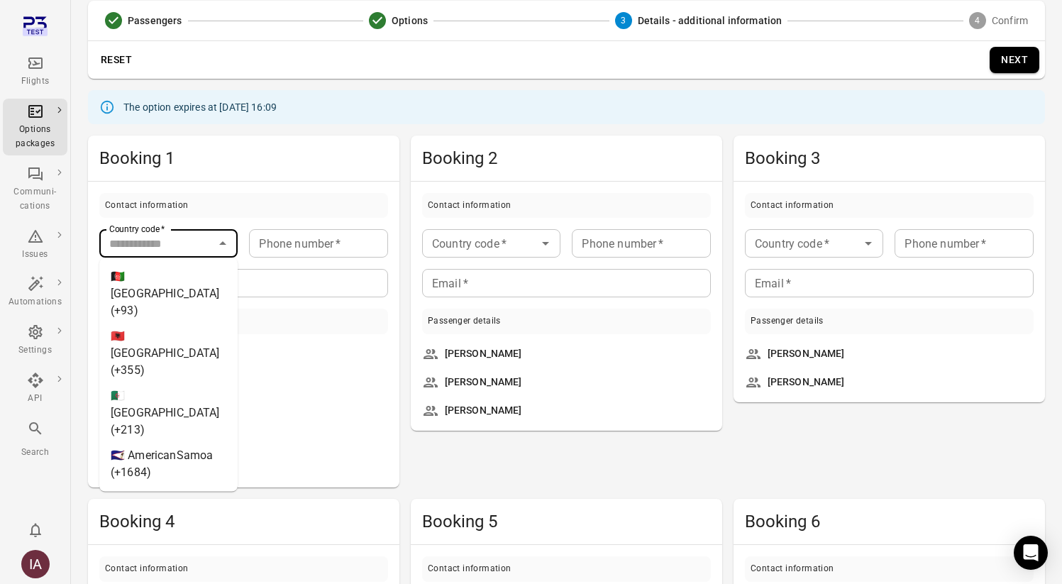
click at [192, 296] on li "🇦🇫 [GEOGRAPHIC_DATA] (+93)" at bounding box center [168, 294] width 138 height 60
type input "********"
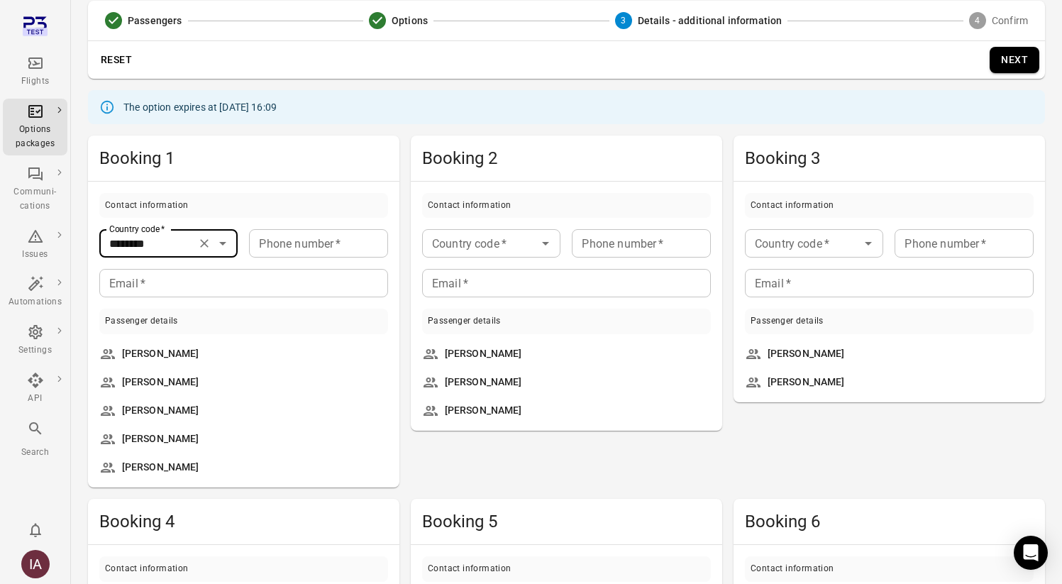
click at [287, 256] on input "Phone number   *" at bounding box center [318, 243] width 138 height 28
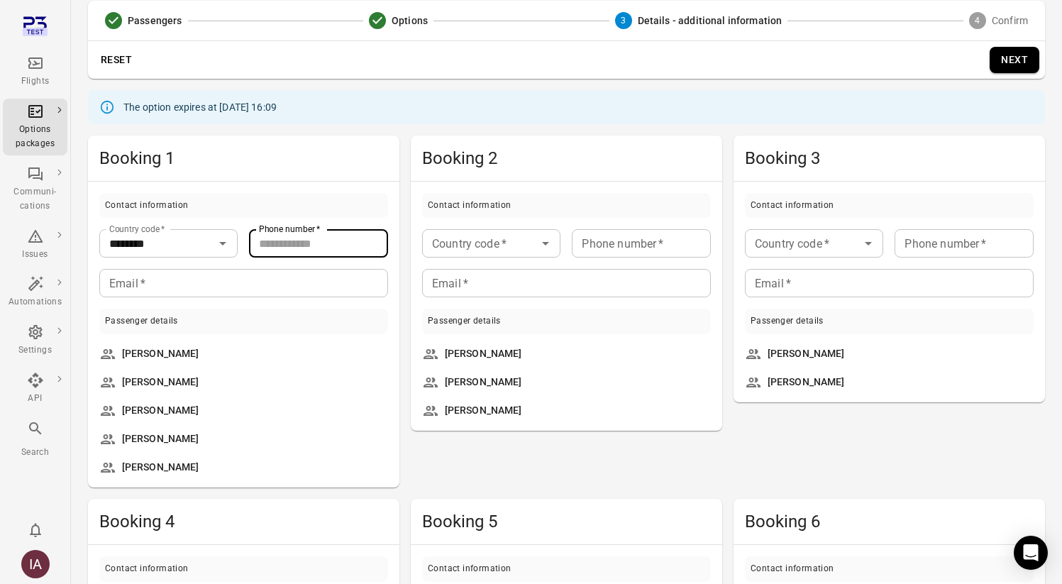
click at [278, 299] on div "Contact information Country code   * ******** Country code   * Phone number   *…" at bounding box center [243, 335] width 311 height 307
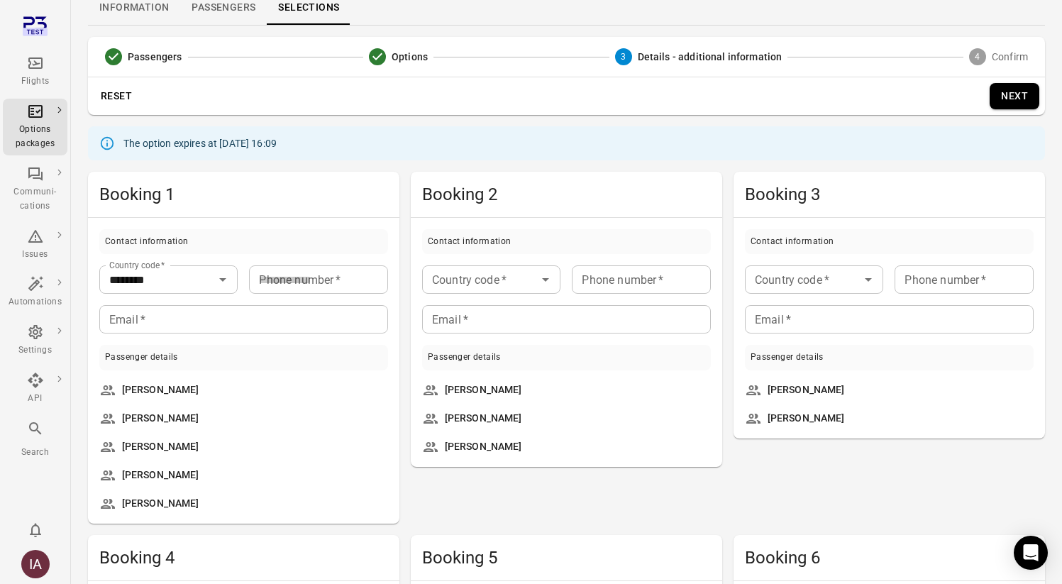
scroll to position [0, 0]
